Goal: Transaction & Acquisition: Book appointment/travel/reservation

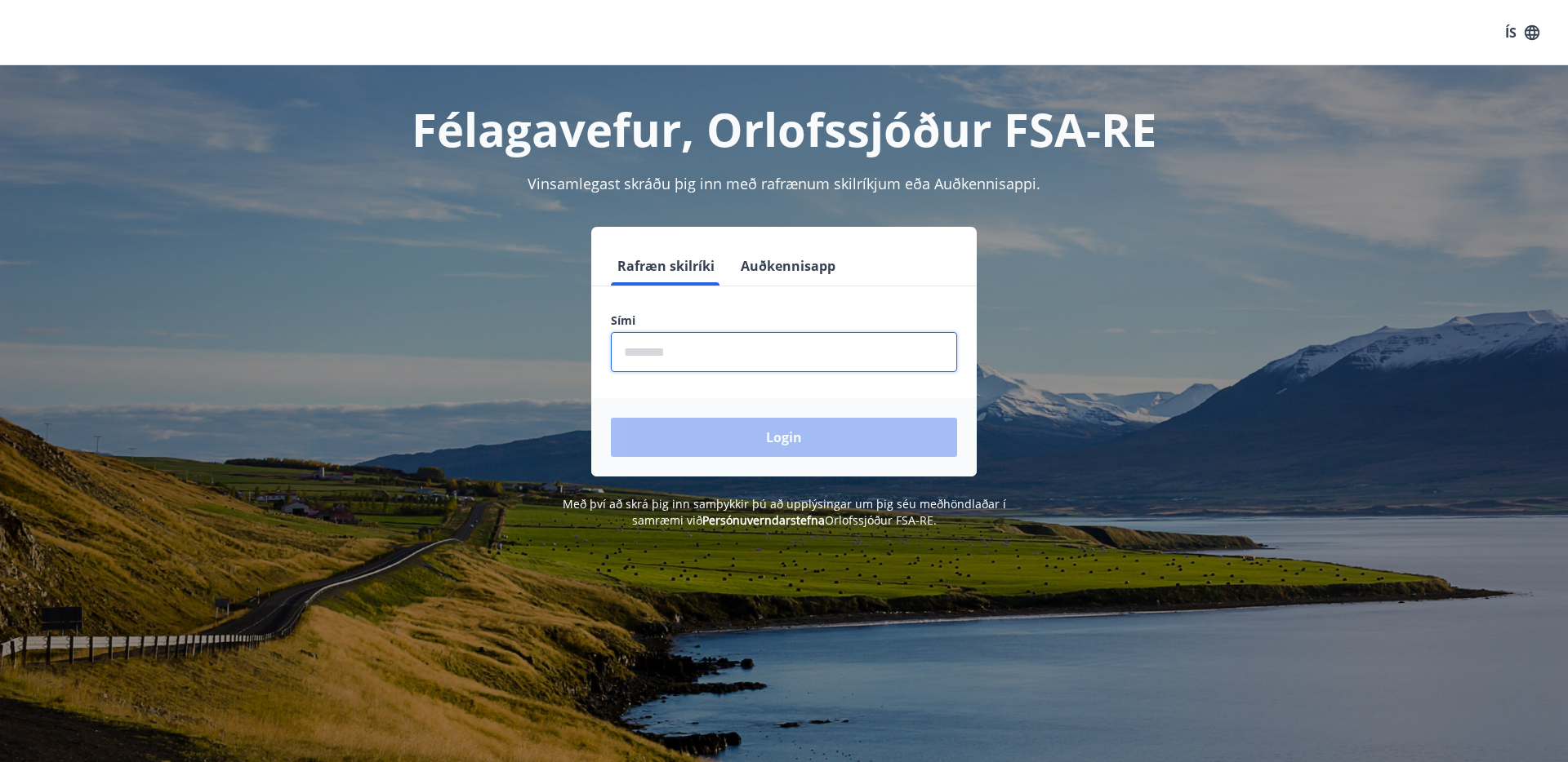
click at [651, 352] on input "phone" at bounding box center [784, 352] width 346 height 40
type input "********"
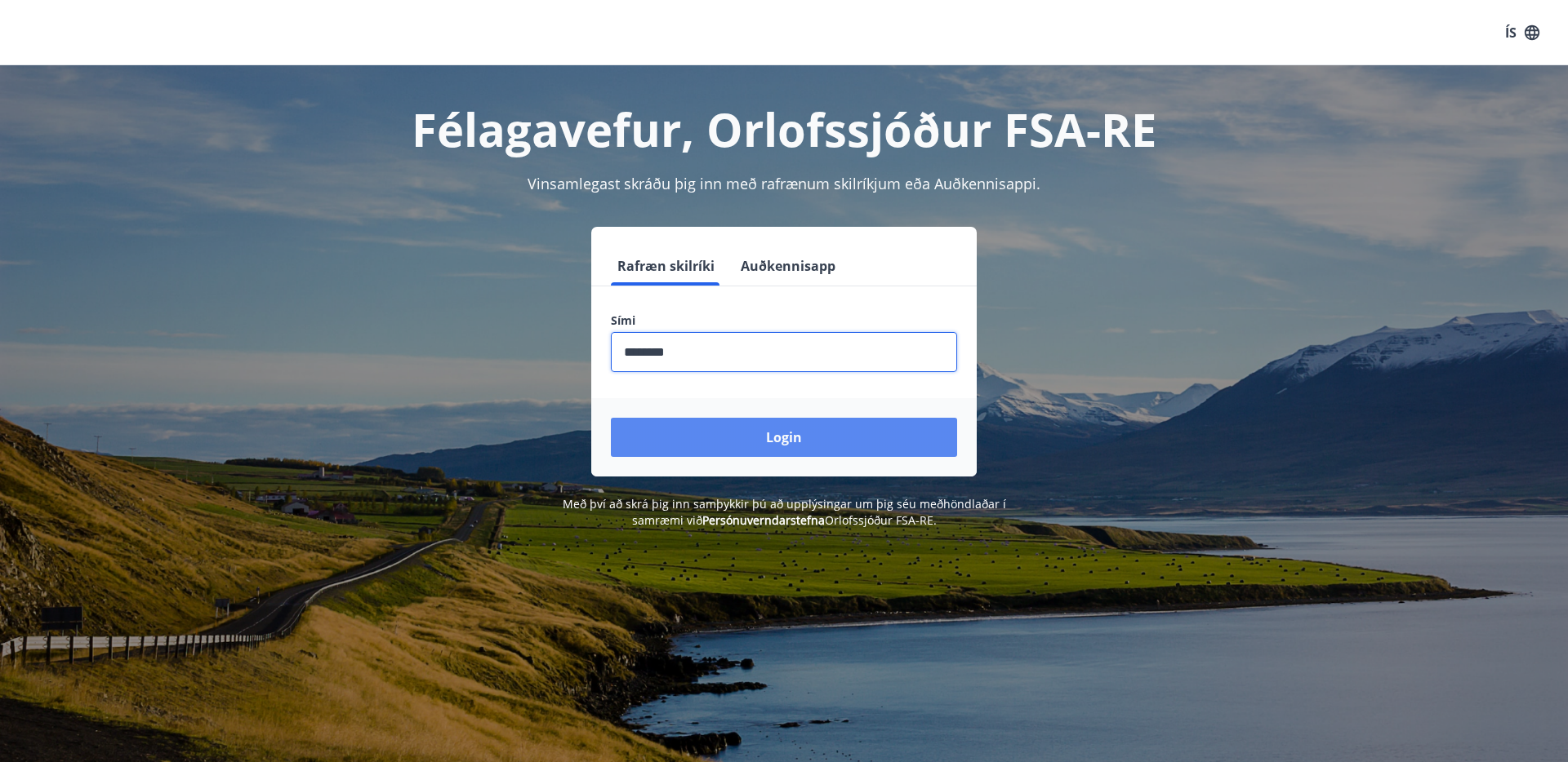
click at [729, 449] on button "Login" at bounding box center [784, 437] width 346 height 39
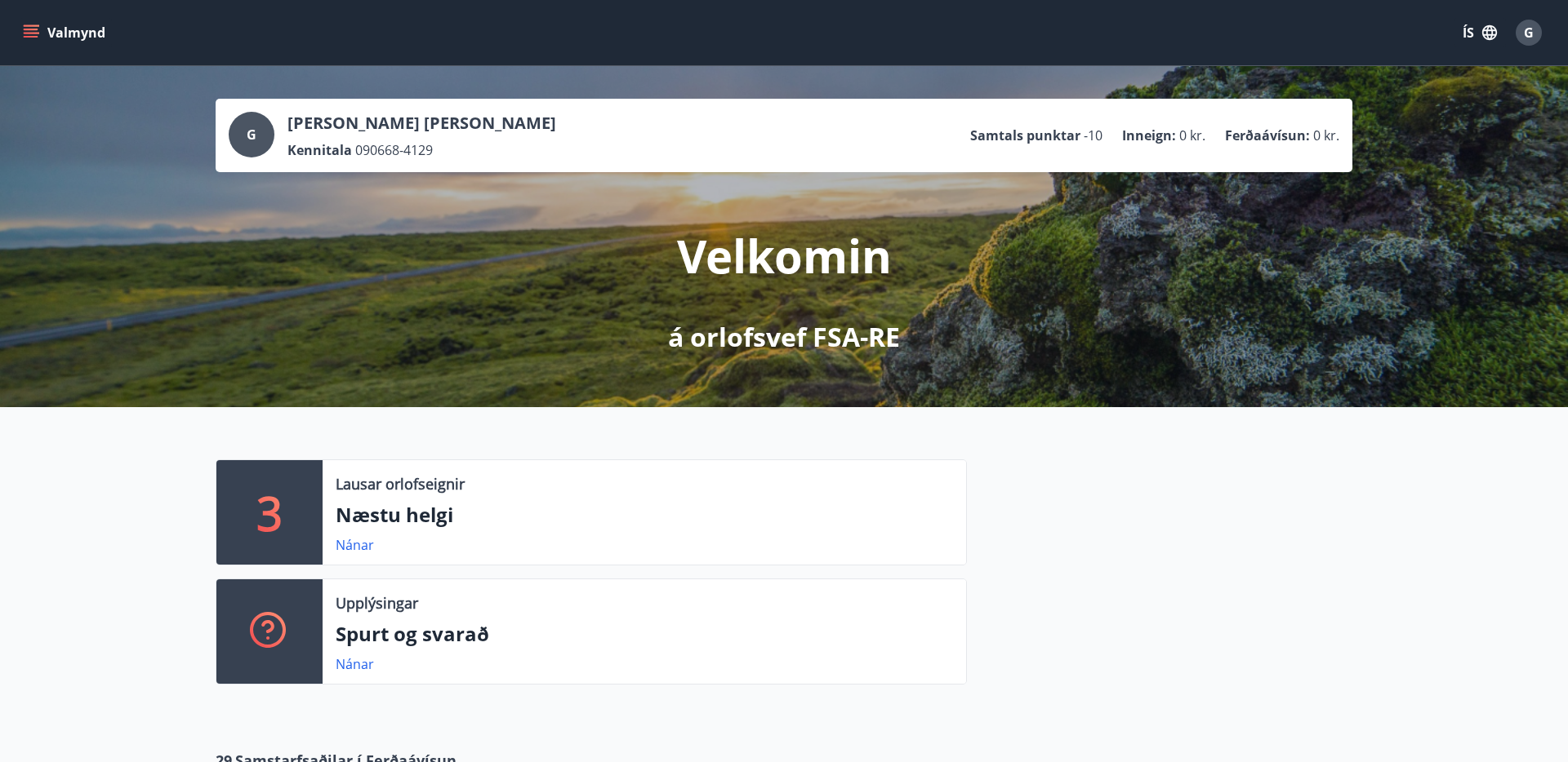
click at [67, 25] on button "Valmynd" at bounding box center [65, 33] width 92 height 30
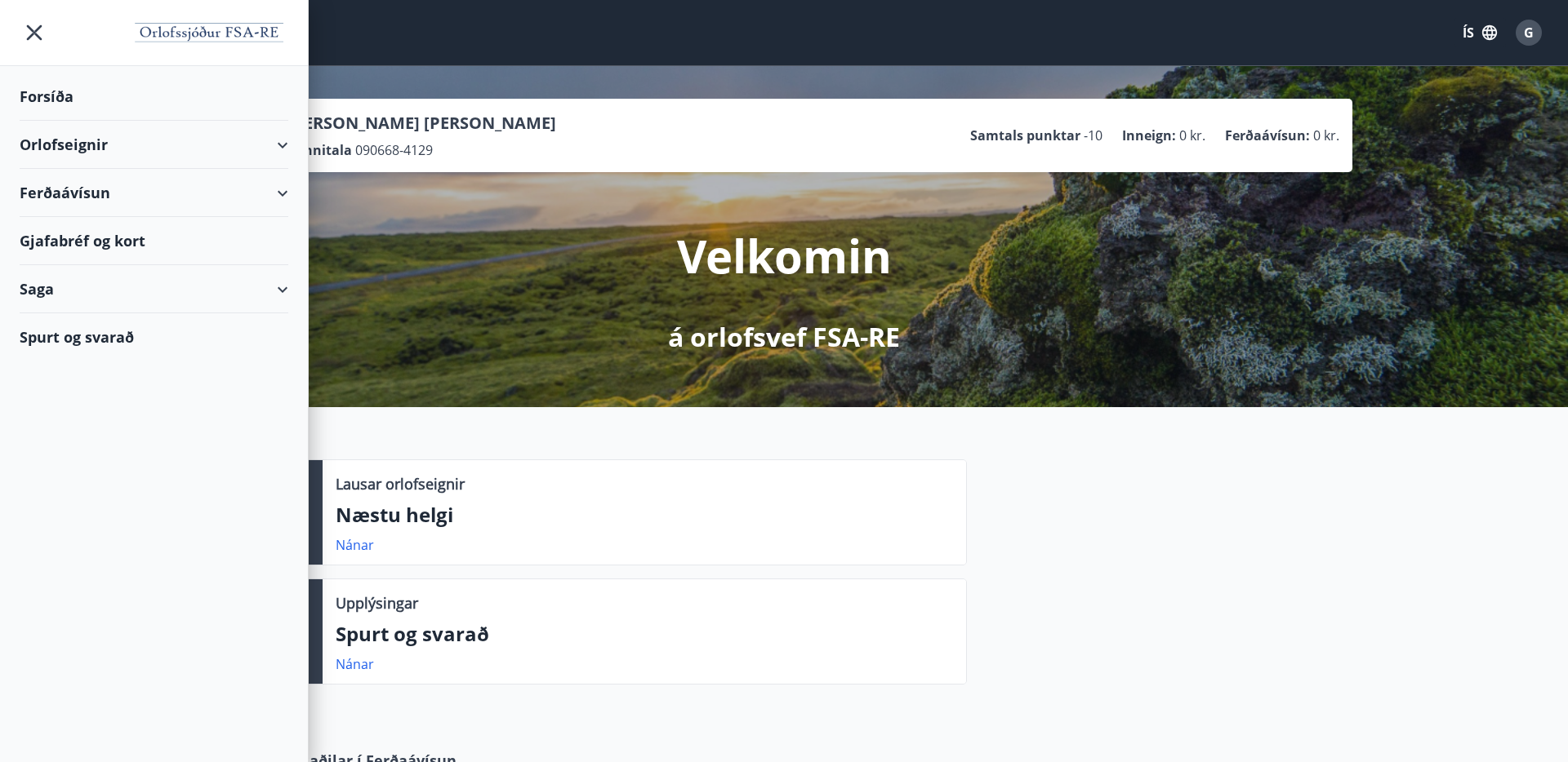
click at [98, 141] on div "Orlofseignir" at bounding box center [153, 145] width 268 height 48
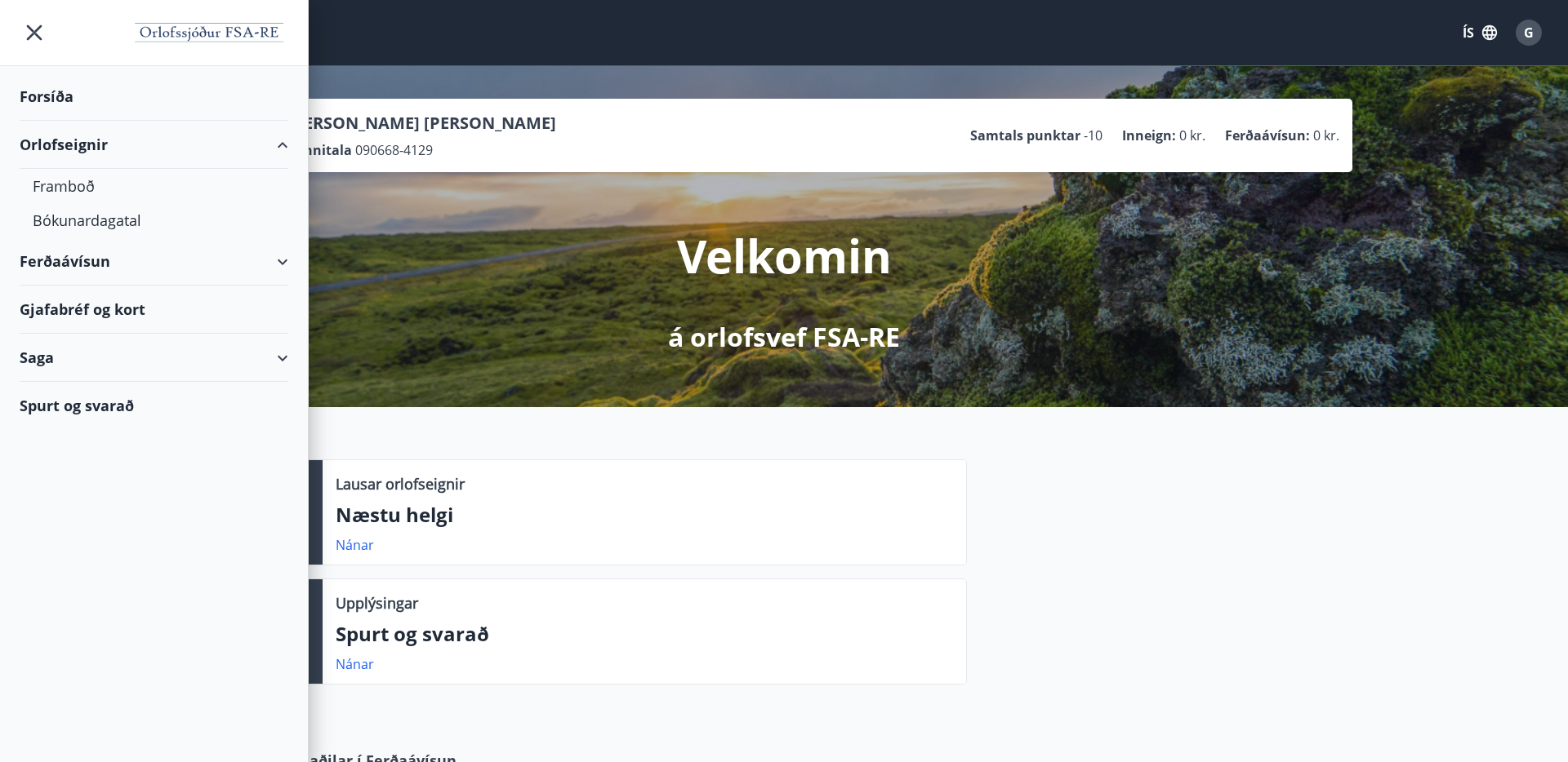
click at [862, 339] on p "á orlofsvef FSA-RE" at bounding box center [784, 337] width 232 height 36
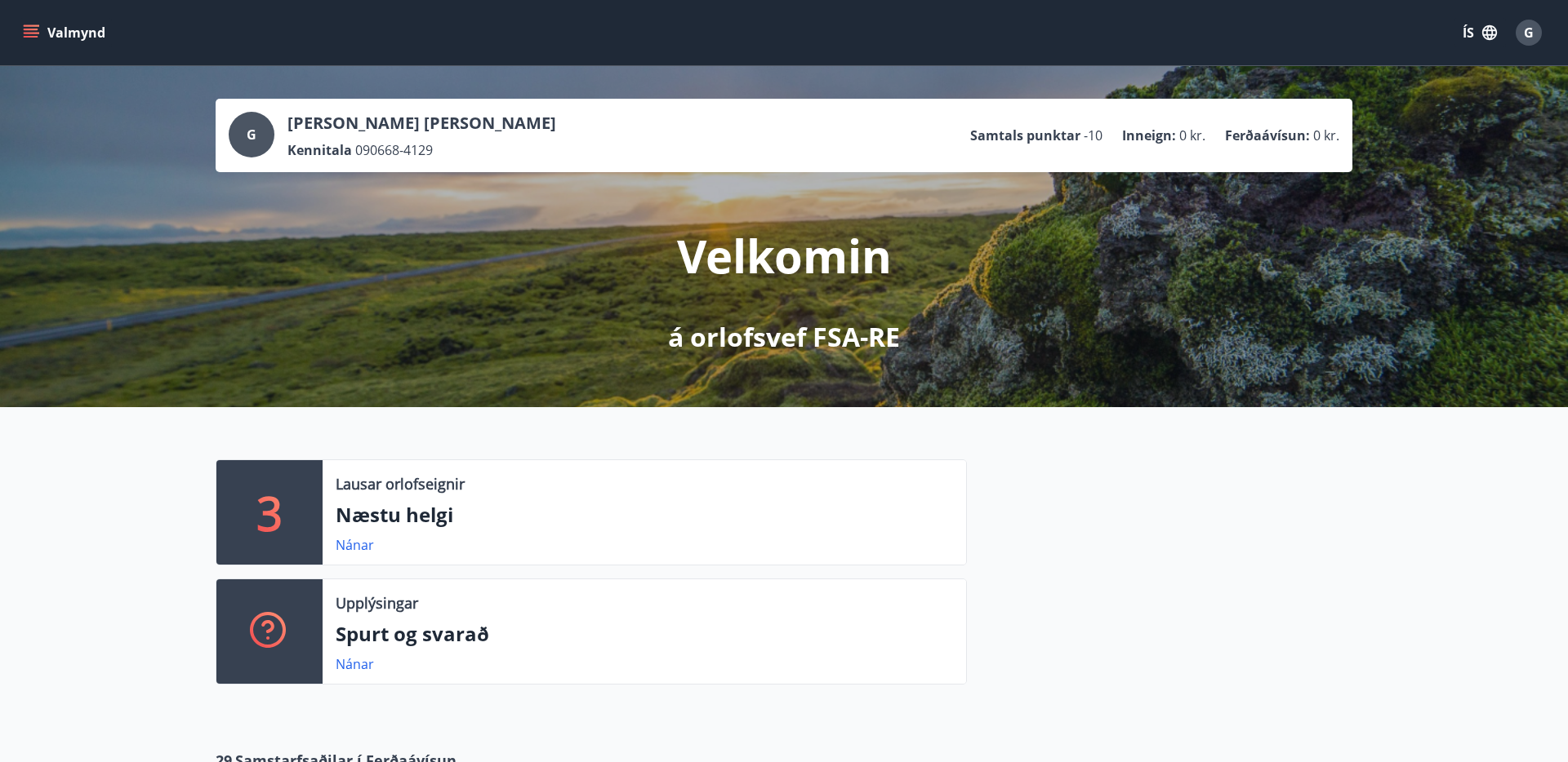
click at [586, 501] on p "Næstu helgi" at bounding box center [644, 514] width 618 height 28
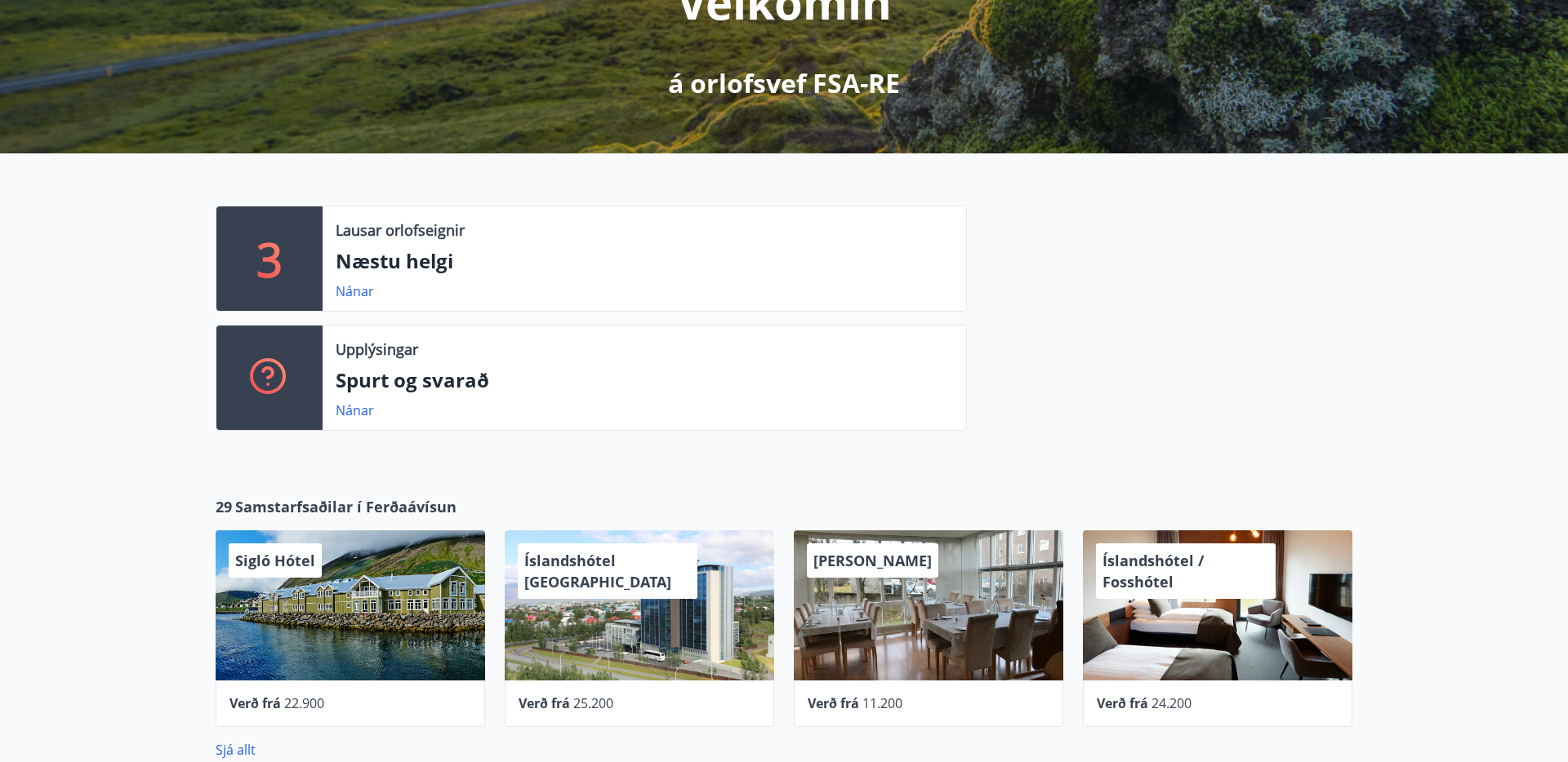
scroll to position [252, 0]
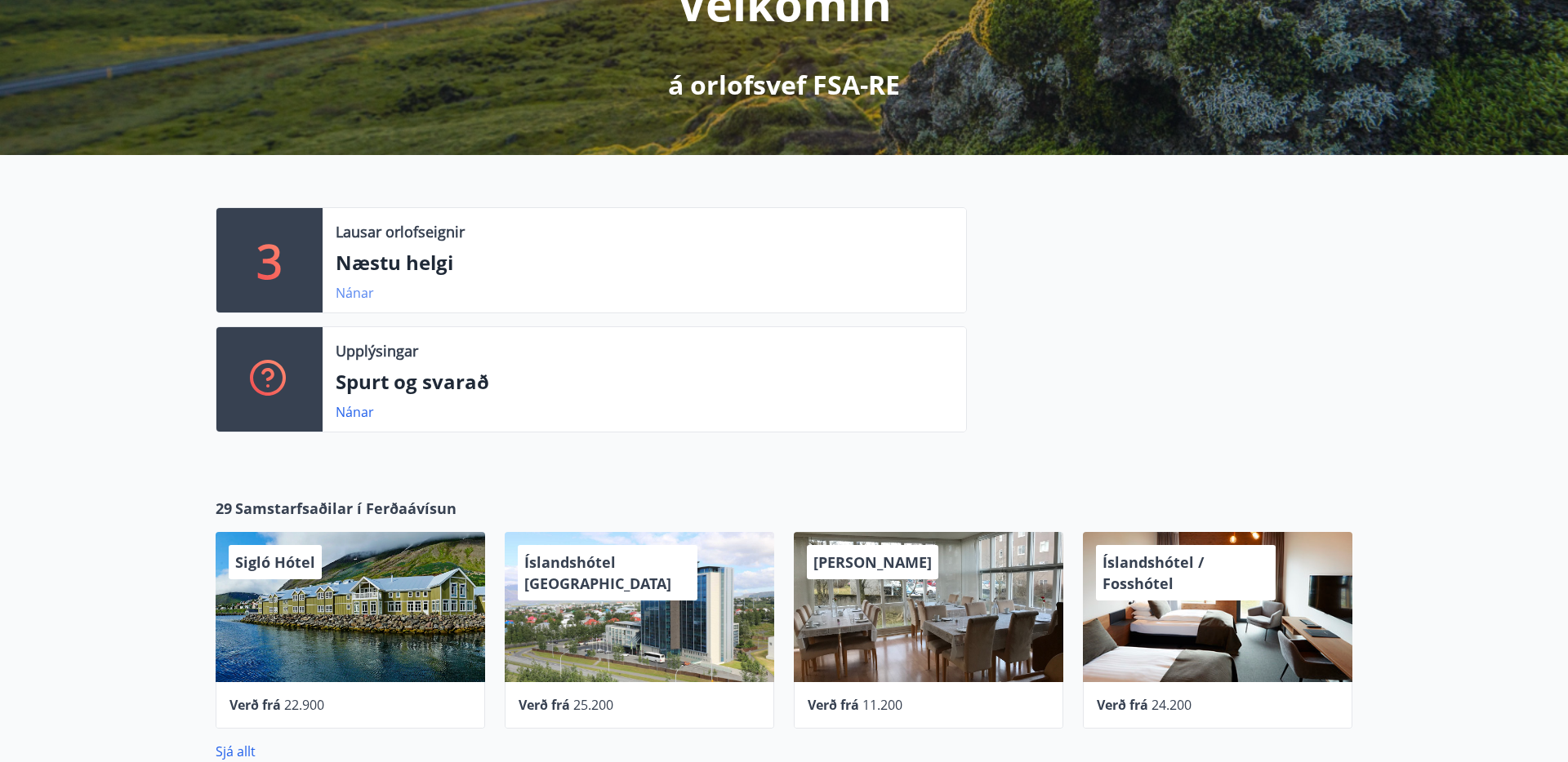
click at [352, 298] on link "Nánar" at bounding box center [354, 293] width 38 height 18
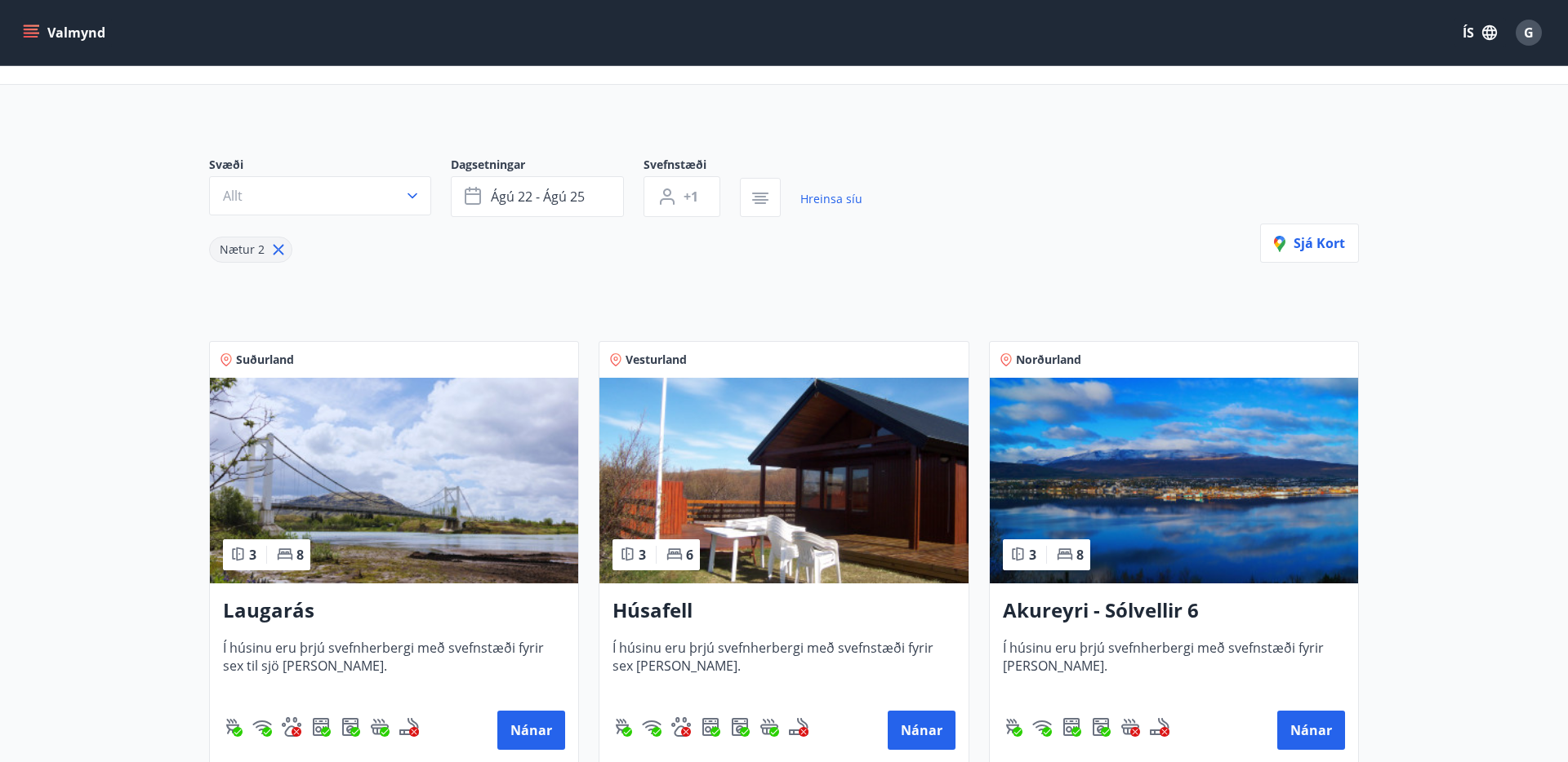
scroll to position [77, 0]
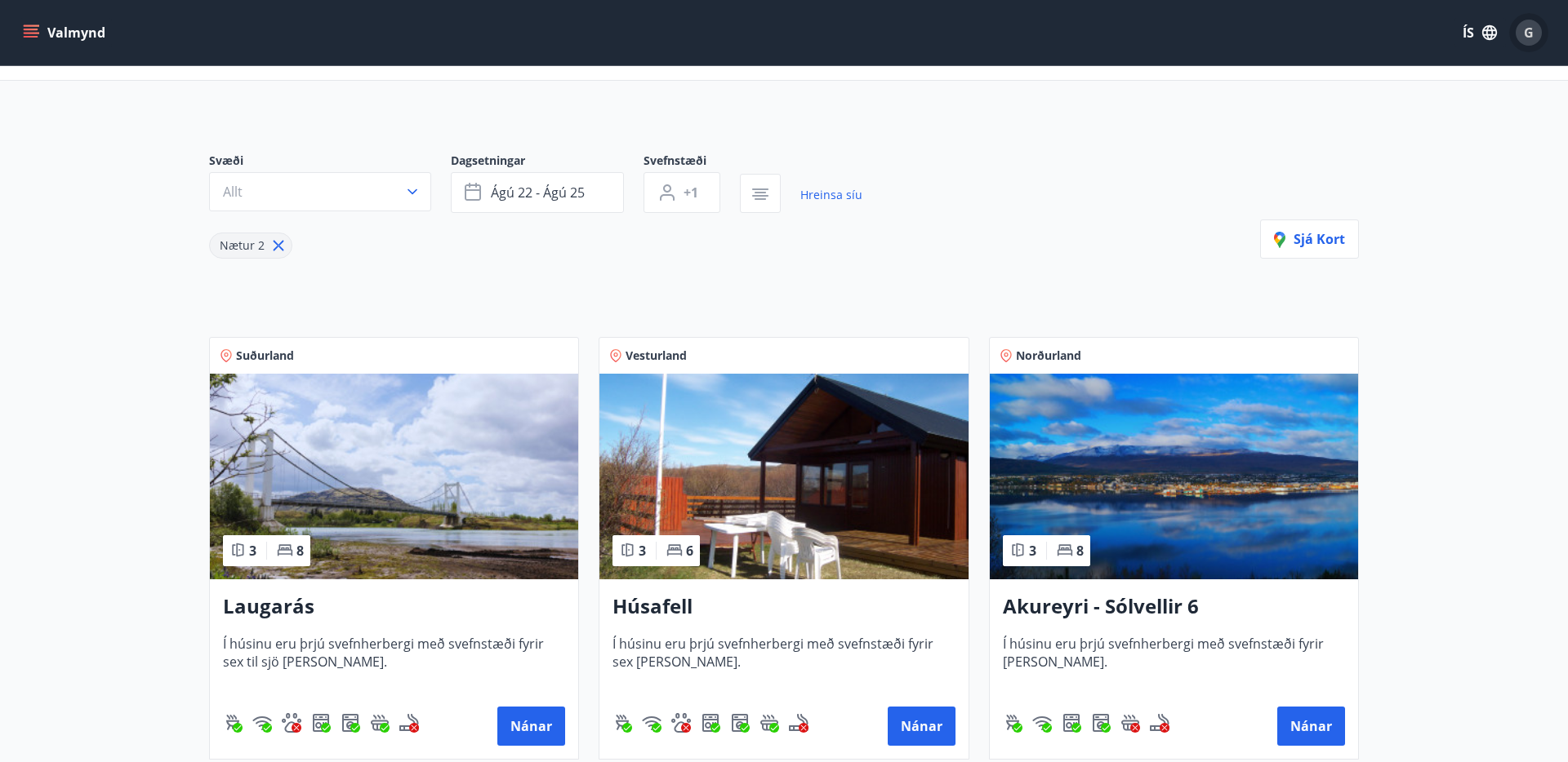
click at [1527, 31] on span "G" at bounding box center [1529, 33] width 10 height 18
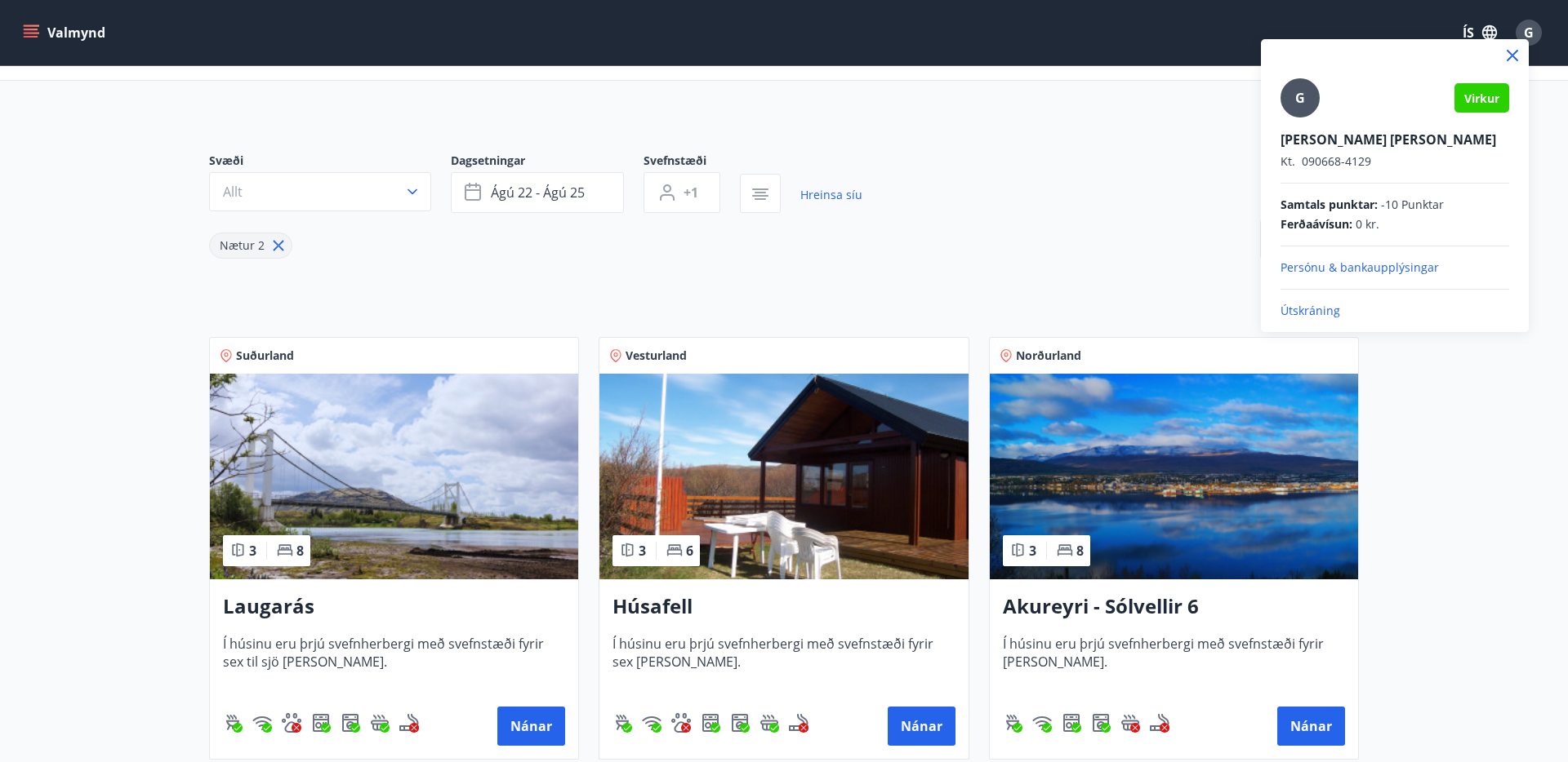
click at [952, 233] on div at bounding box center [784, 381] width 1568 height 762
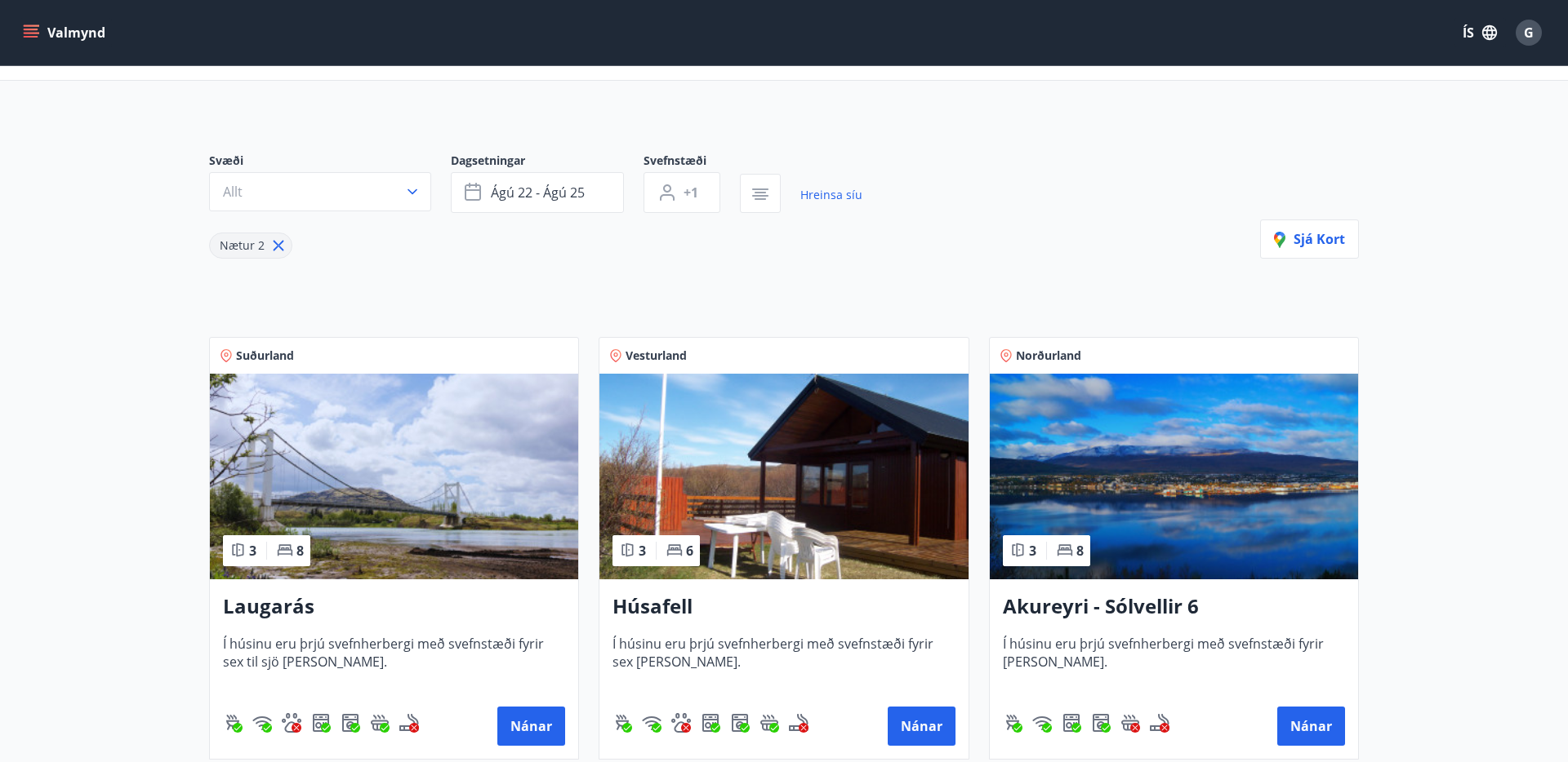
click at [51, 40] on button "Valmynd" at bounding box center [65, 33] width 92 height 30
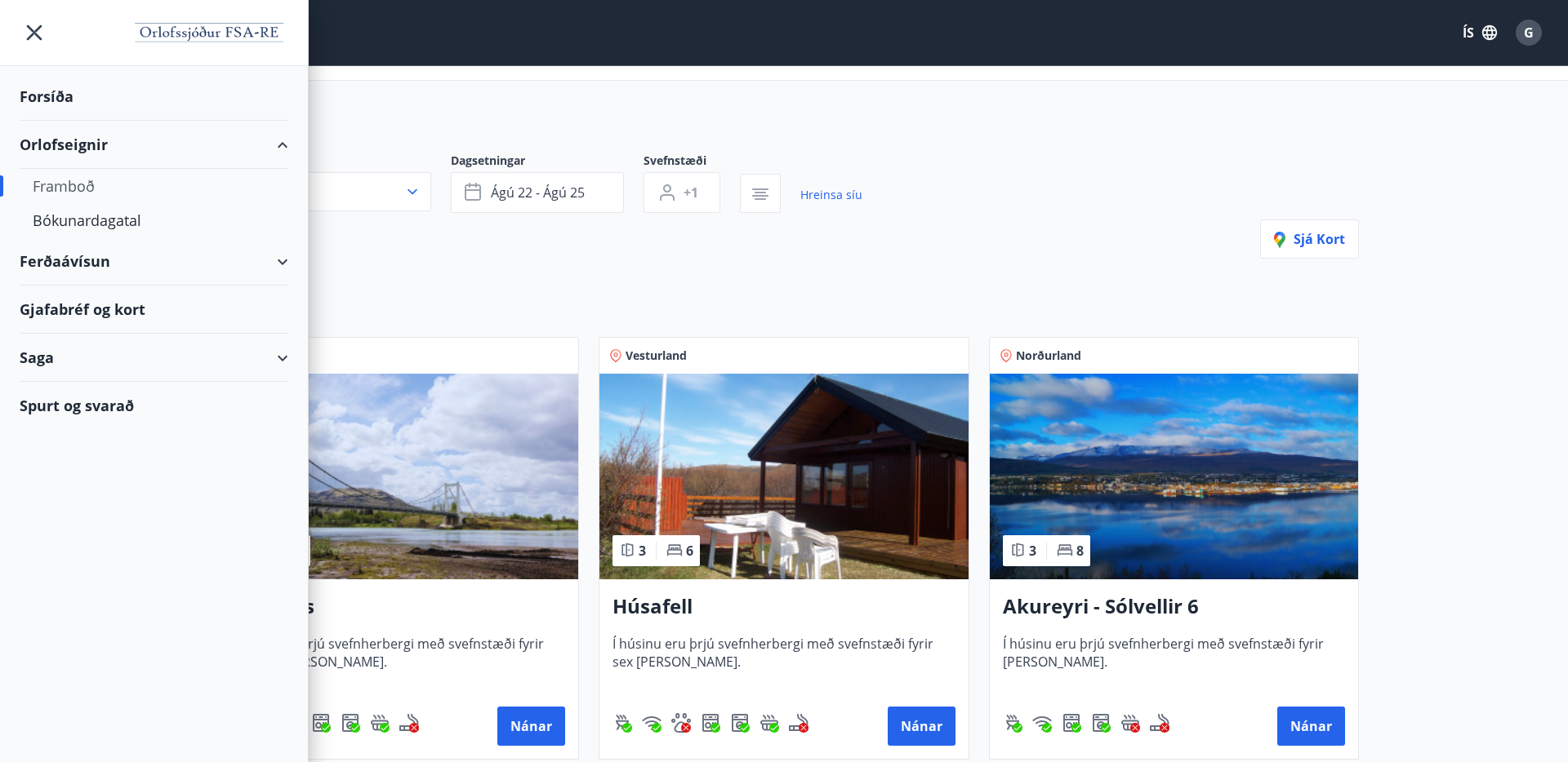
click at [74, 345] on div "Saga" at bounding box center [153, 358] width 268 height 48
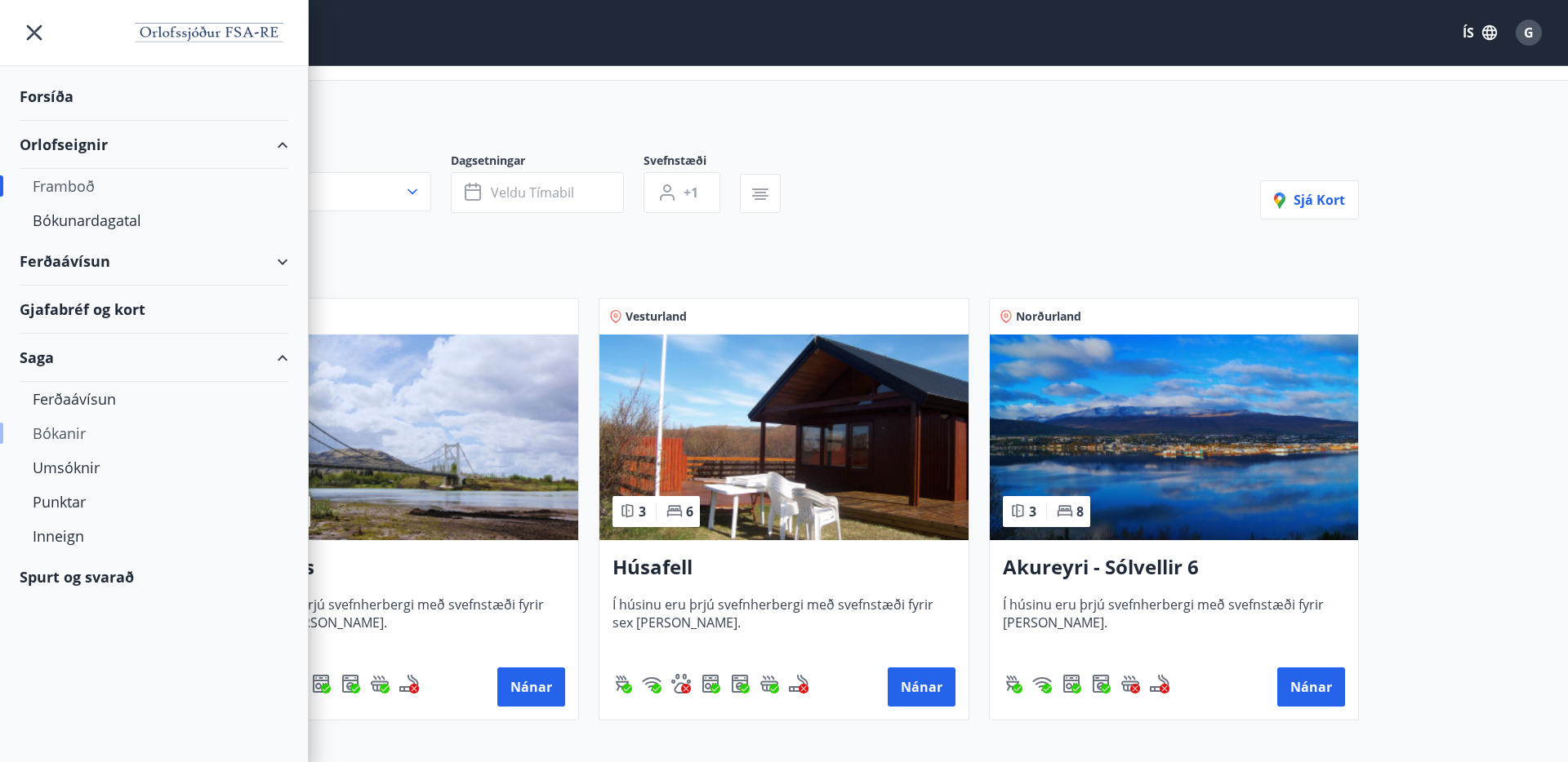
click at [63, 435] on div "Bókanir" at bounding box center [153, 434] width 242 height 34
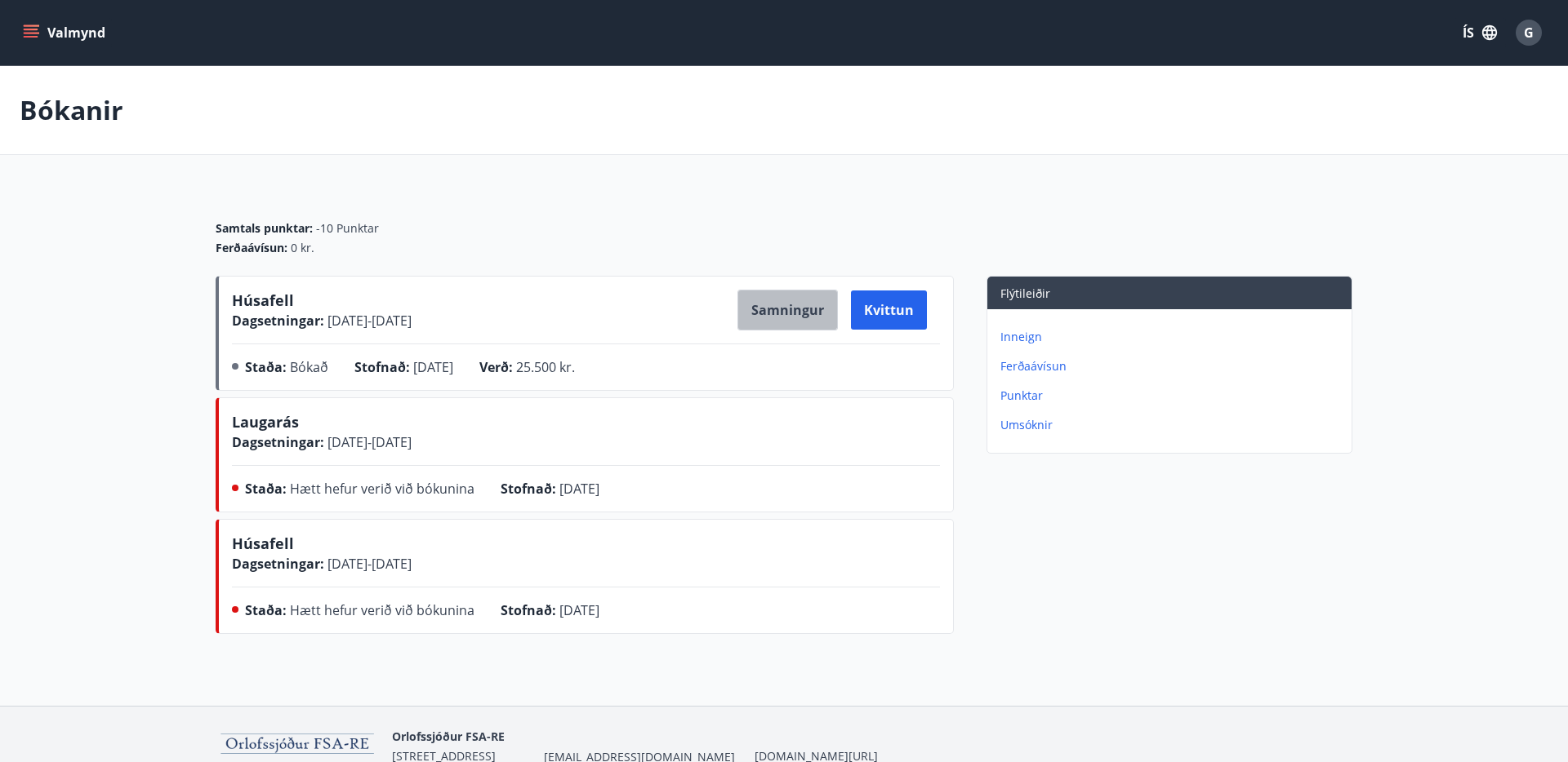
click at [784, 308] on button "Samningur" at bounding box center [787, 310] width 101 height 41
click at [1017, 364] on p "Ferðaávísun" at bounding box center [1172, 366] width 345 height 16
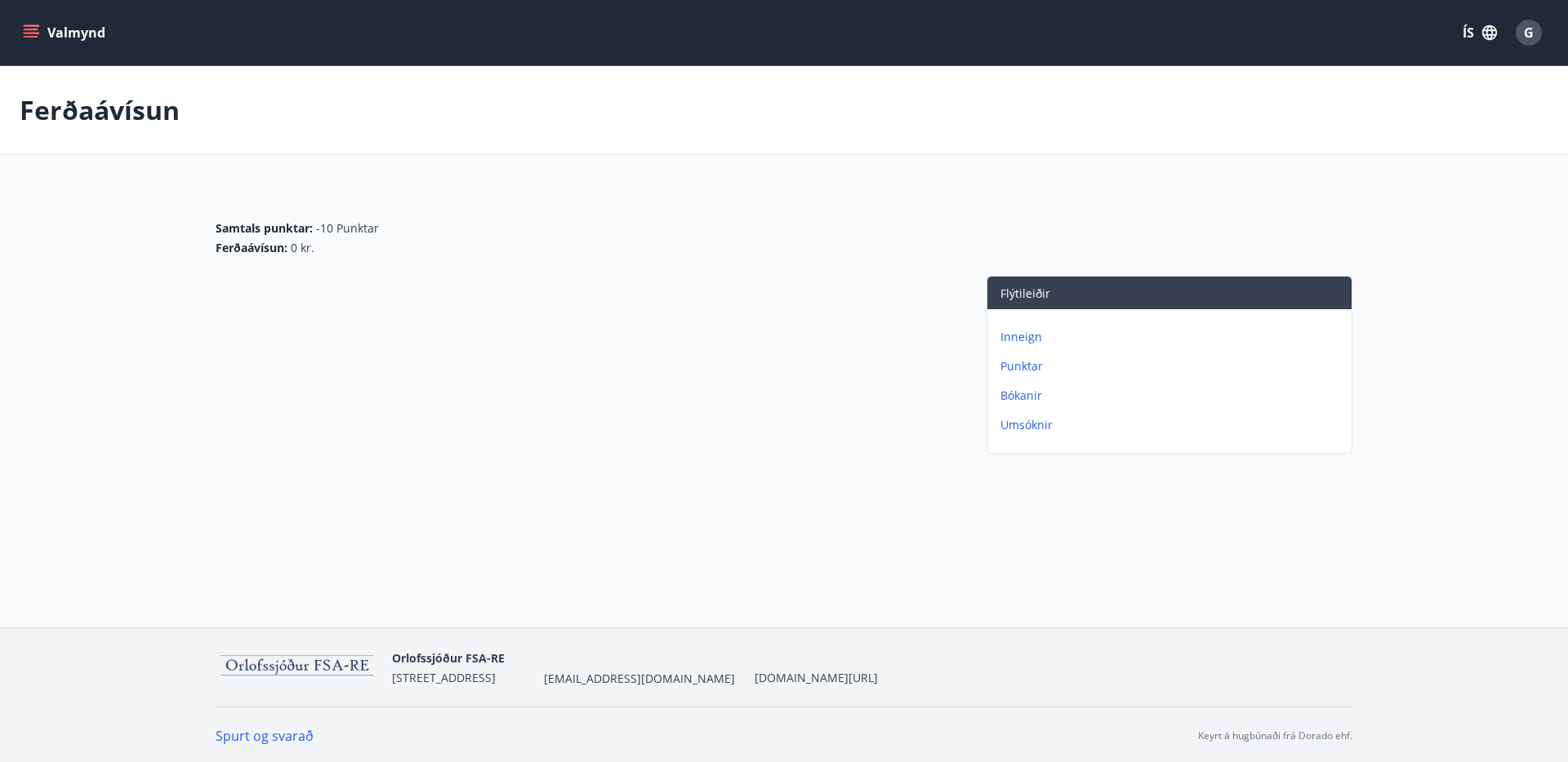
click at [19, 23] on button "Valmynd" at bounding box center [65, 33] width 92 height 30
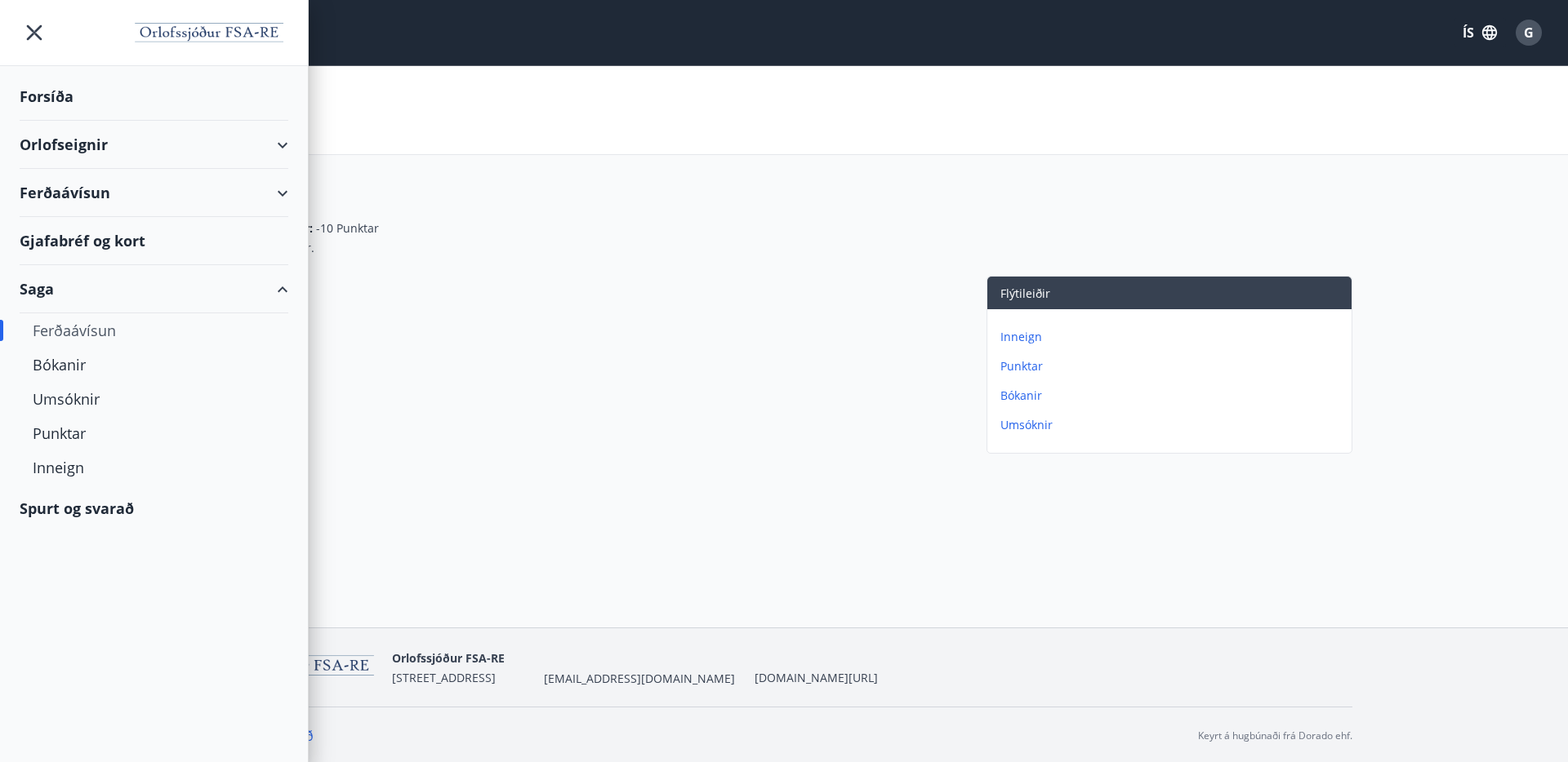
click at [69, 192] on div "Ferðaávísun" at bounding box center [153, 192] width 268 height 48
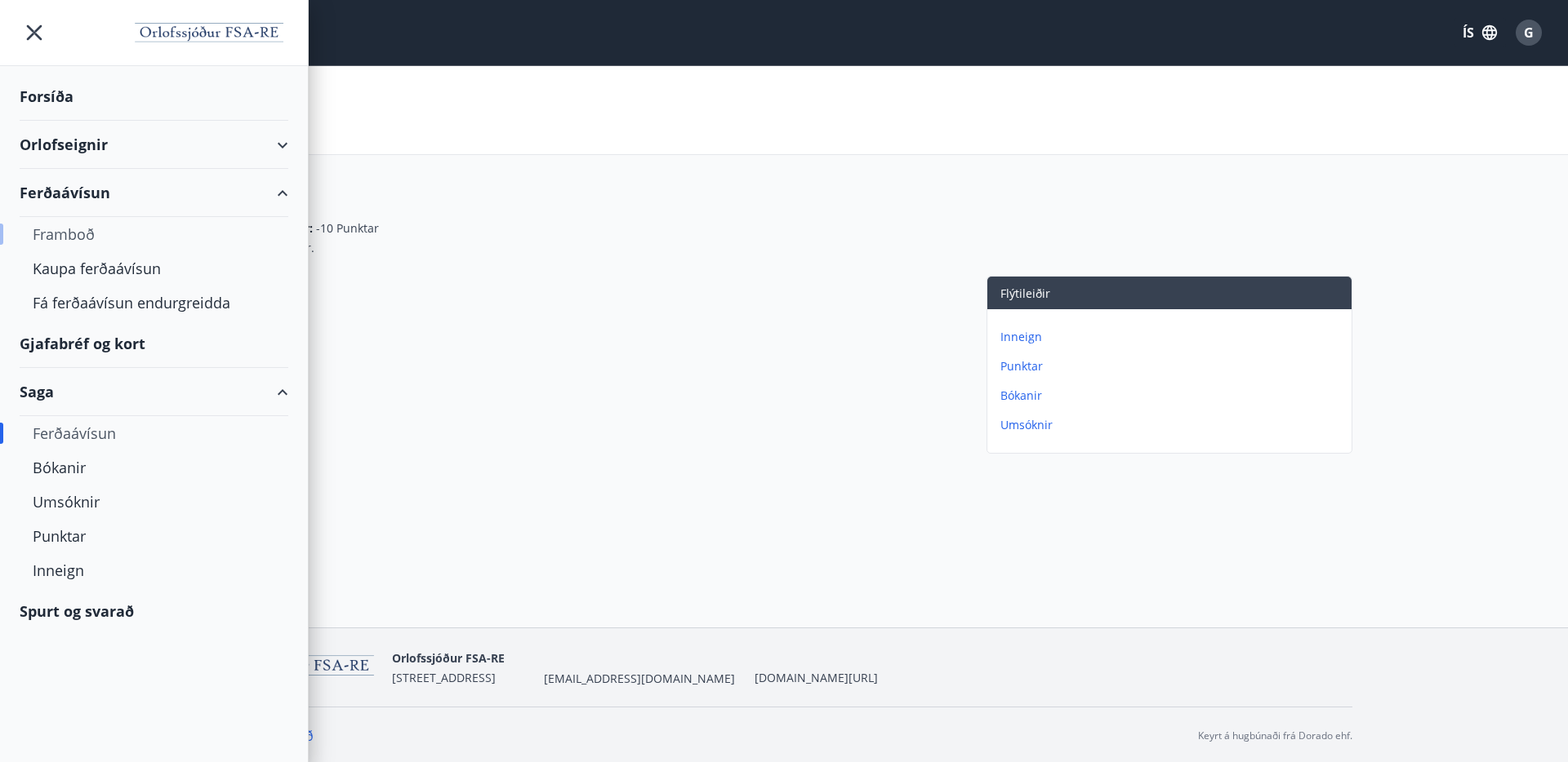
click at [73, 233] on div "Framboð" at bounding box center [153, 235] width 242 height 34
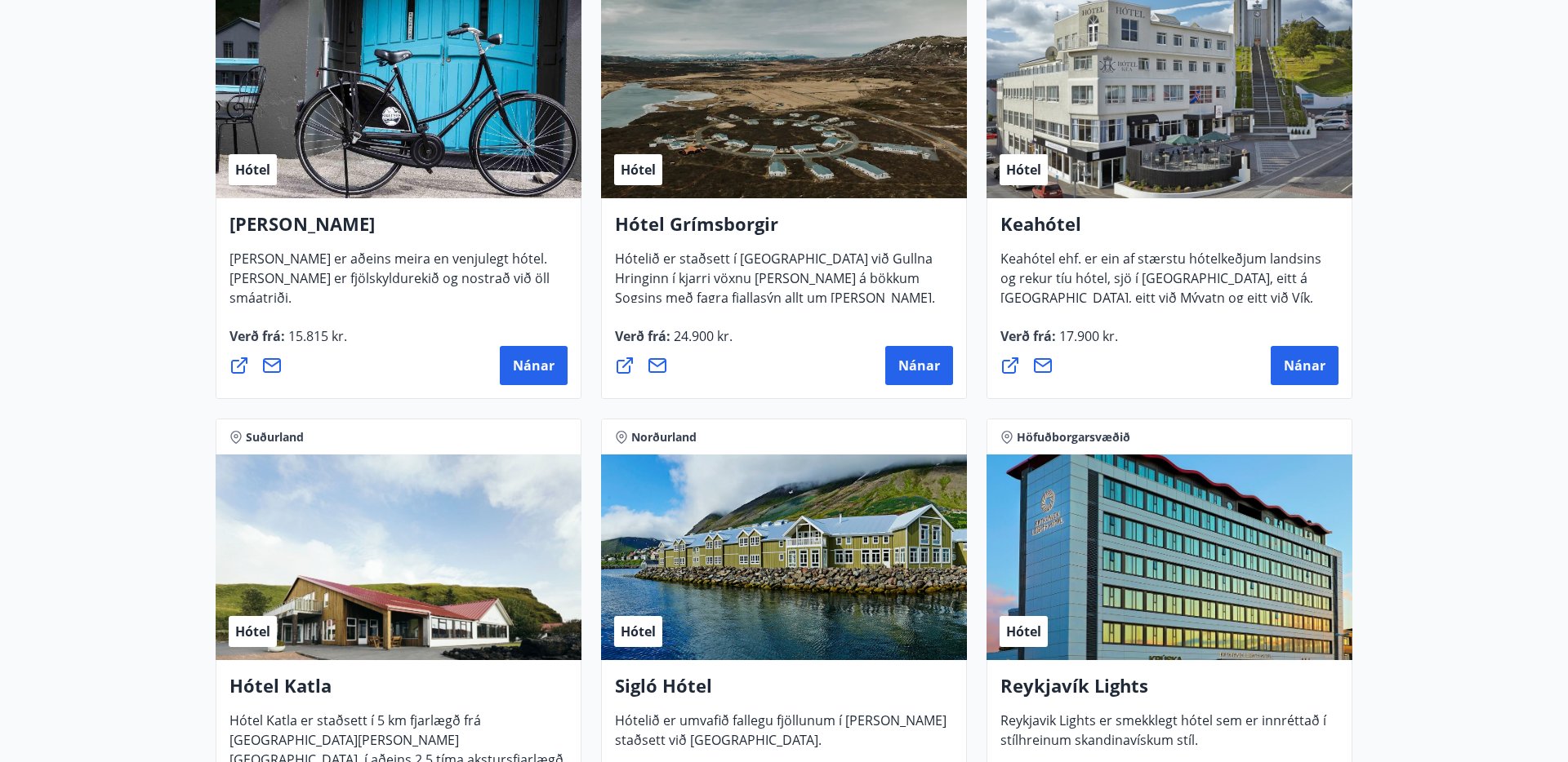
scroll to position [808, 0]
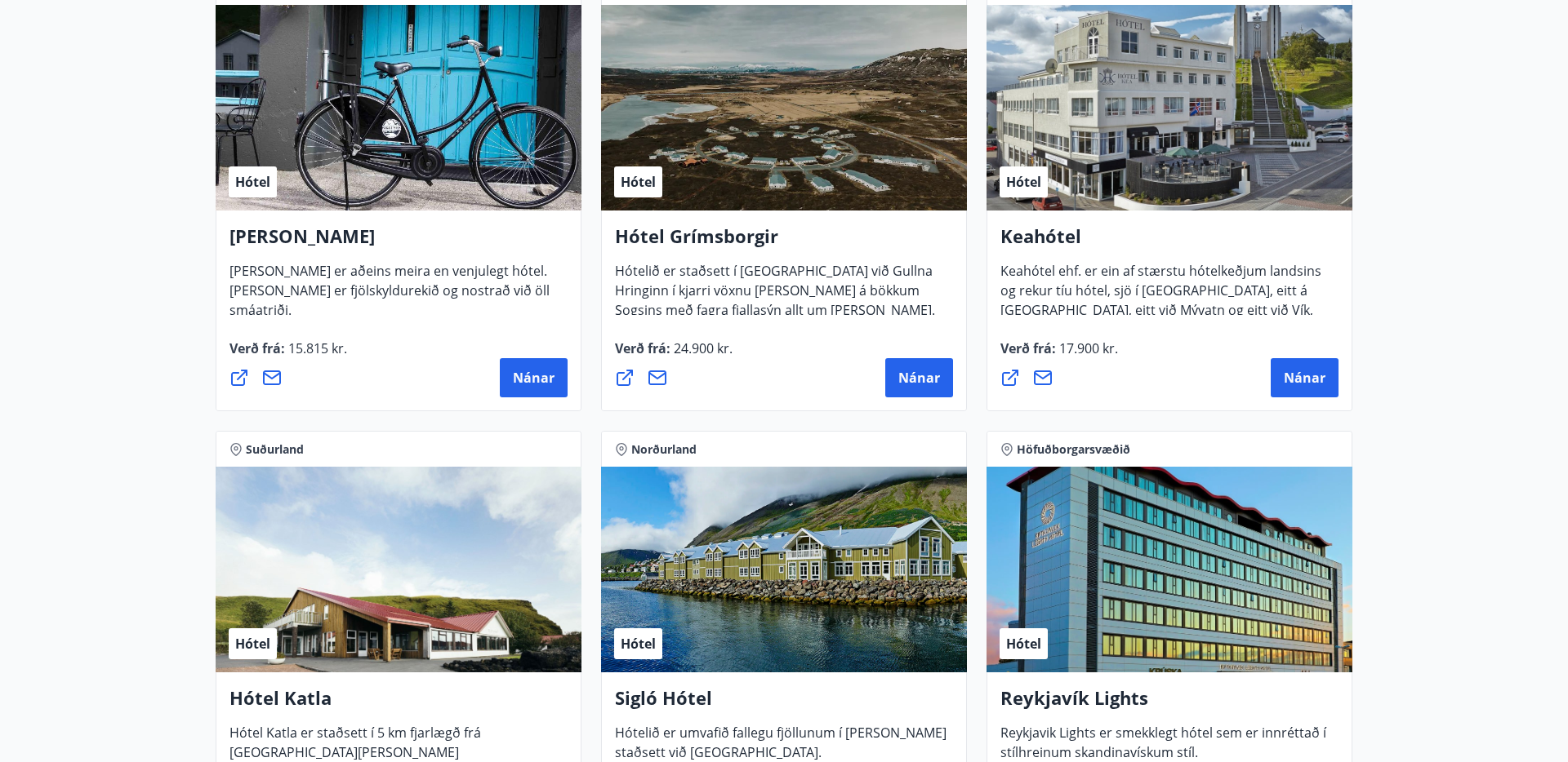
click at [625, 379] on icon at bounding box center [625, 378] width 19 height 19
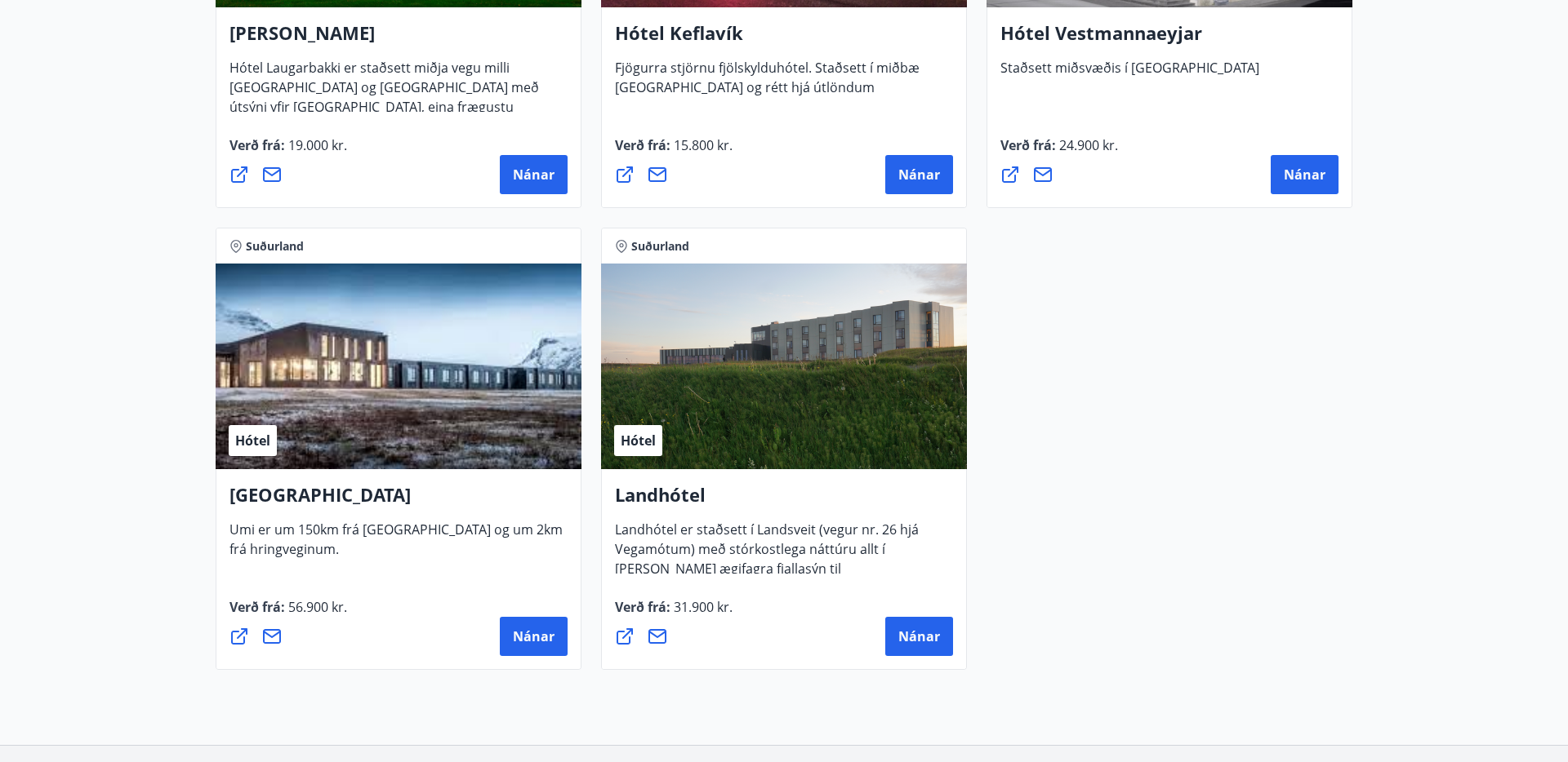
scroll to position [4365, 0]
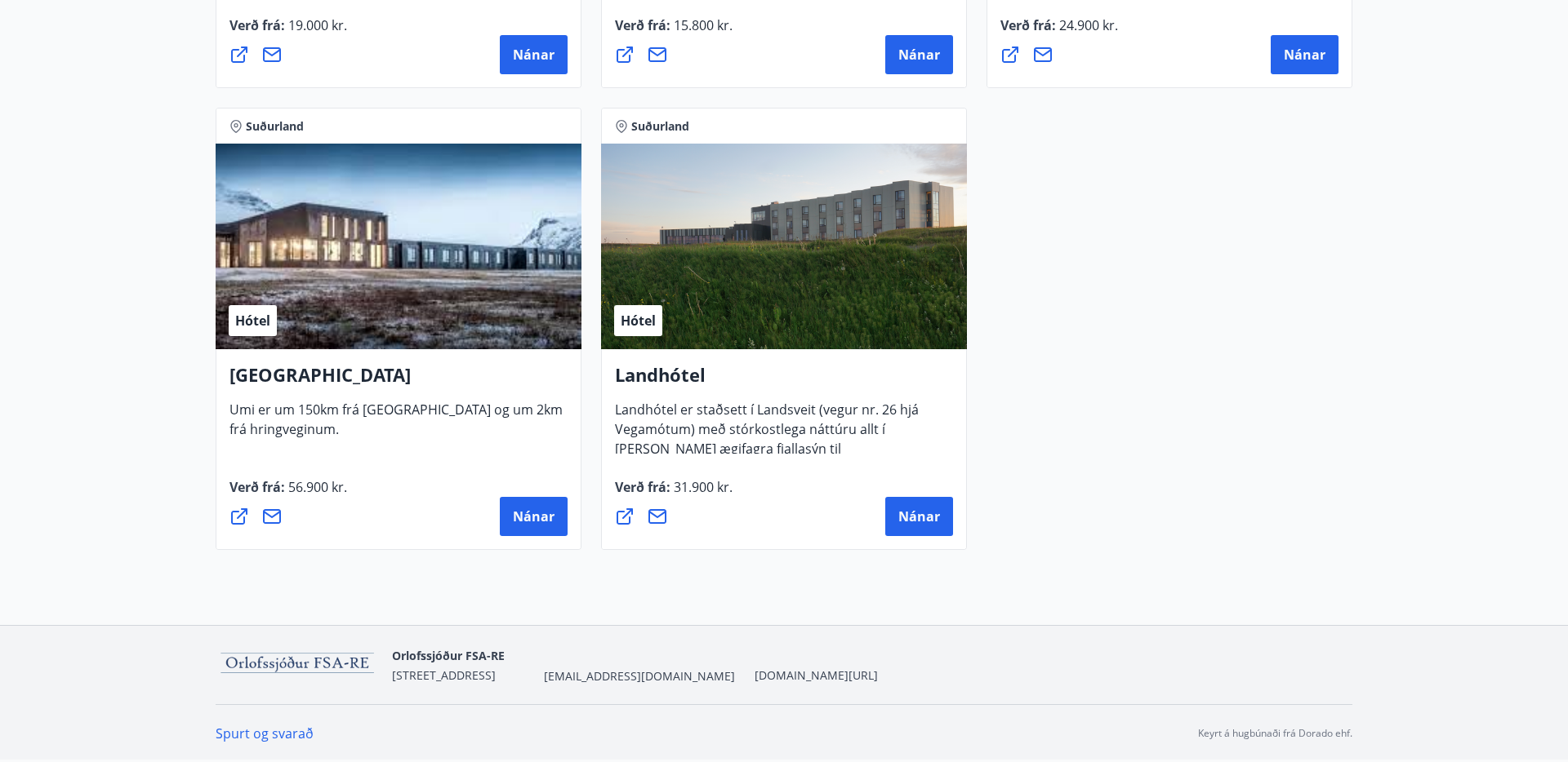
click at [264, 733] on link "Spurt og svarað" at bounding box center [264, 733] width 98 height 18
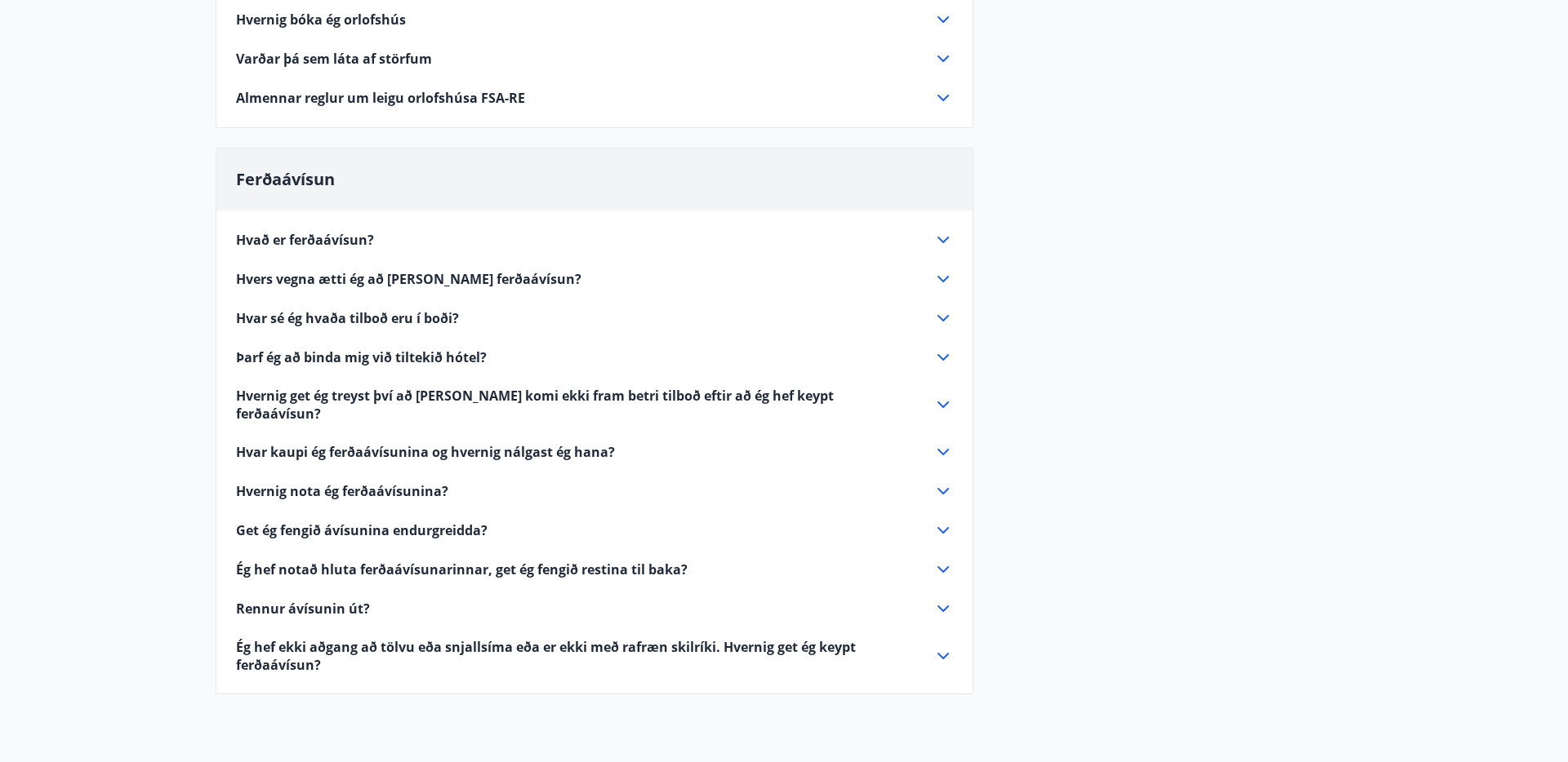
scroll to position [416, 0]
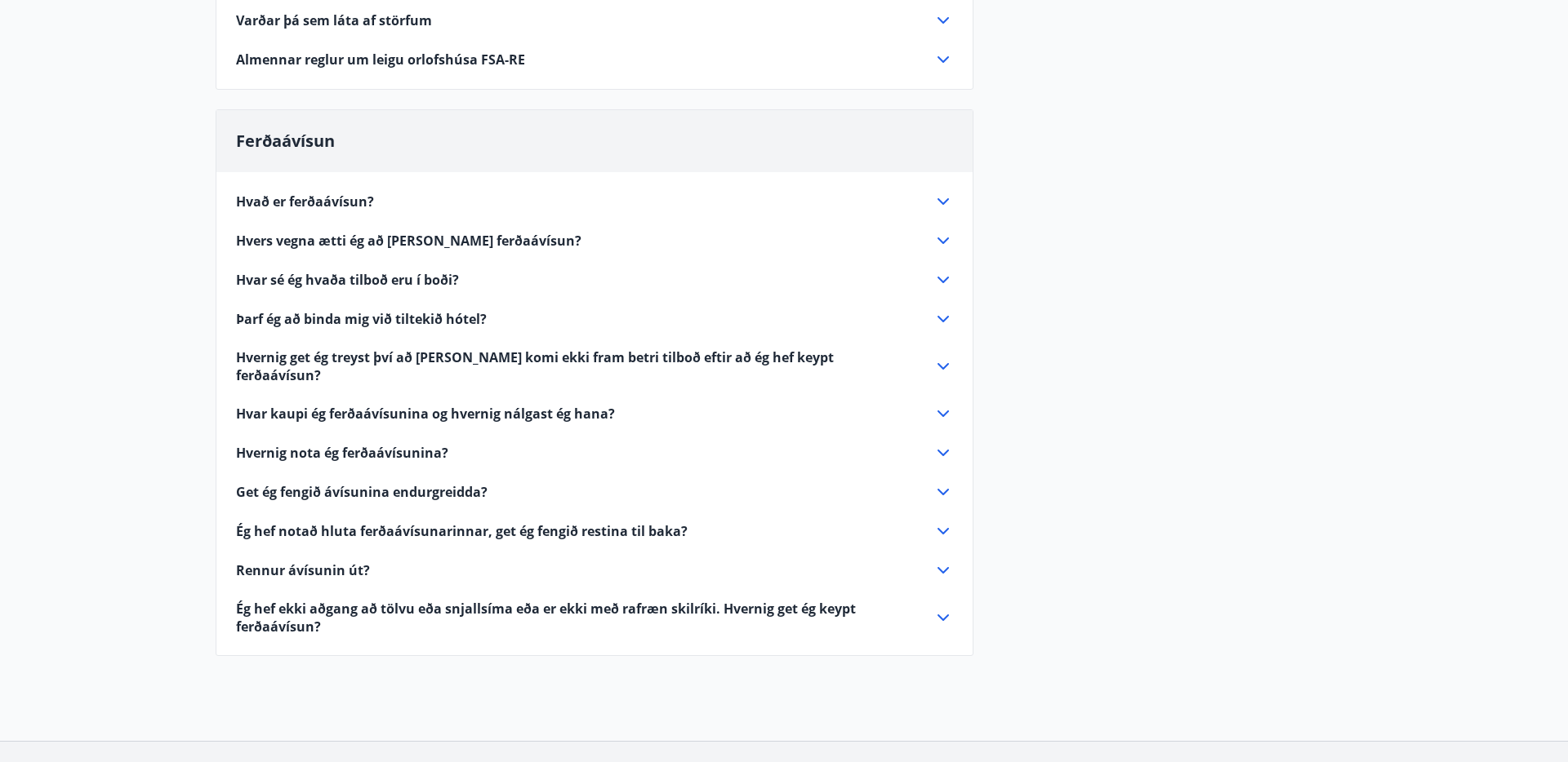
click at [944, 199] on icon at bounding box center [943, 201] width 19 height 19
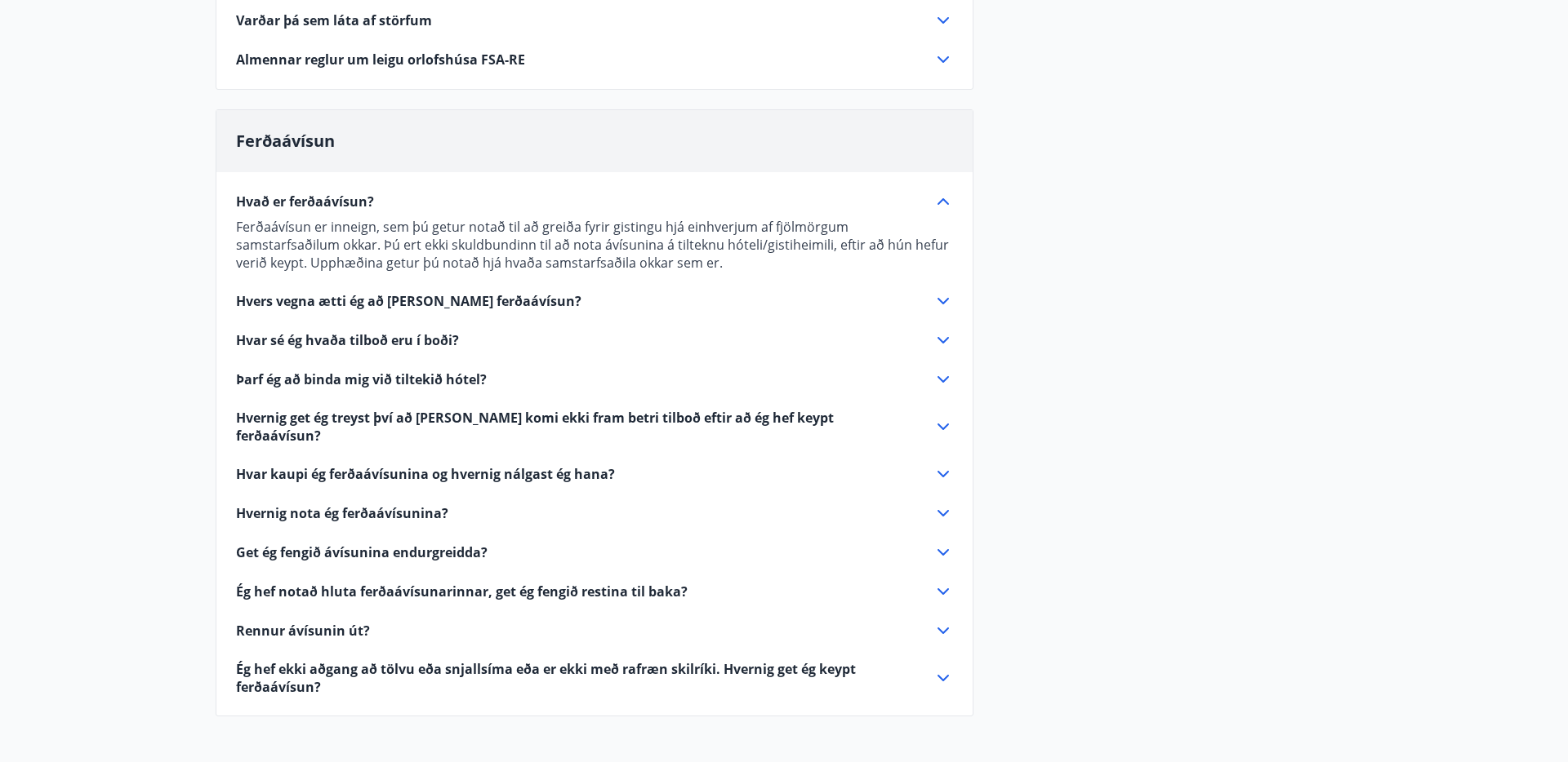
click at [946, 303] on icon at bounding box center [943, 301] width 19 height 19
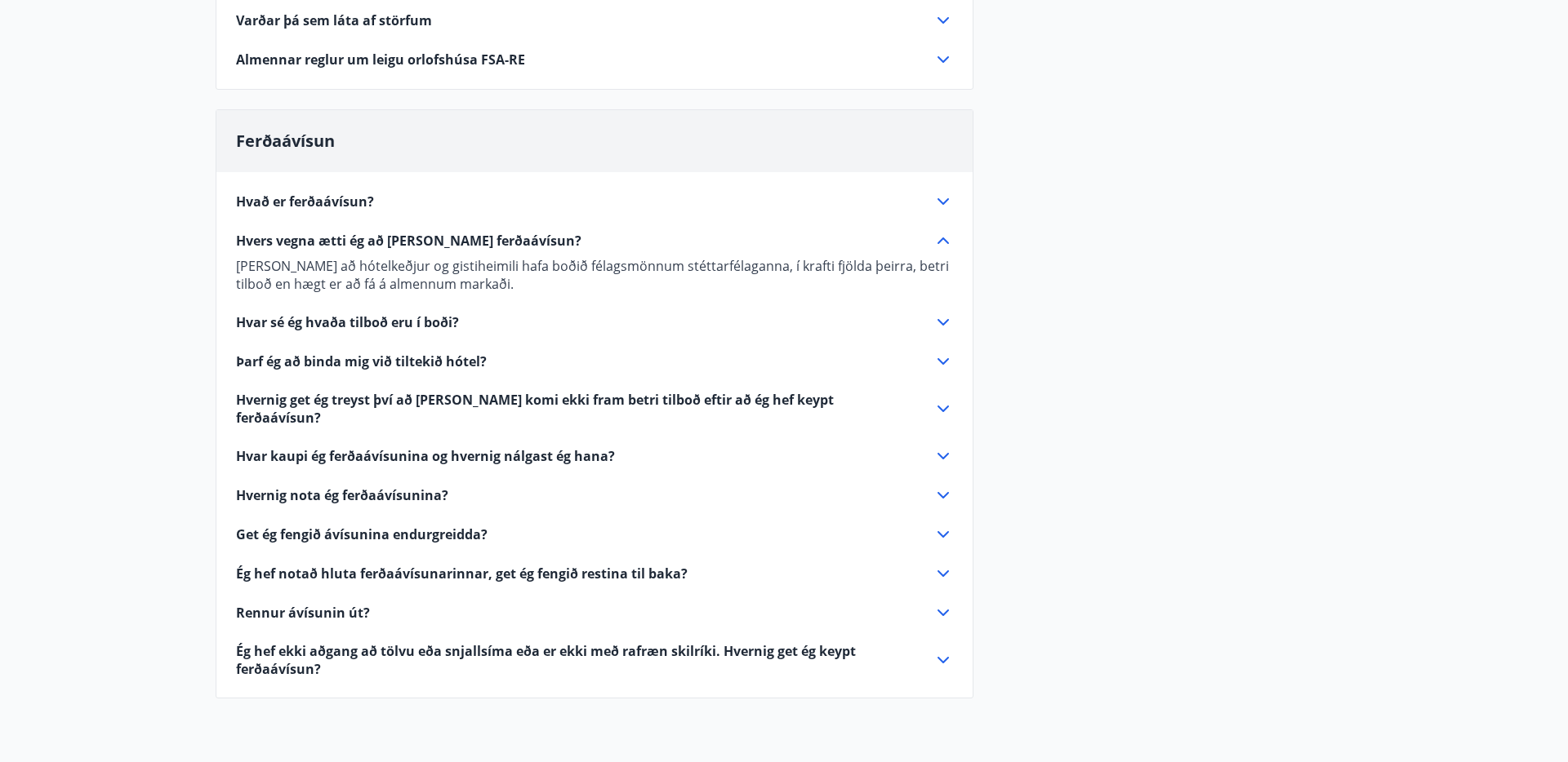
click at [944, 303] on div "Hvað er ferðaávísun? Ferðaávísun er inneign, sem þú getur notað til að greiða f…" at bounding box center [594, 425] width 756 height 506
click at [942, 316] on icon at bounding box center [943, 323] width 19 height 19
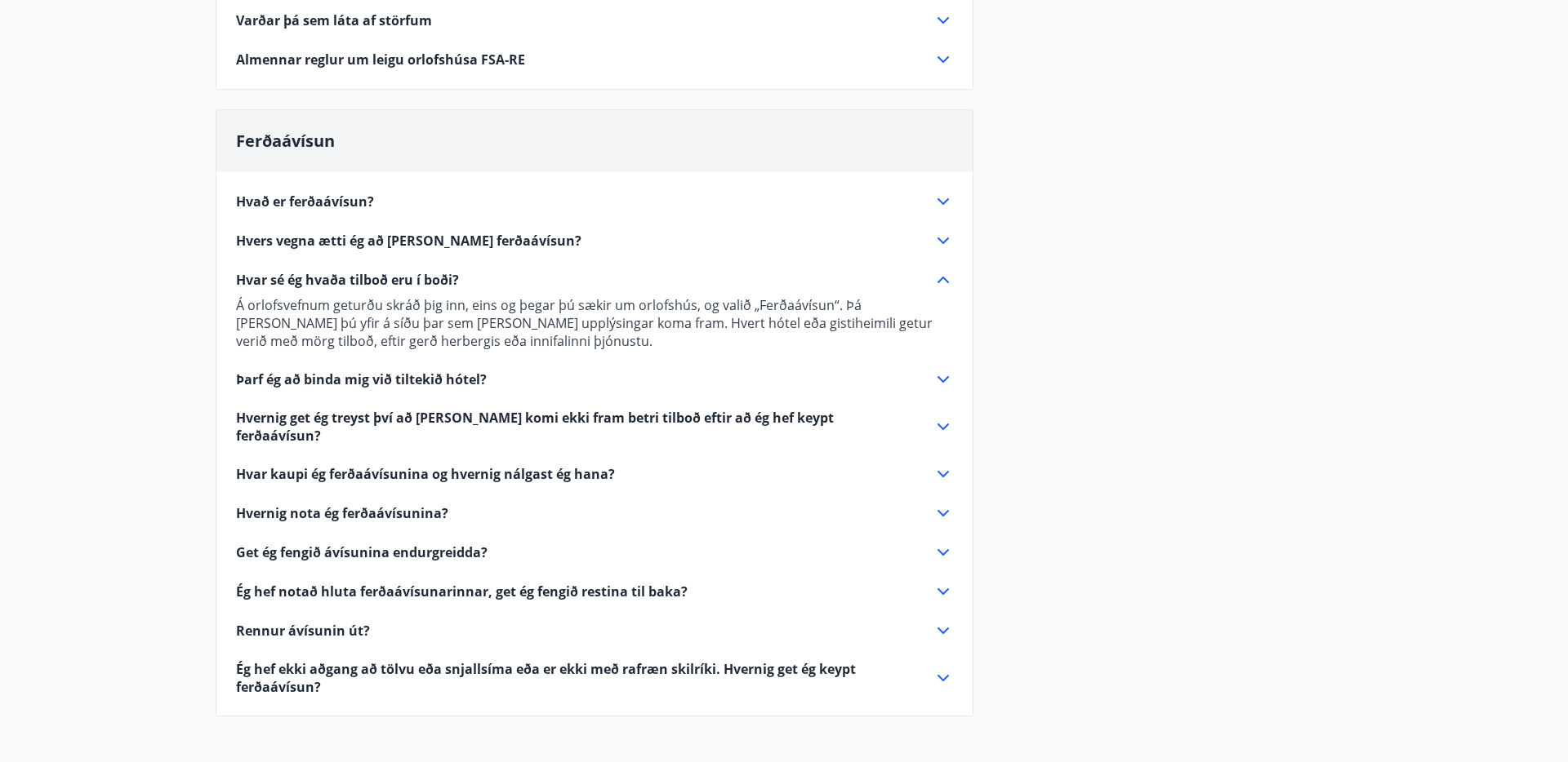
click at [943, 418] on icon at bounding box center [943, 427] width 19 height 19
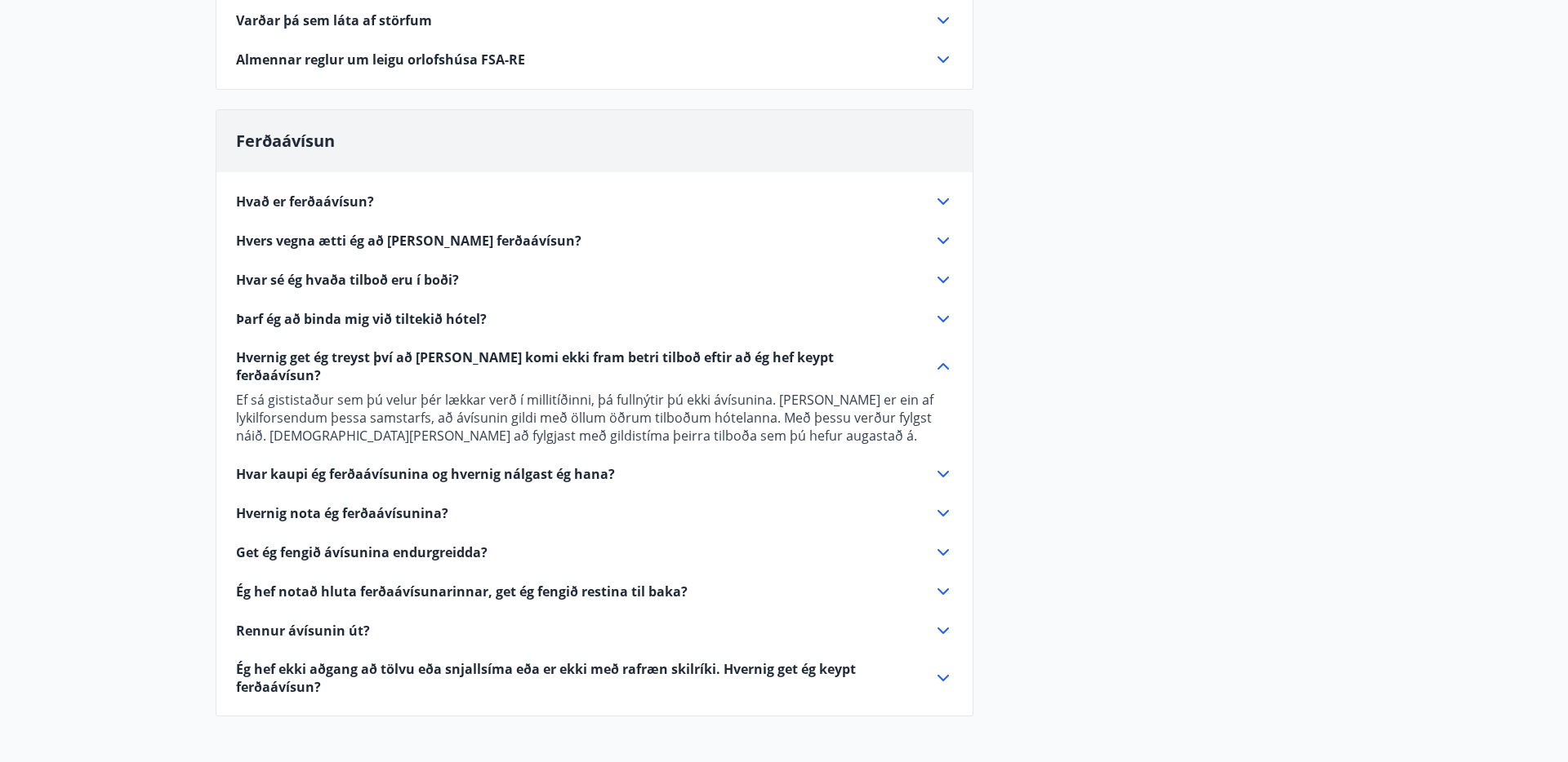
click at [942, 504] on icon at bounding box center [943, 513] width 19 height 19
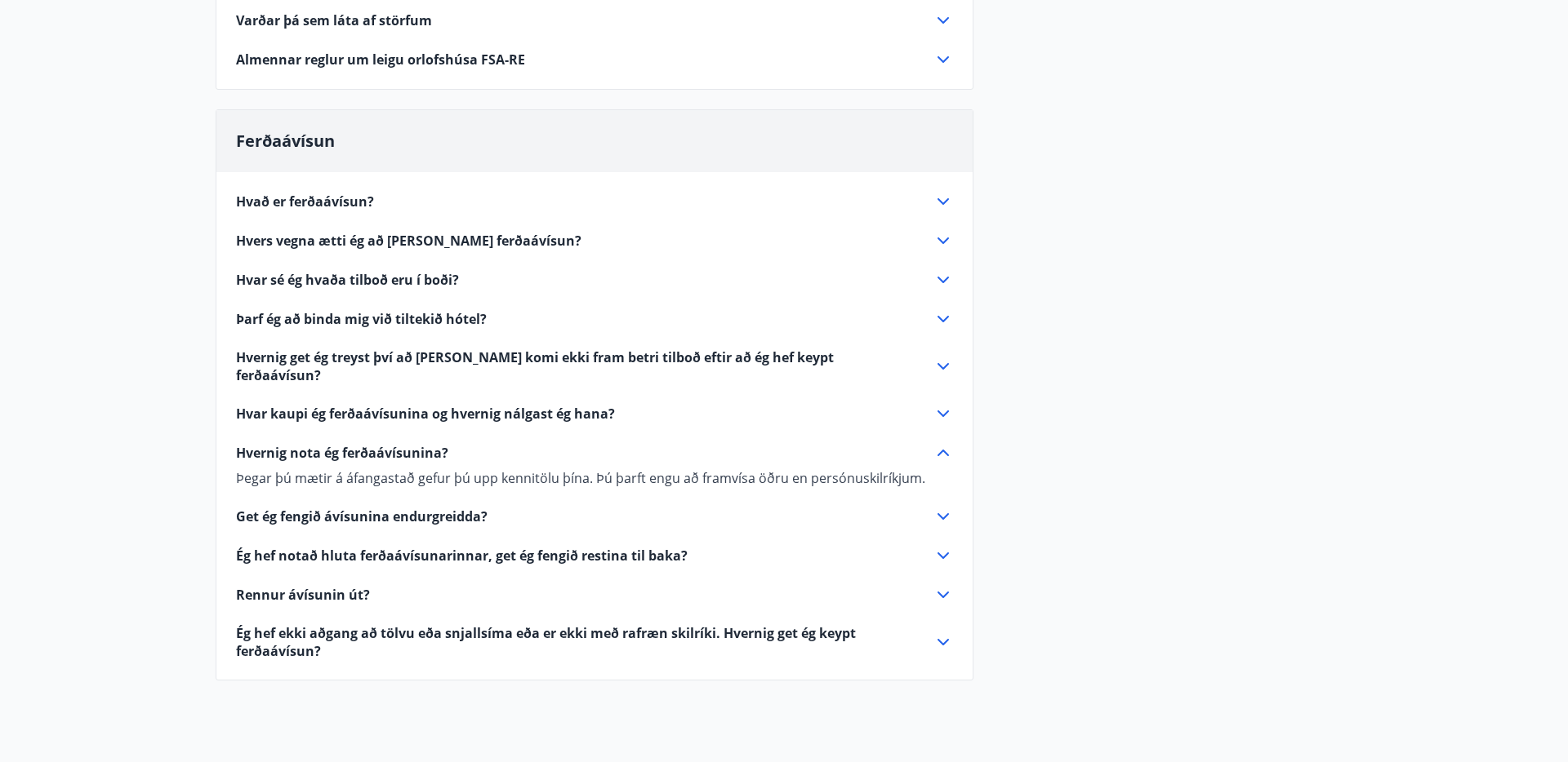
click at [946, 585] on icon at bounding box center [943, 594] width 19 height 19
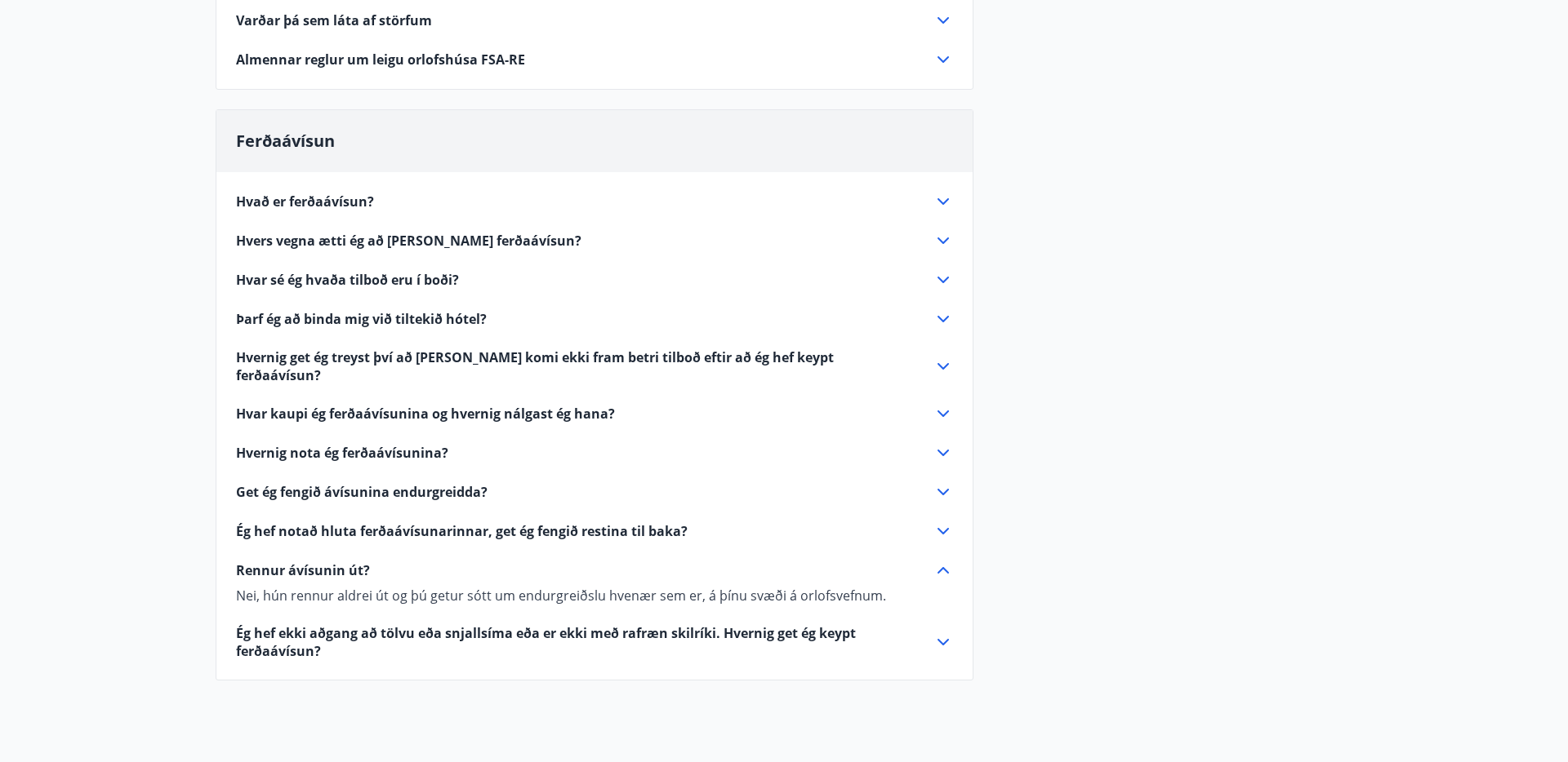
click at [944, 639] on icon at bounding box center [943, 642] width 11 height 7
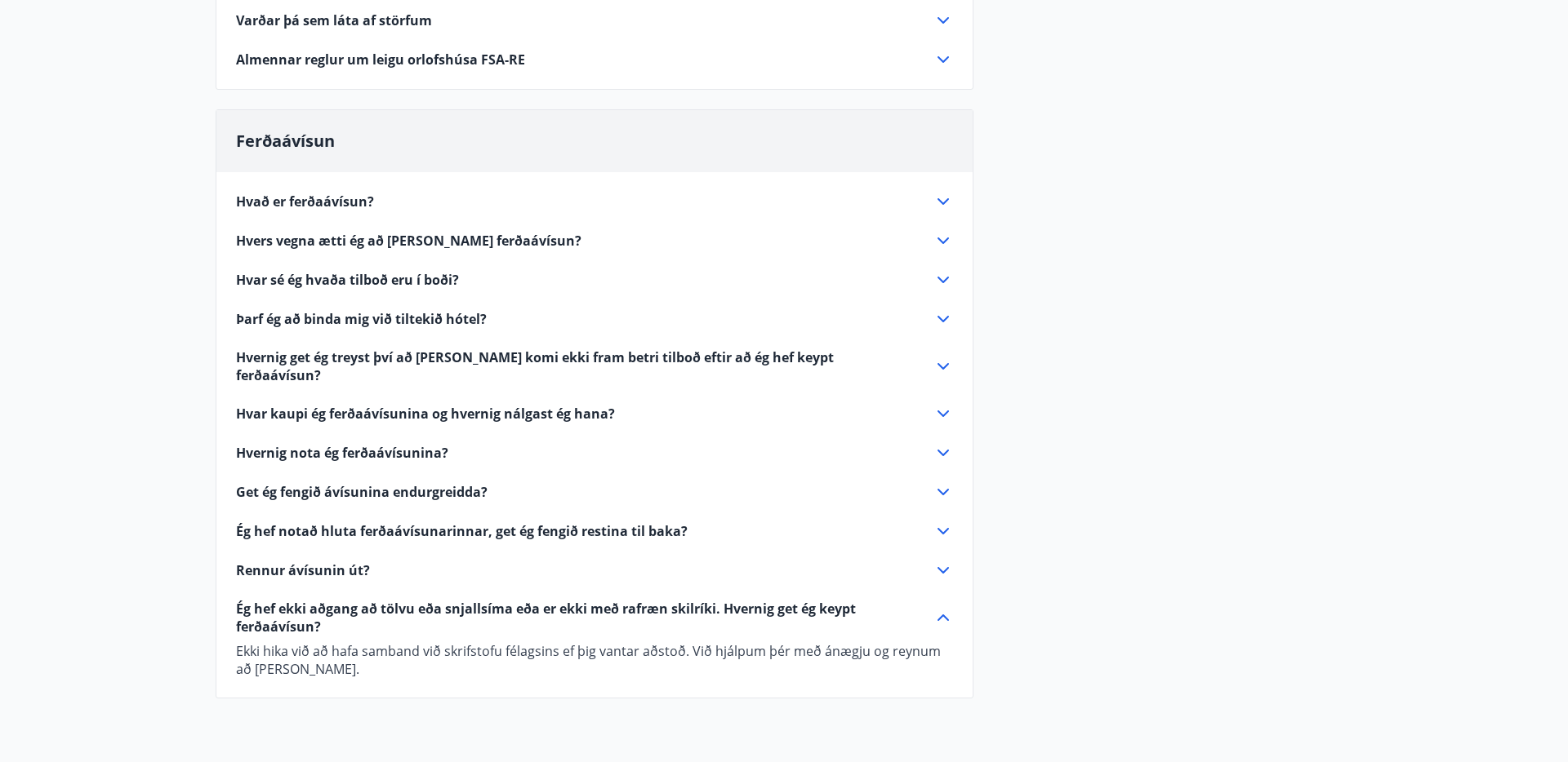
click at [944, 642] on p "Ekki hika við að hafa samband við skrifstofu félagsins ef þig vantar aðstoð. Vi…" at bounding box center [594, 661] width 717 height 36
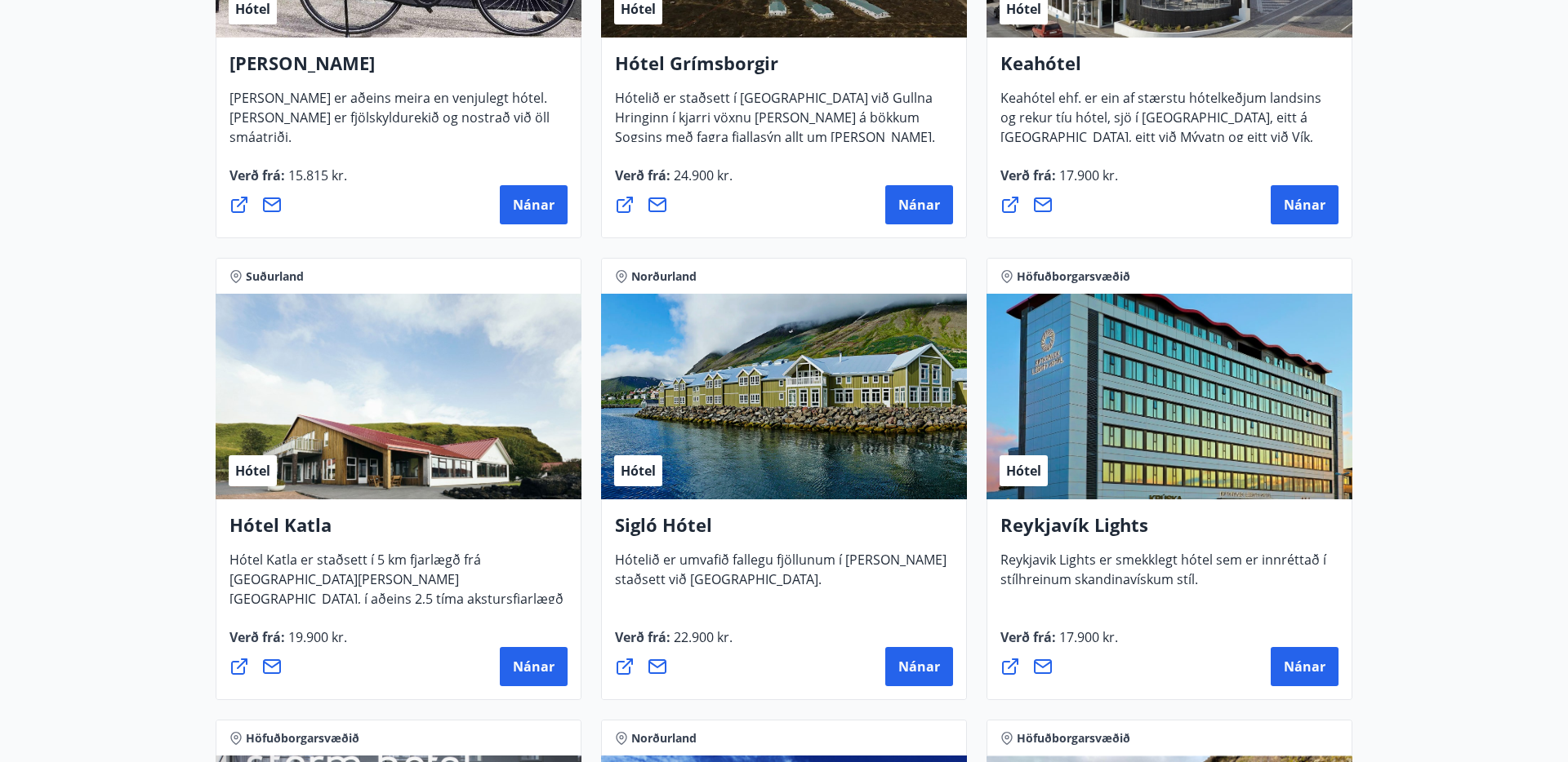
scroll to position [983, 0]
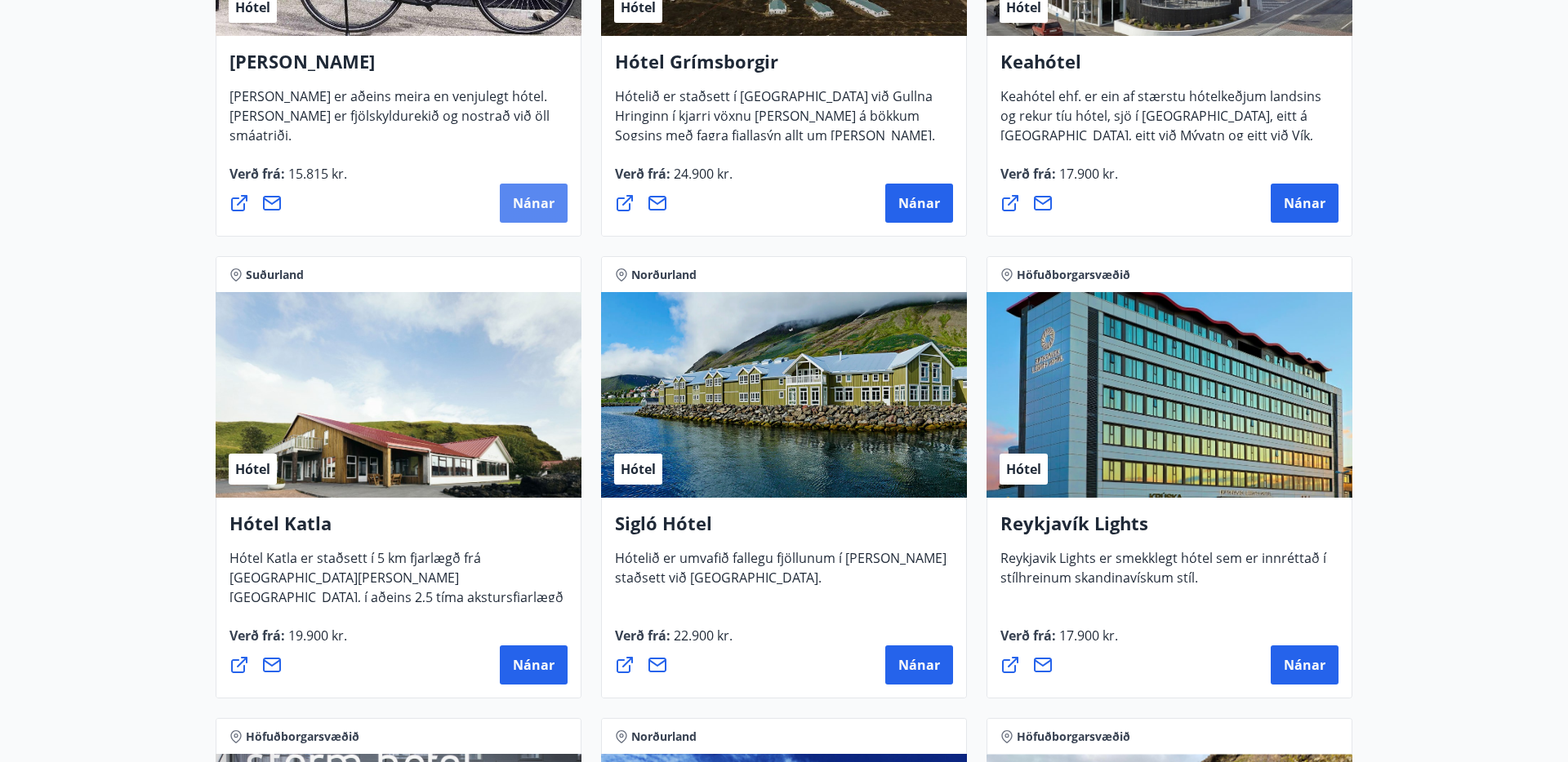
click at [533, 208] on span "Nánar" at bounding box center [533, 203] width 41 height 18
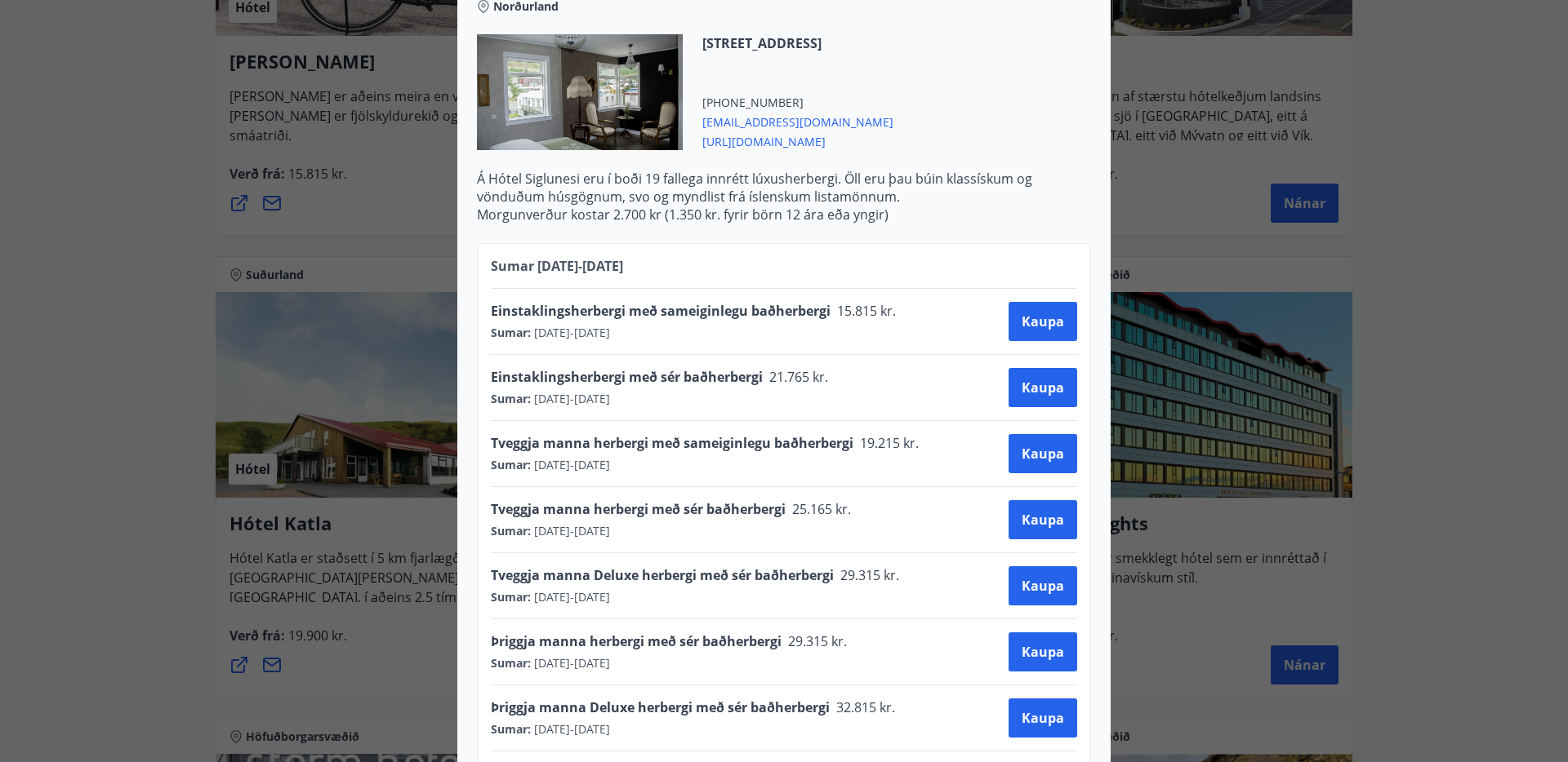
scroll to position [0, 0]
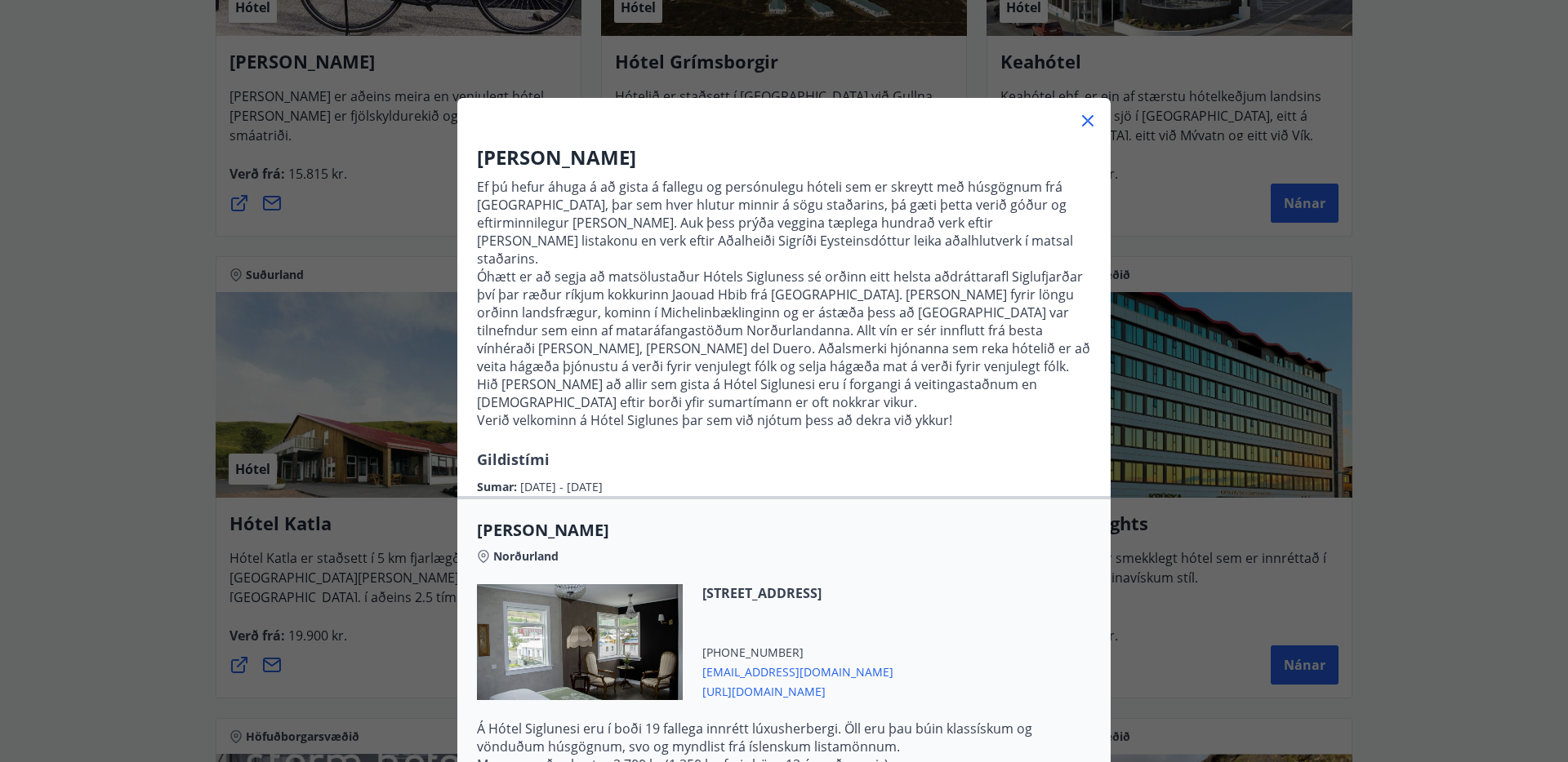
click at [1088, 117] on icon at bounding box center [1087, 121] width 19 height 19
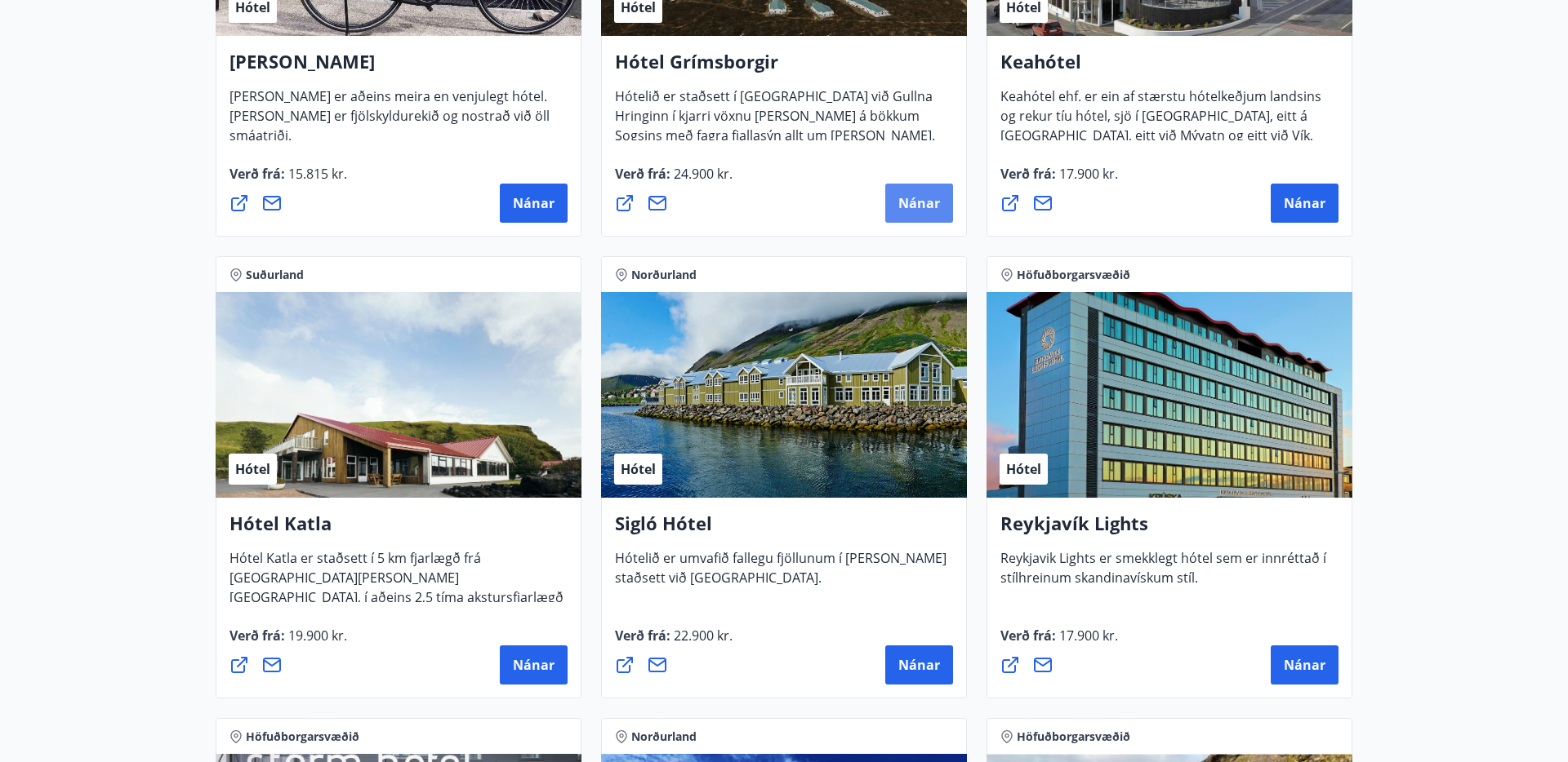
click at [934, 189] on button "Nánar" at bounding box center [919, 203] width 68 height 39
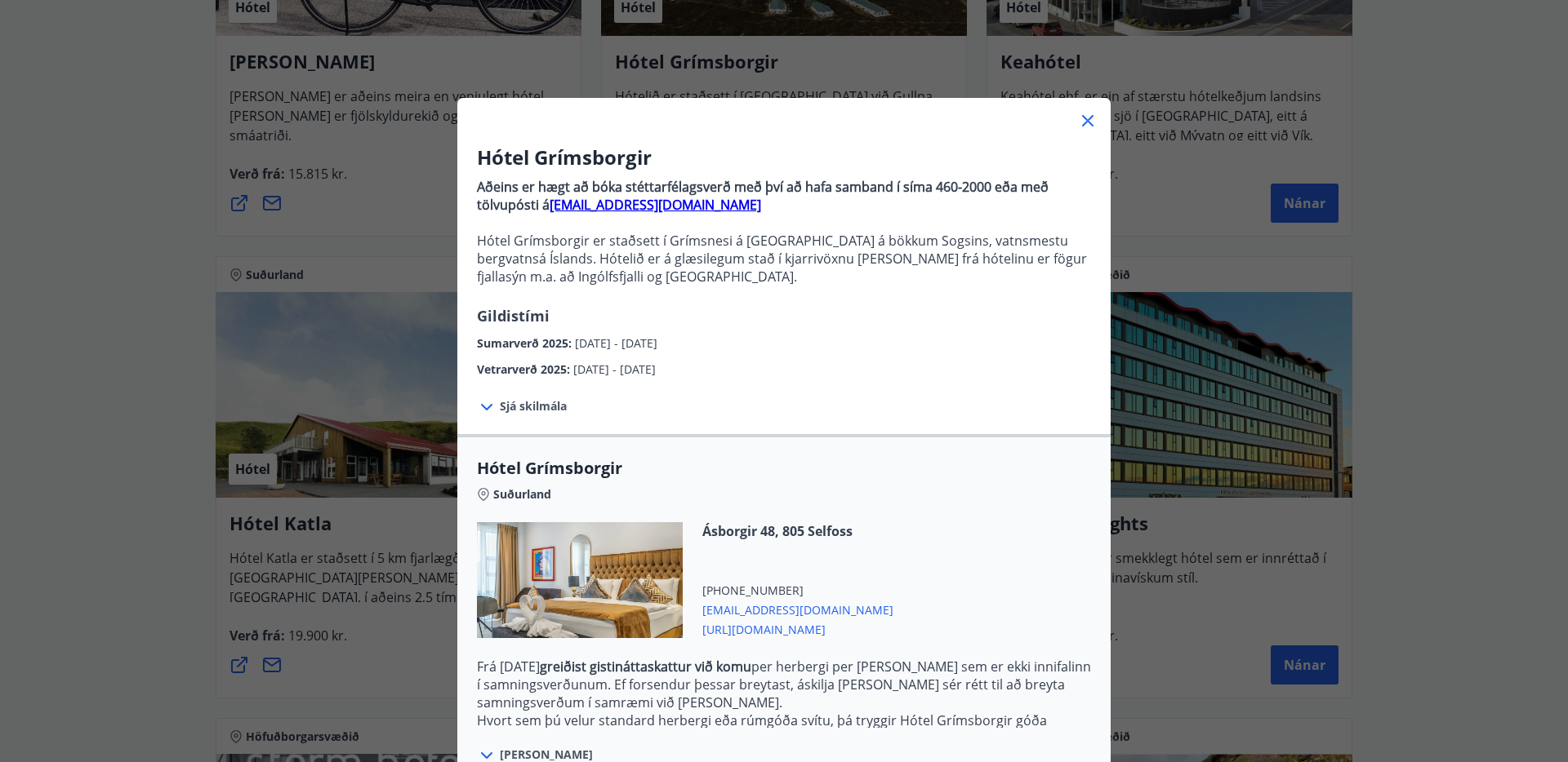
scroll to position [1, 0]
click at [542, 411] on span "Sjá skilmála" at bounding box center [534, 405] width 67 height 16
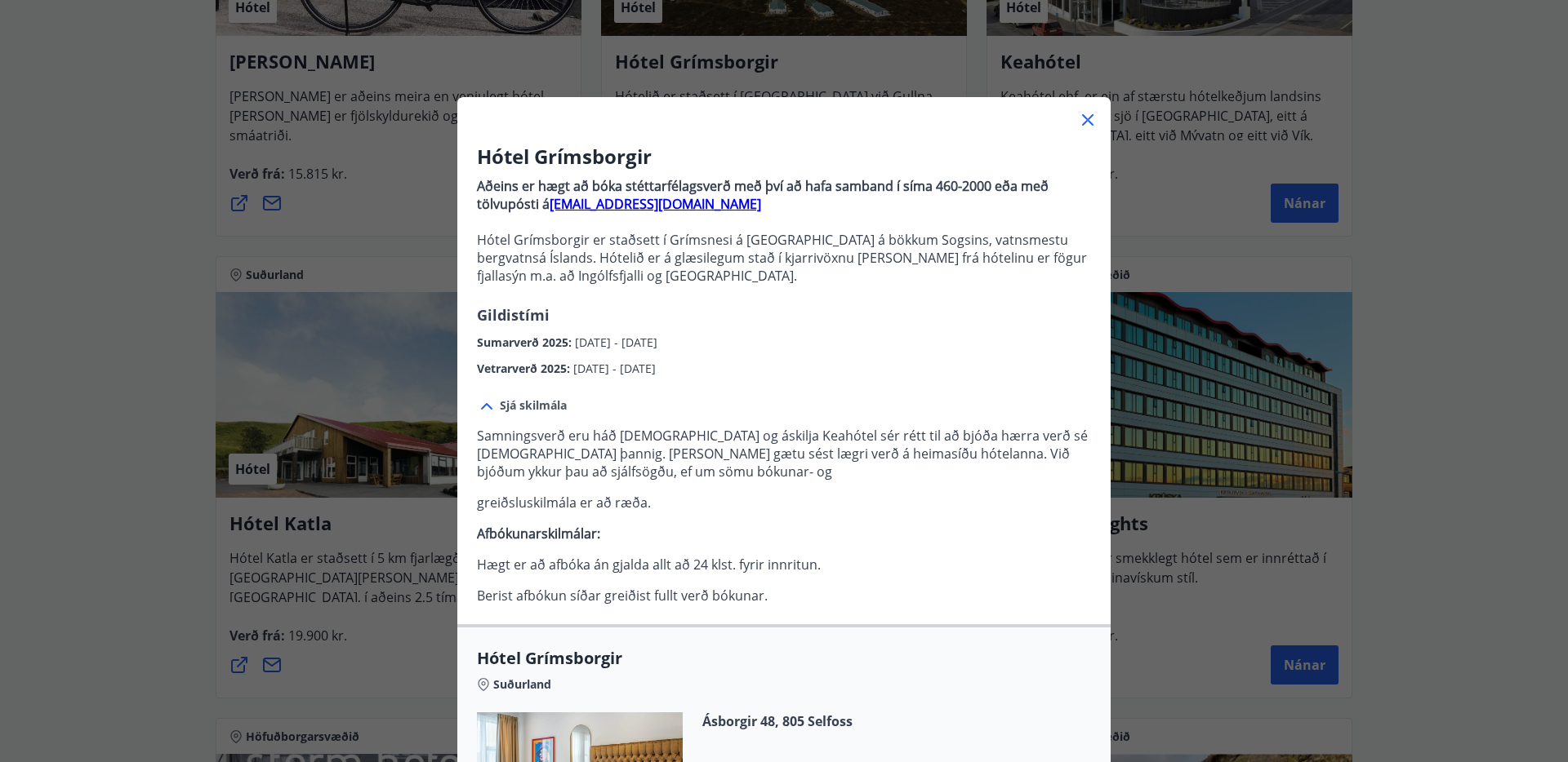
click at [540, 406] on span "Sjá skilmála" at bounding box center [534, 405] width 67 height 16
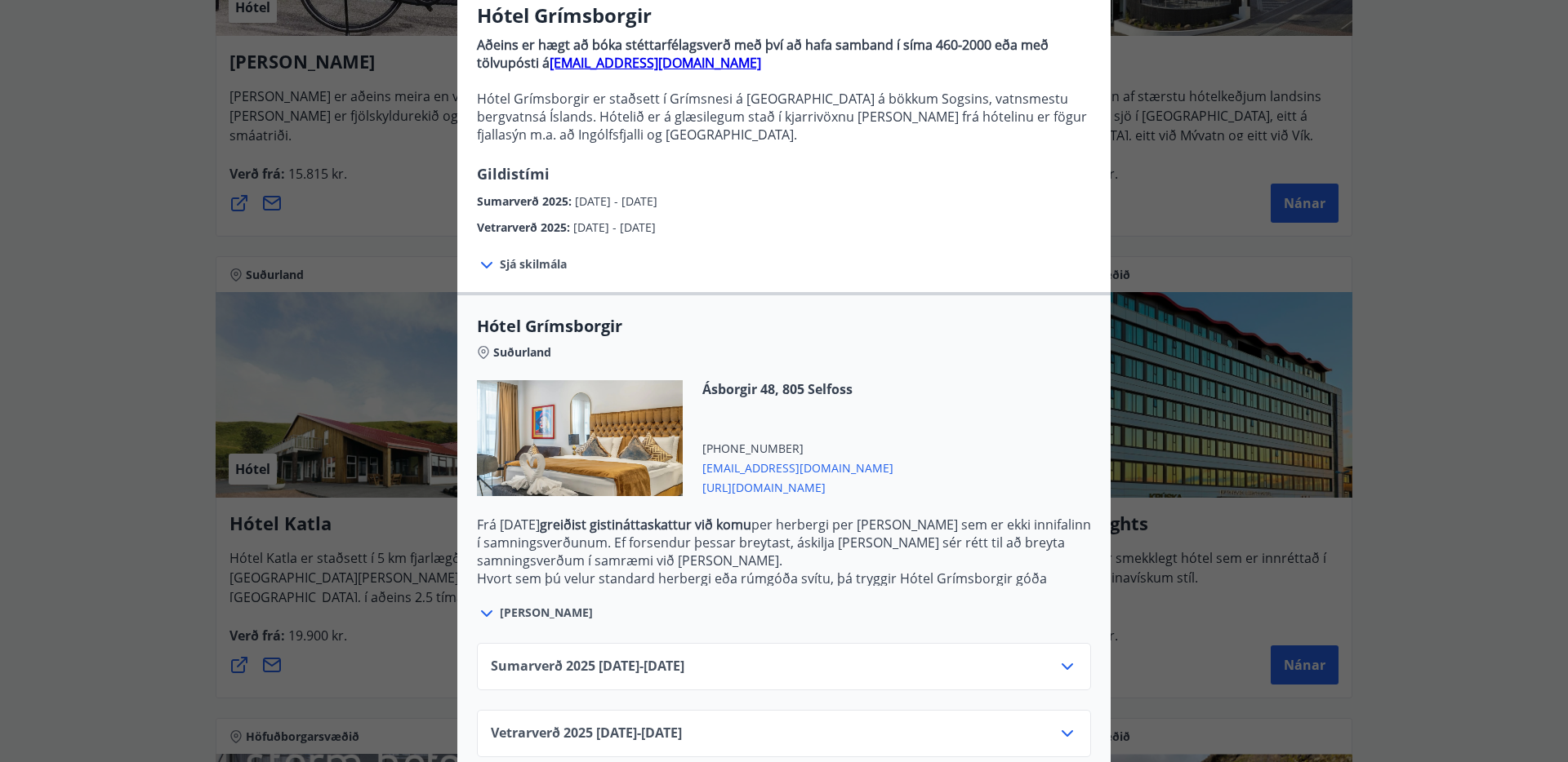
scroll to position [157, 0]
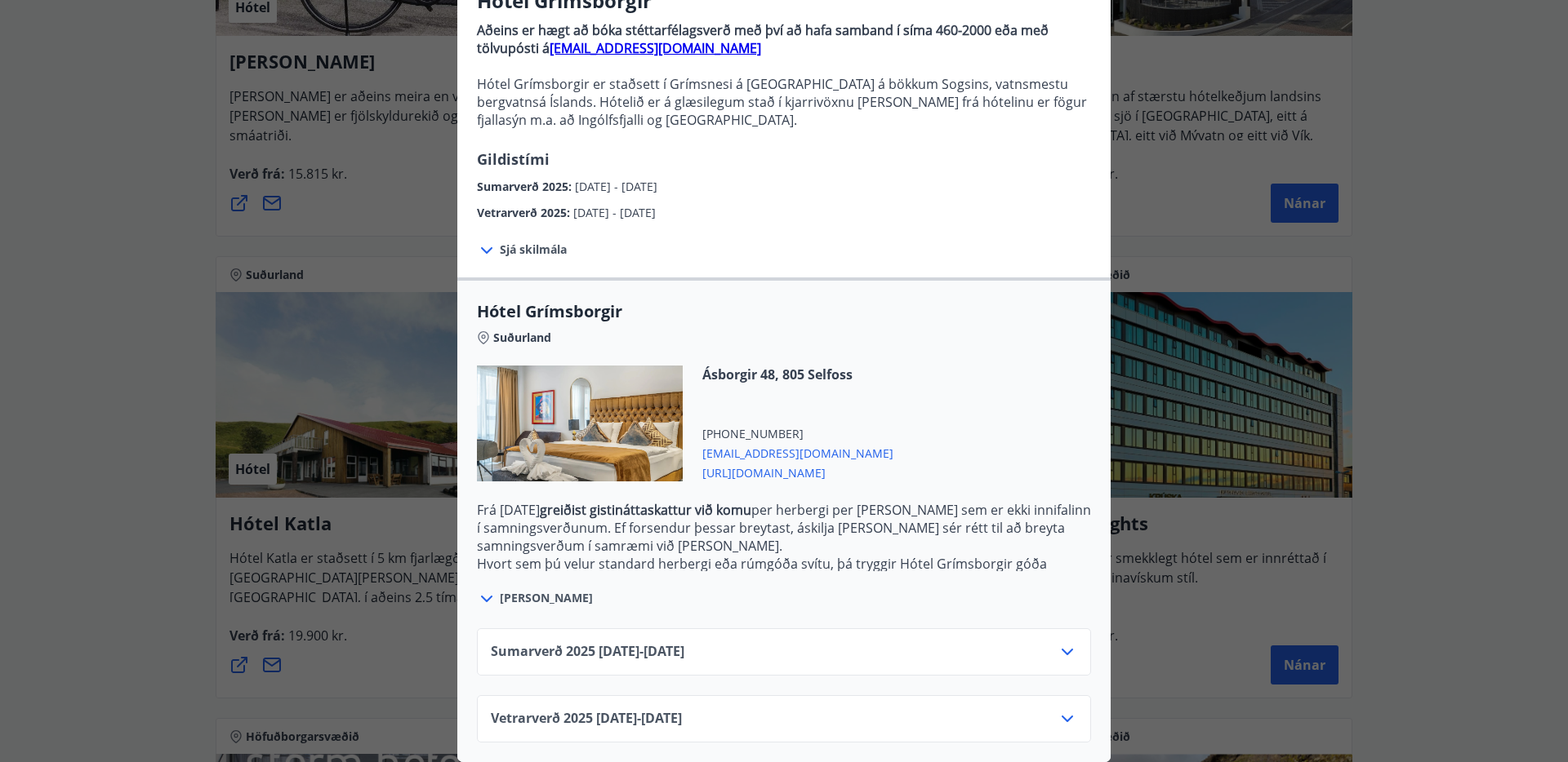
click at [1067, 649] on icon at bounding box center [1067, 652] width 19 height 19
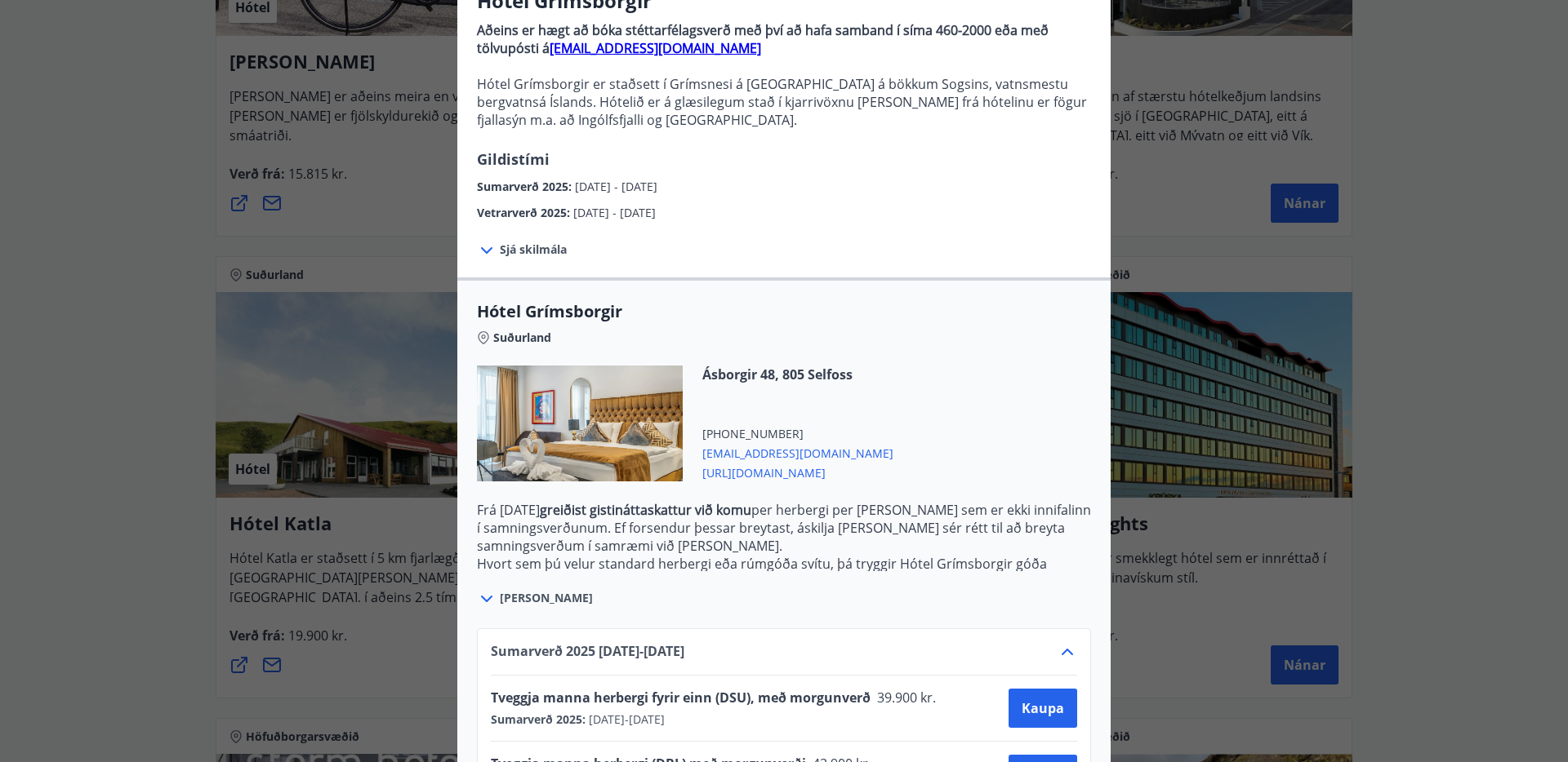
scroll to position [289, 0]
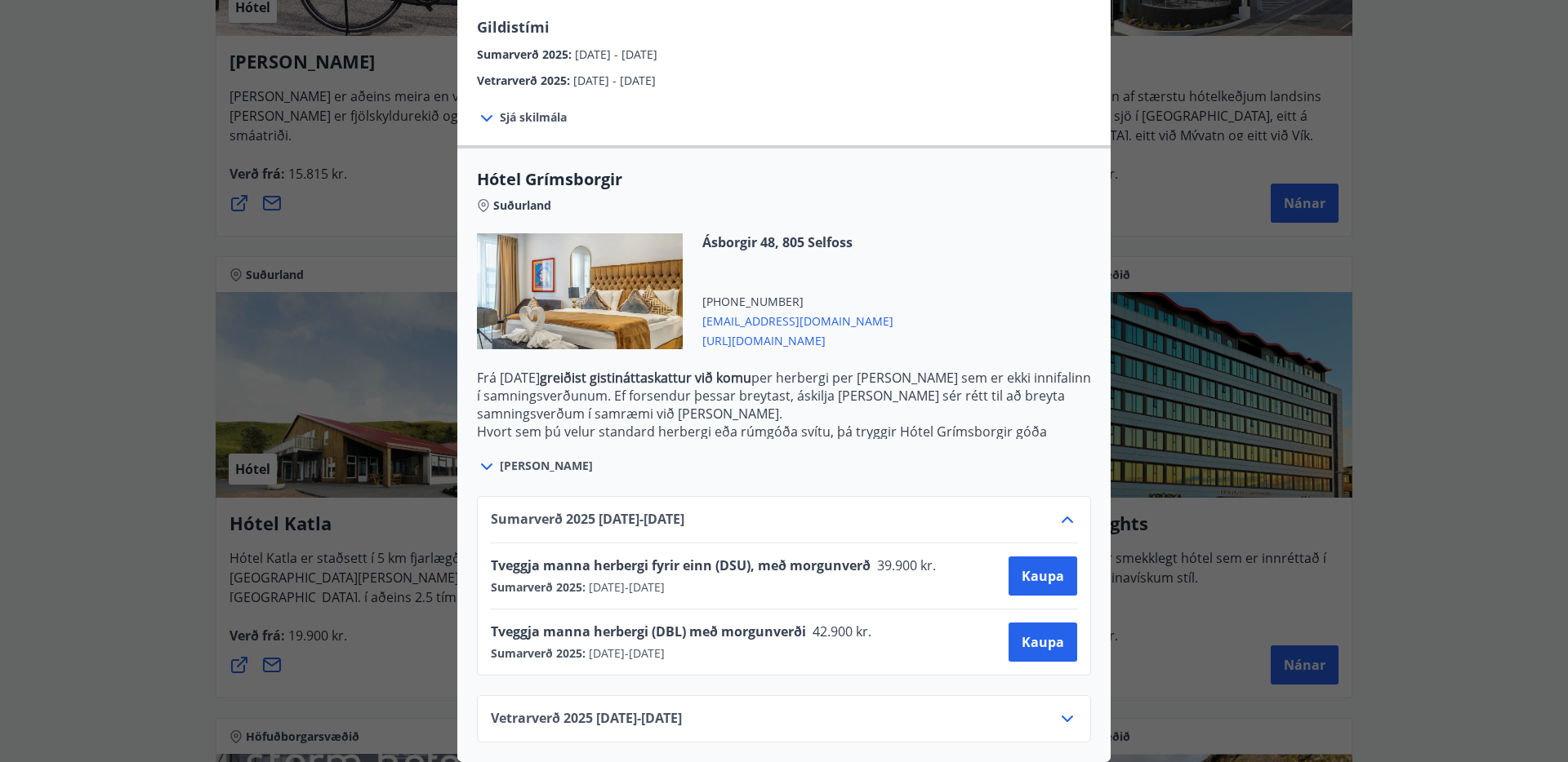
click at [1067, 721] on icon at bounding box center [1067, 719] width 11 height 7
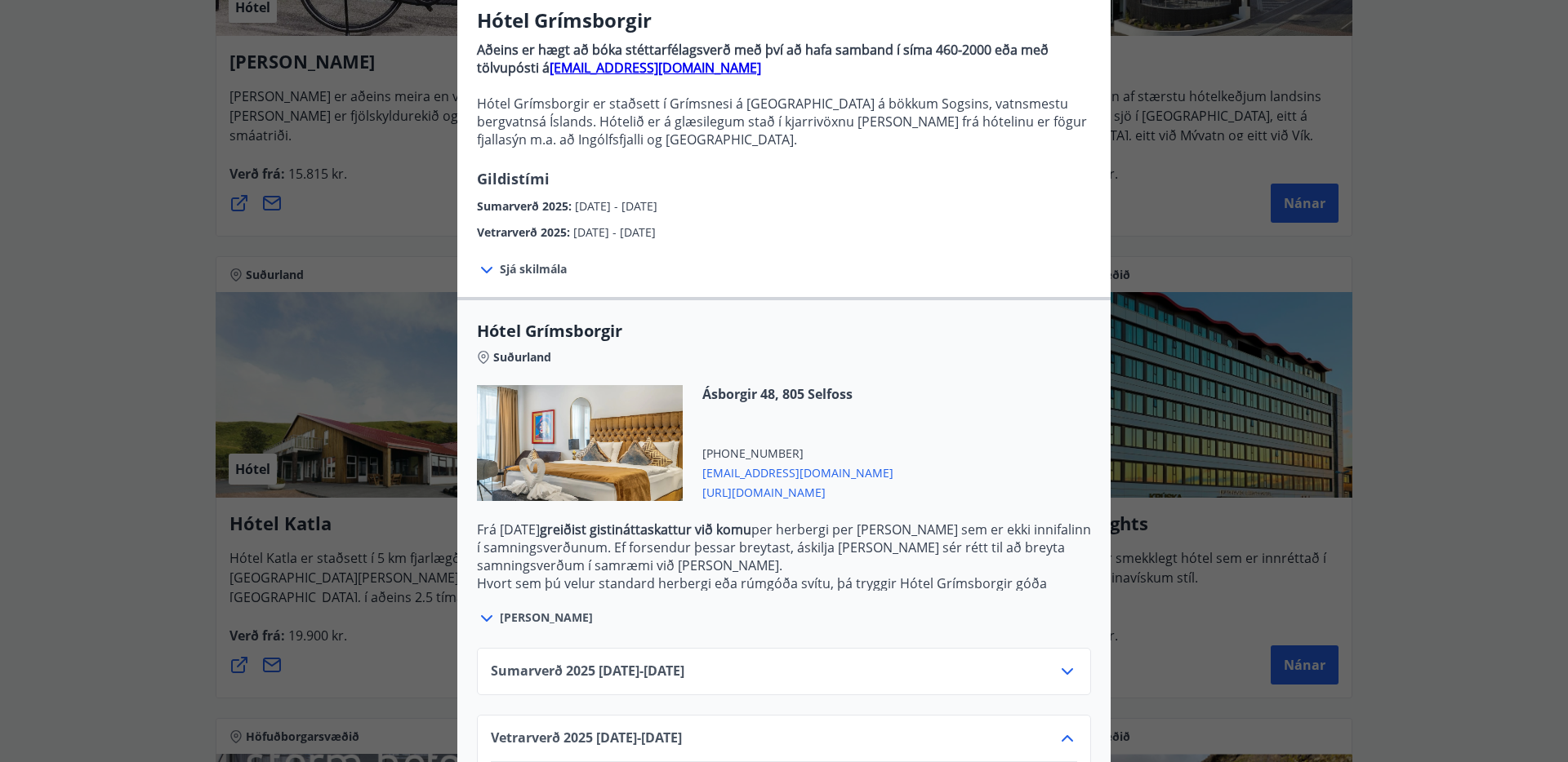
scroll to position [0, 0]
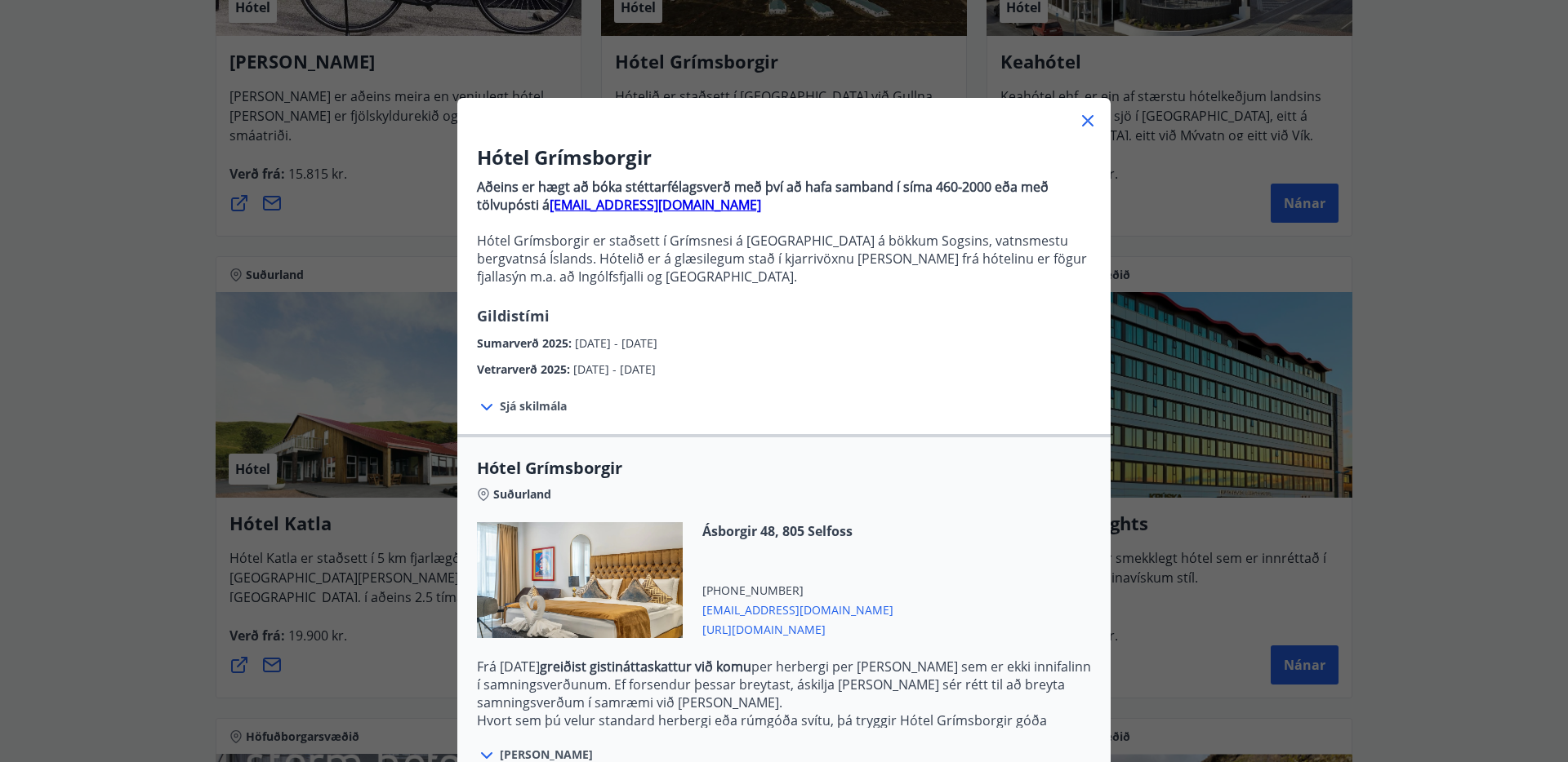
click at [1085, 123] on icon at bounding box center [1088, 121] width 11 height 11
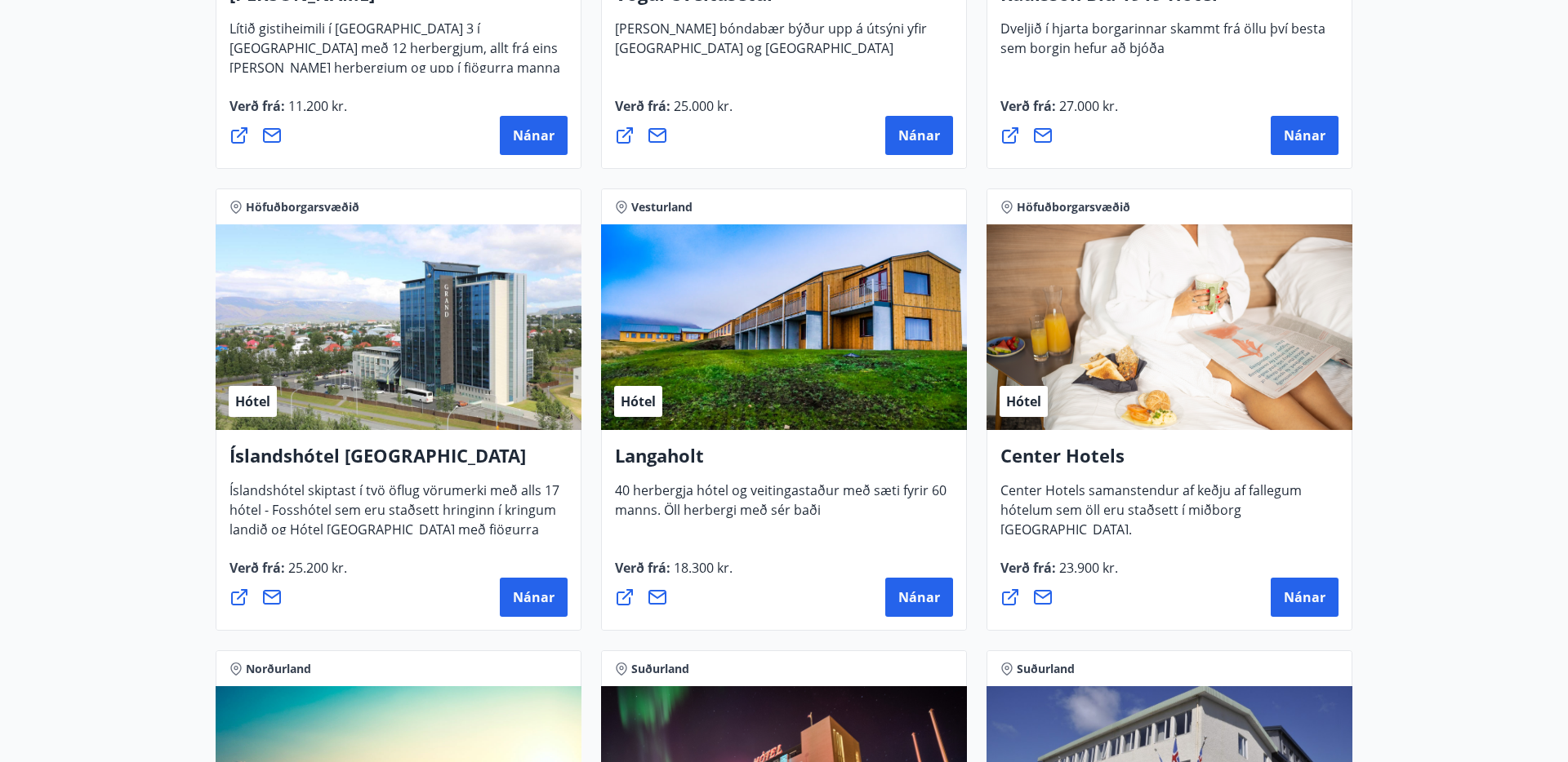
scroll to position [3362, 0]
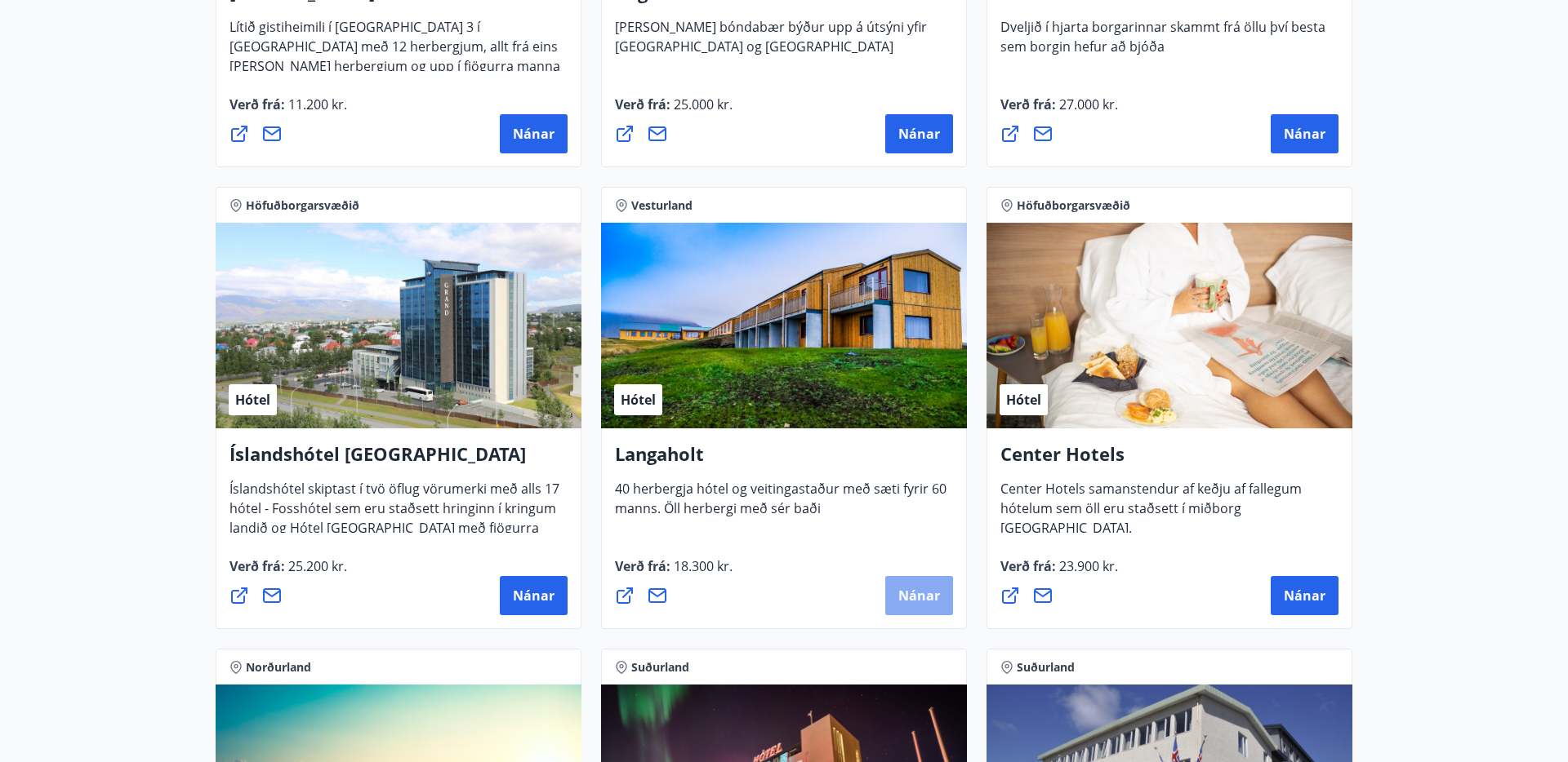
click at [917, 595] on span "Nánar" at bounding box center [919, 595] width 41 height 18
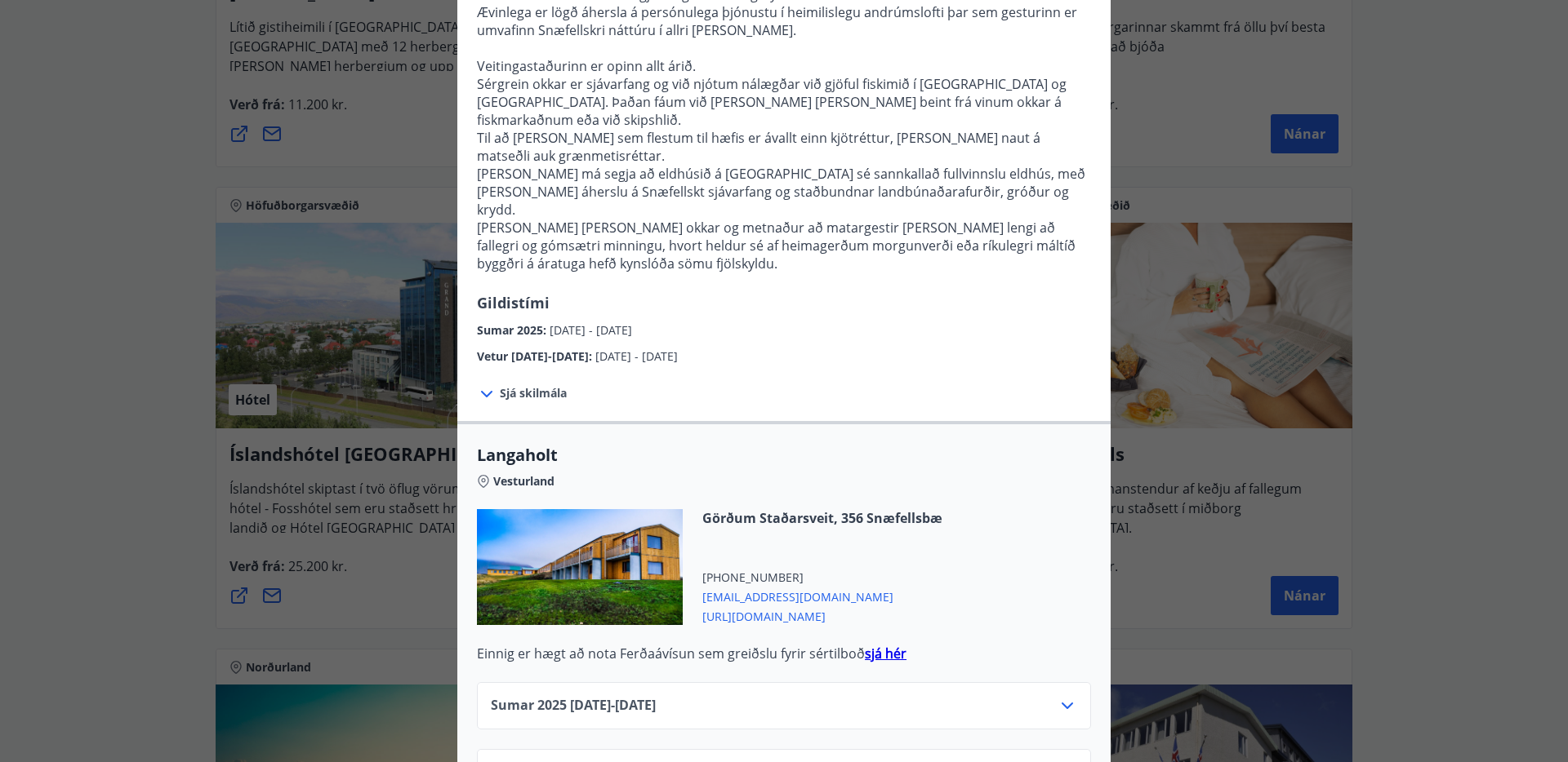
scroll to position [0, 0]
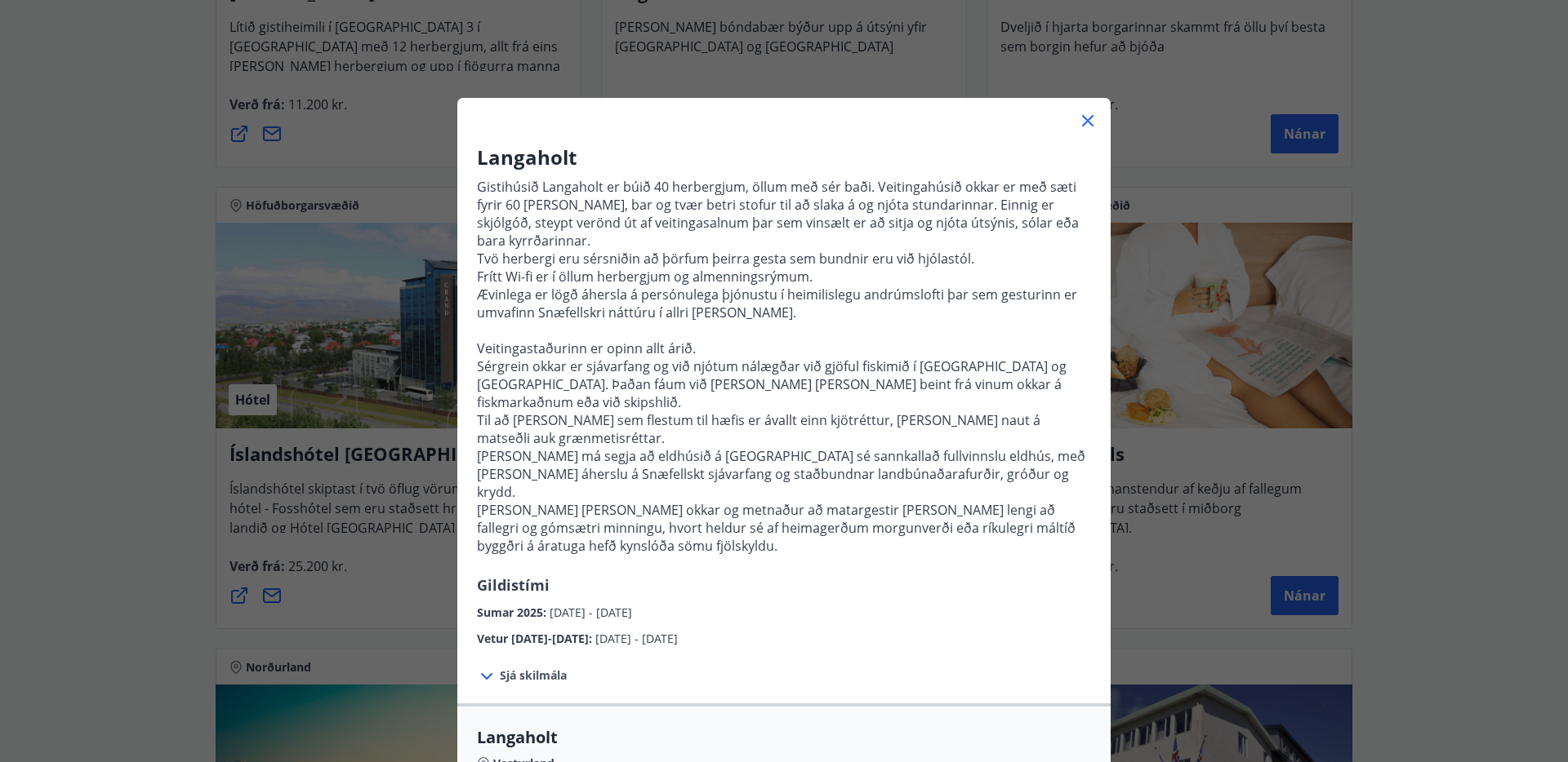
click at [1088, 118] on icon at bounding box center [1087, 121] width 19 height 19
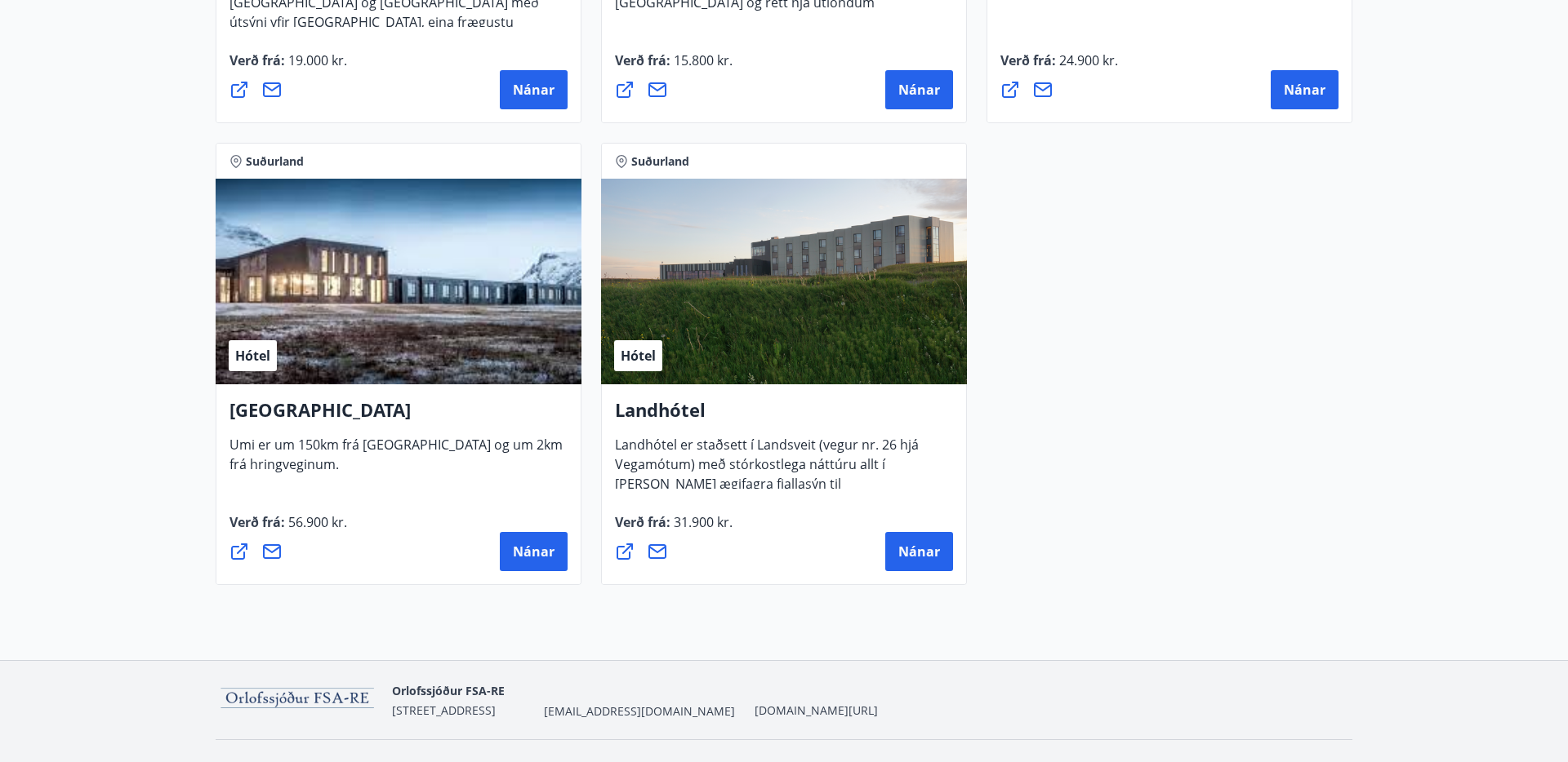
scroll to position [4353, 0]
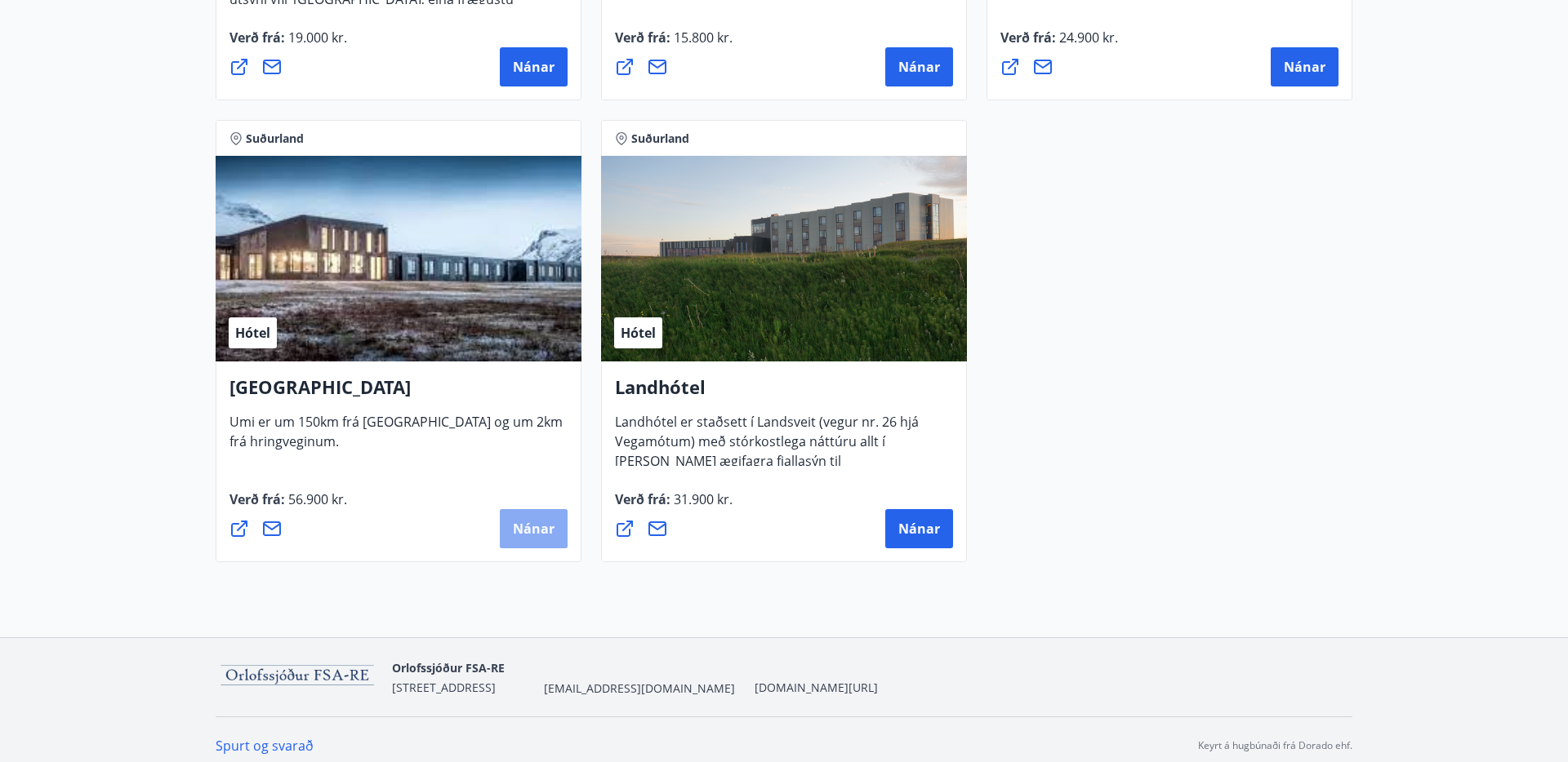
click at [532, 528] on span "Nánar" at bounding box center [533, 528] width 41 height 18
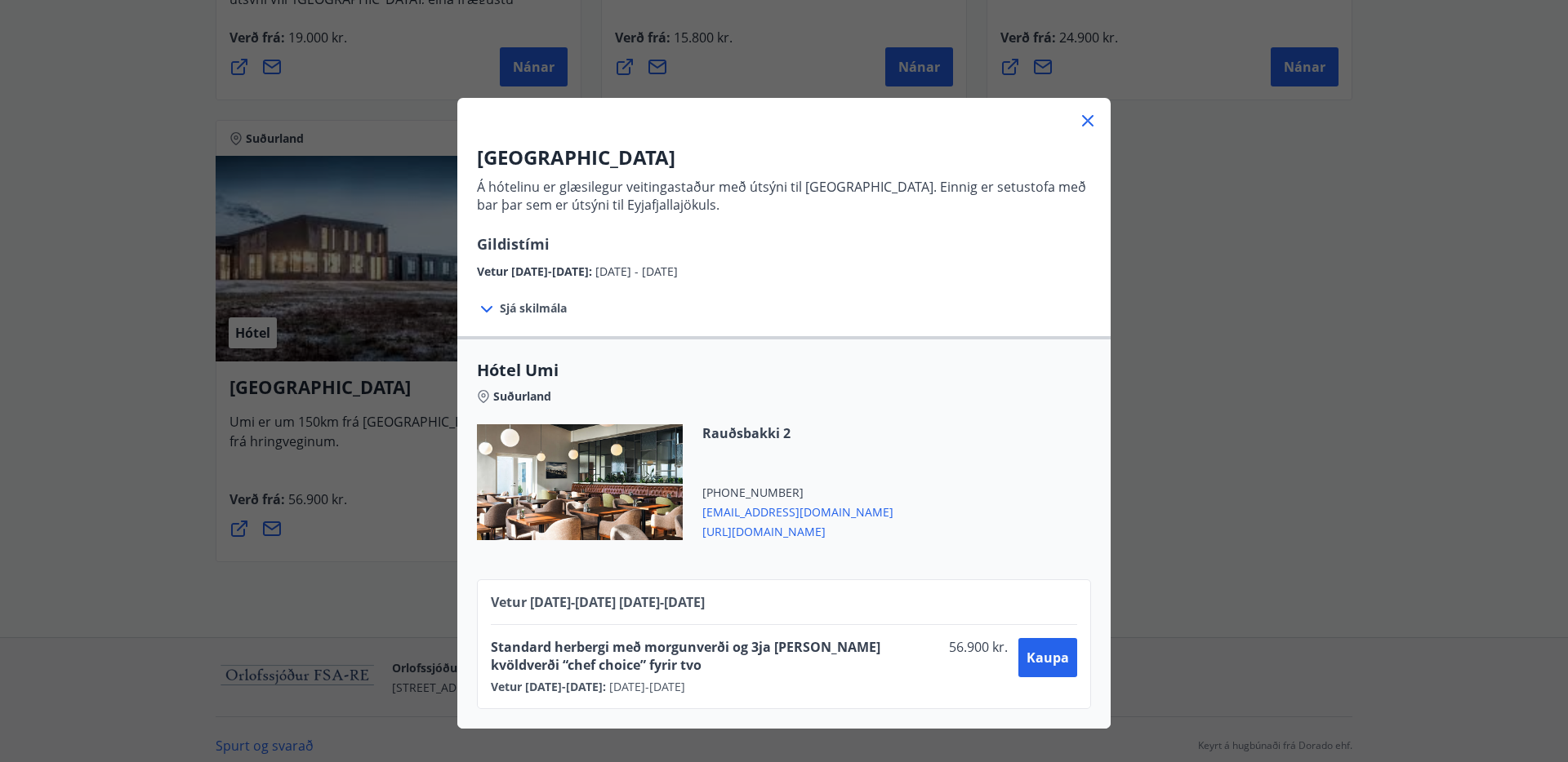
click at [1083, 119] on icon at bounding box center [1087, 121] width 19 height 19
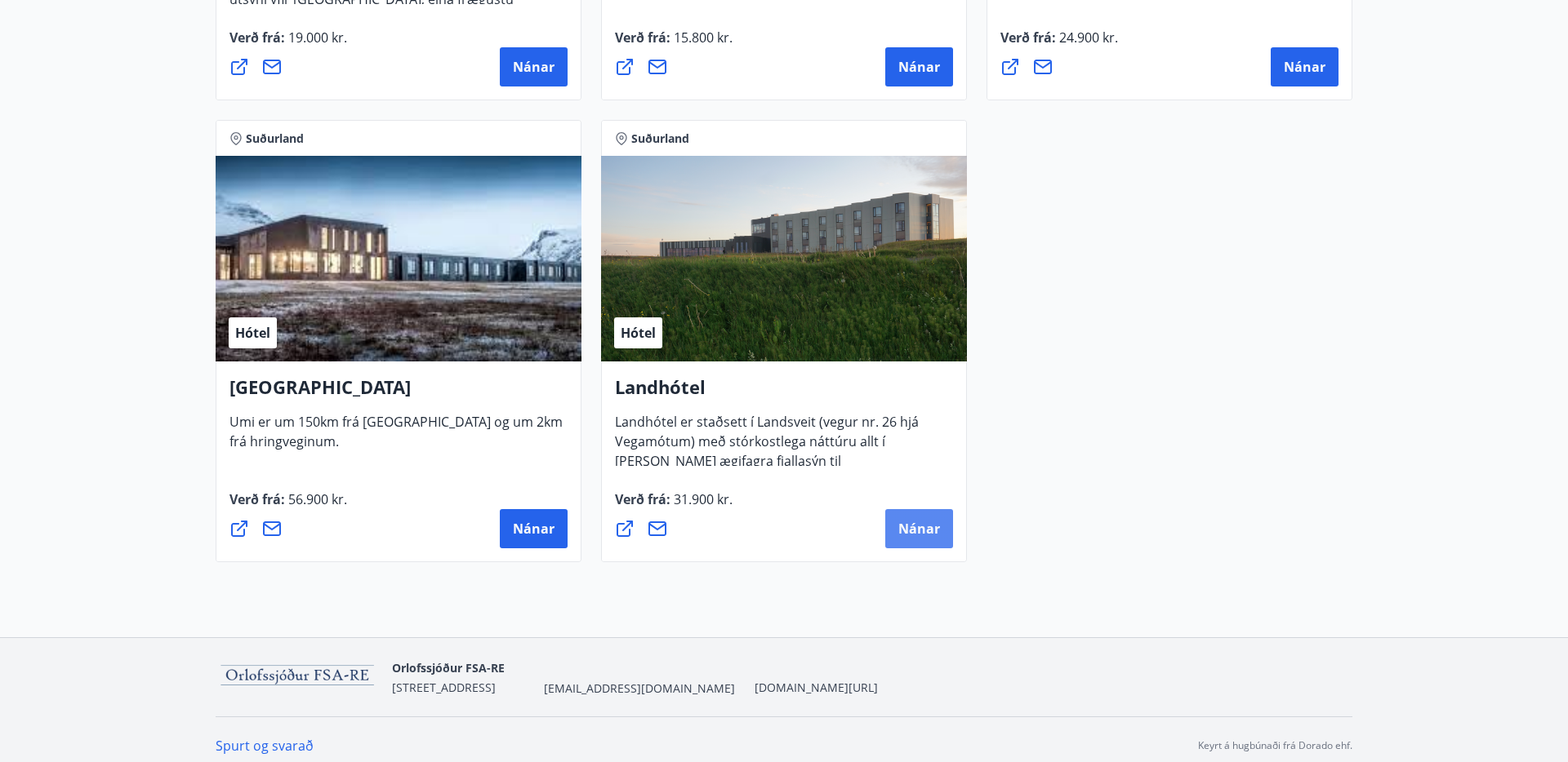
click at [908, 530] on span "Nánar" at bounding box center [919, 528] width 41 height 18
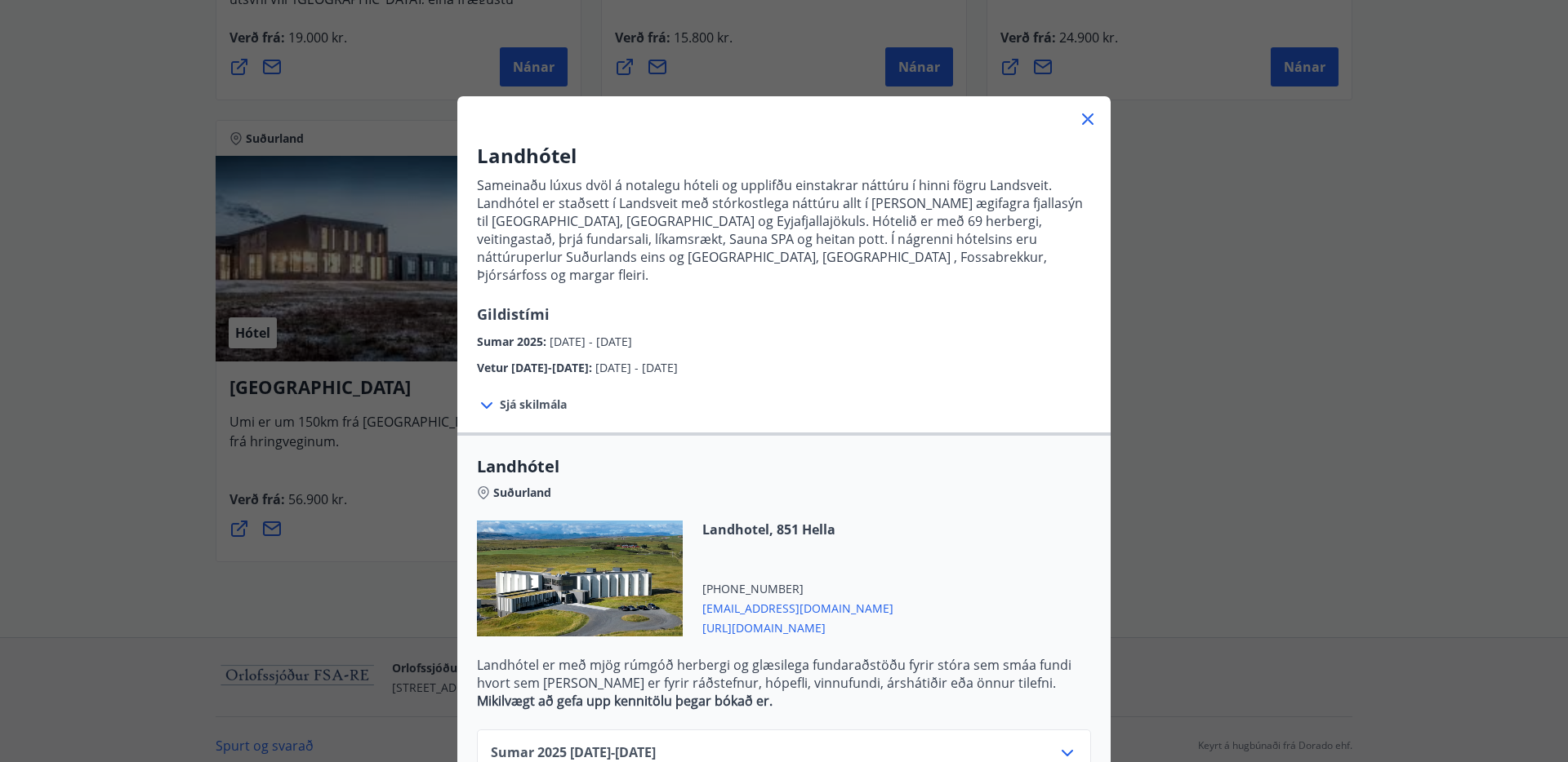
scroll to position [85, 0]
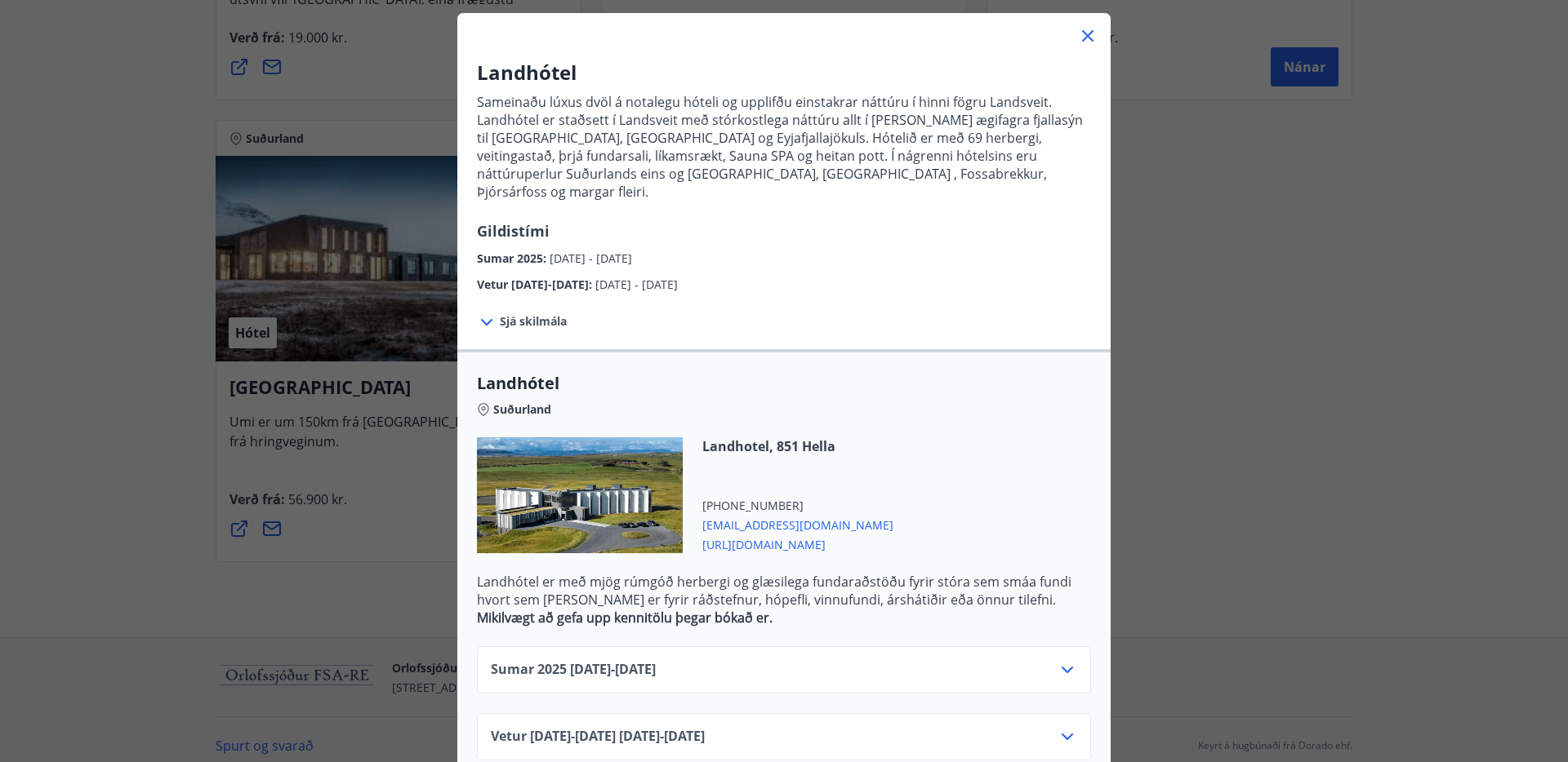
click at [562, 490] on div at bounding box center [579, 495] width 206 height 116
click at [784, 534] on span "[URL][DOMAIN_NAME]" at bounding box center [798, 544] width 192 height 19
click at [1086, 32] on icon at bounding box center [1087, 35] width 19 height 19
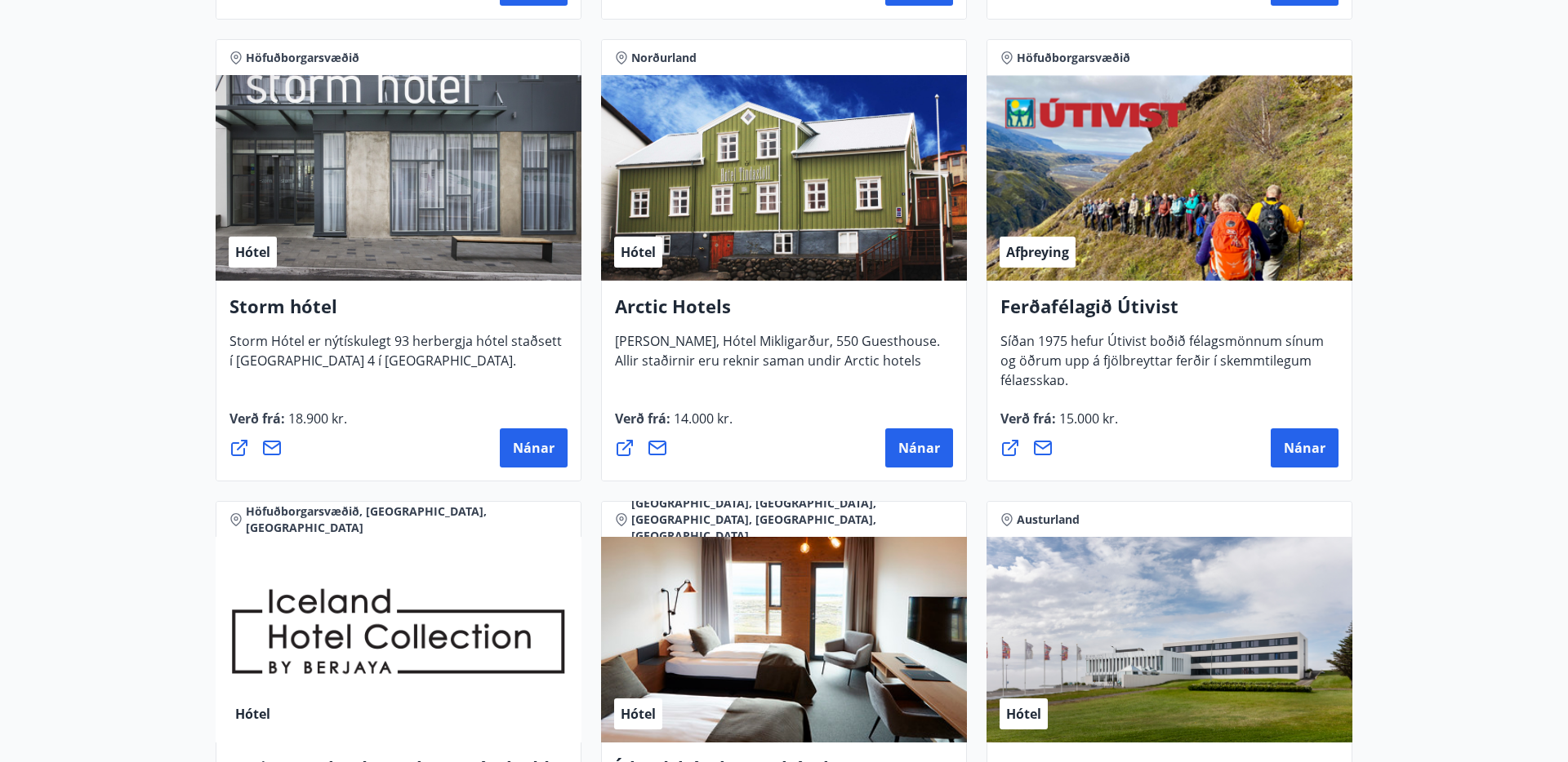
scroll to position [1542, 0]
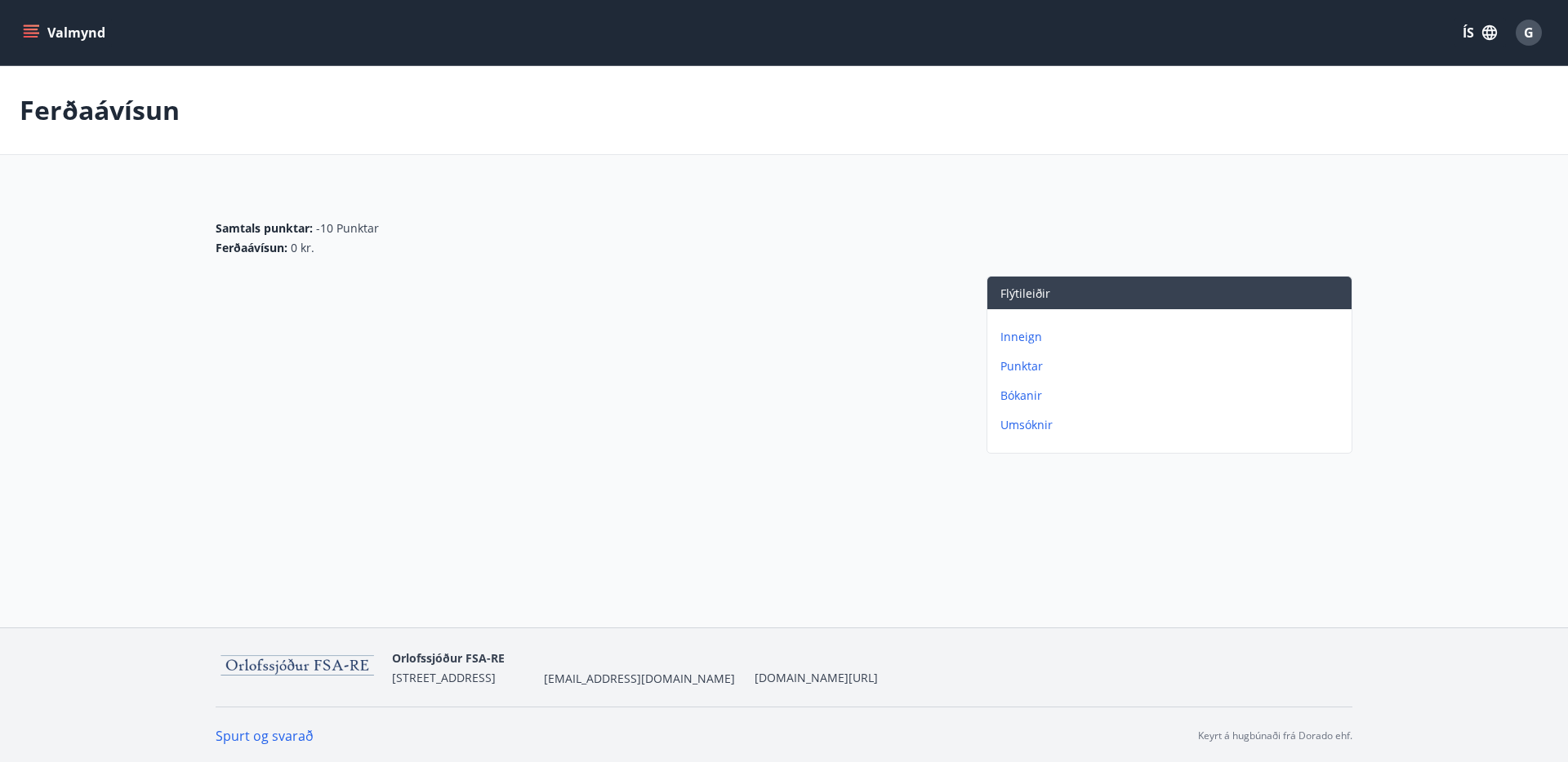
click at [22, 19] on button "Valmynd" at bounding box center [65, 33] width 92 height 30
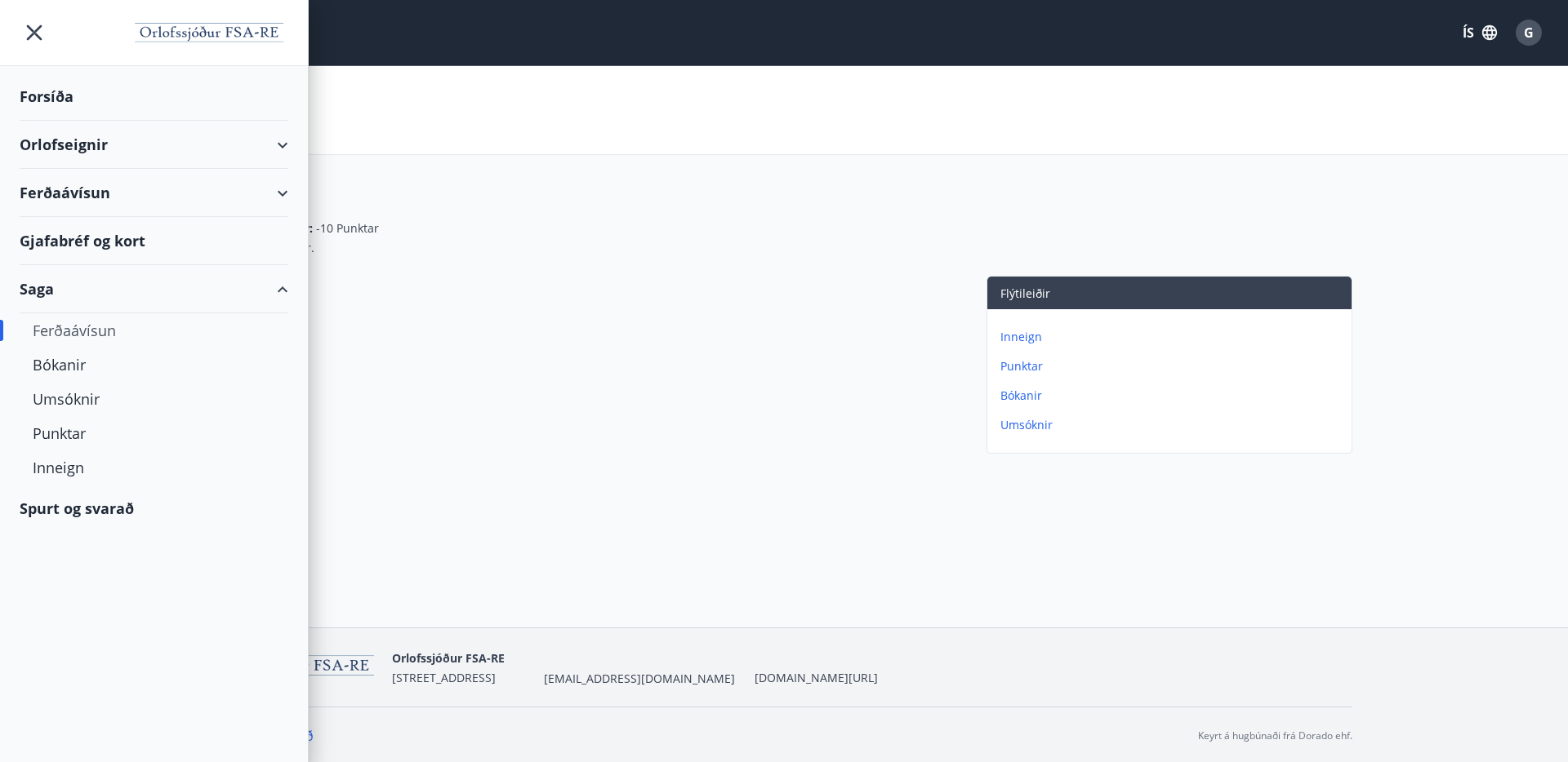
click at [282, 288] on div "Saga" at bounding box center [153, 289] width 268 height 48
click at [279, 146] on div "Orlofseignir" at bounding box center [153, 145] width 268 height 48
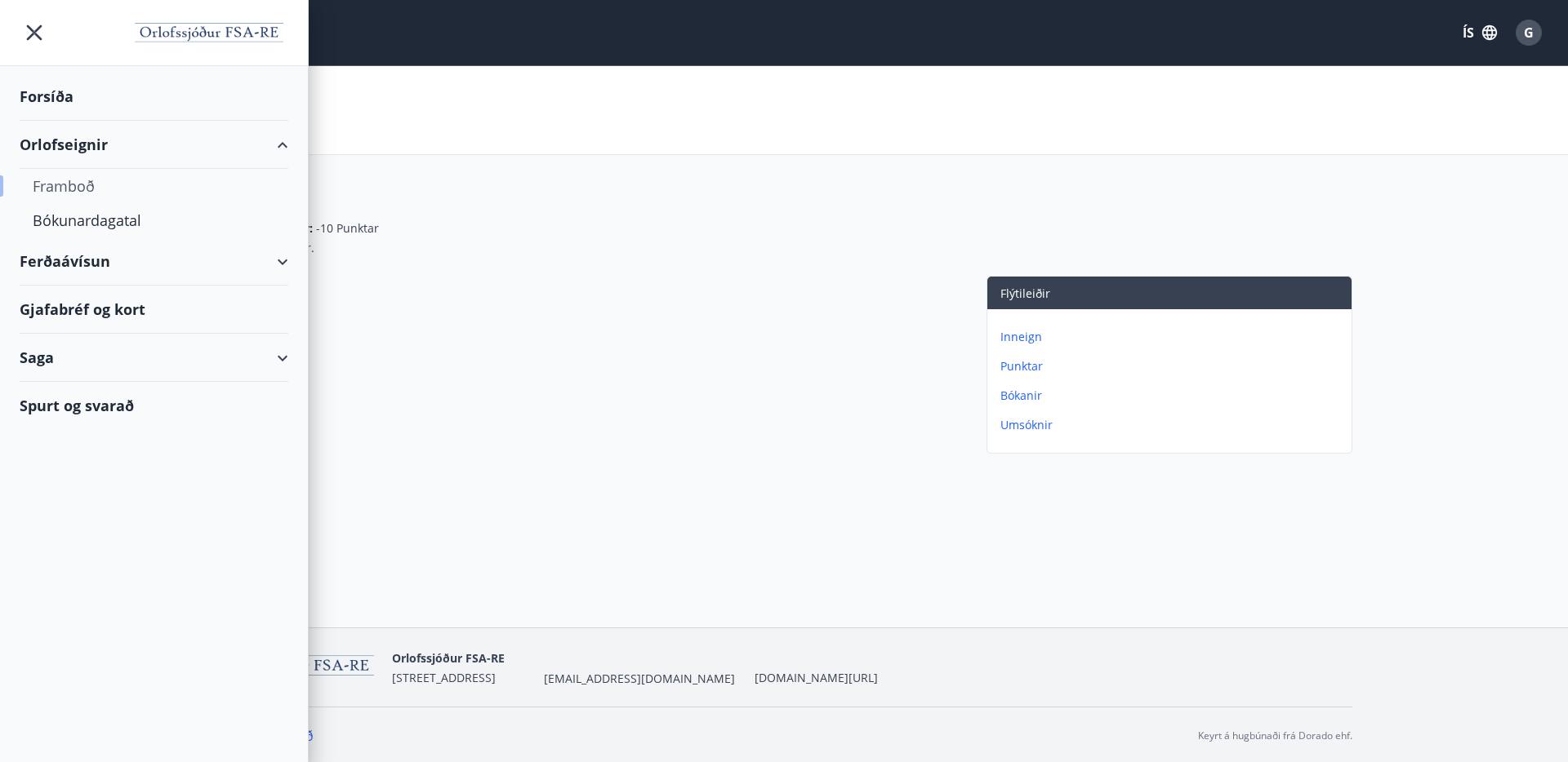
click at [71, 180] on div "Framboð" at bounding box center [153, 186] width 242 height 34
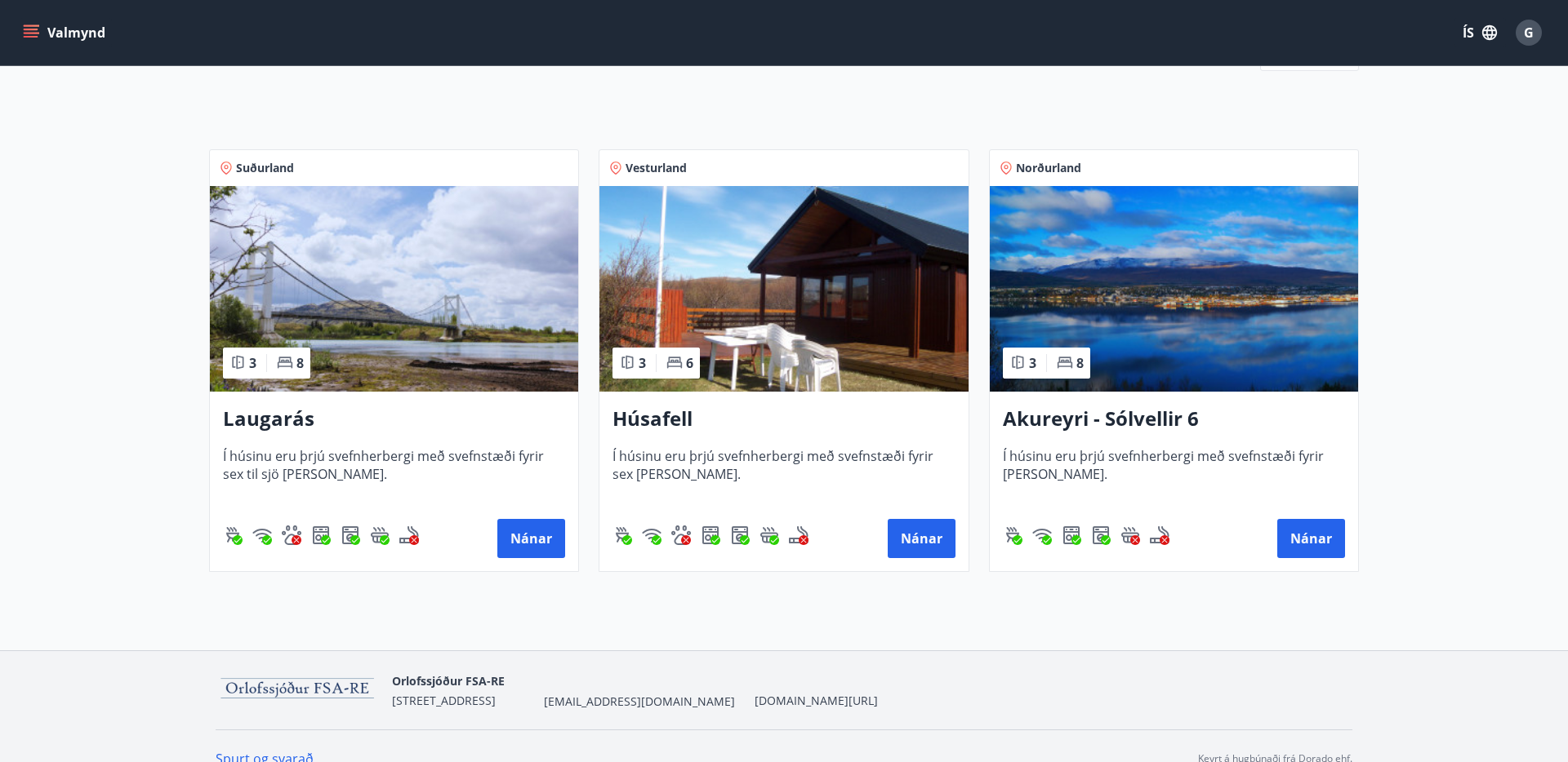
scroll to position [228, 0]
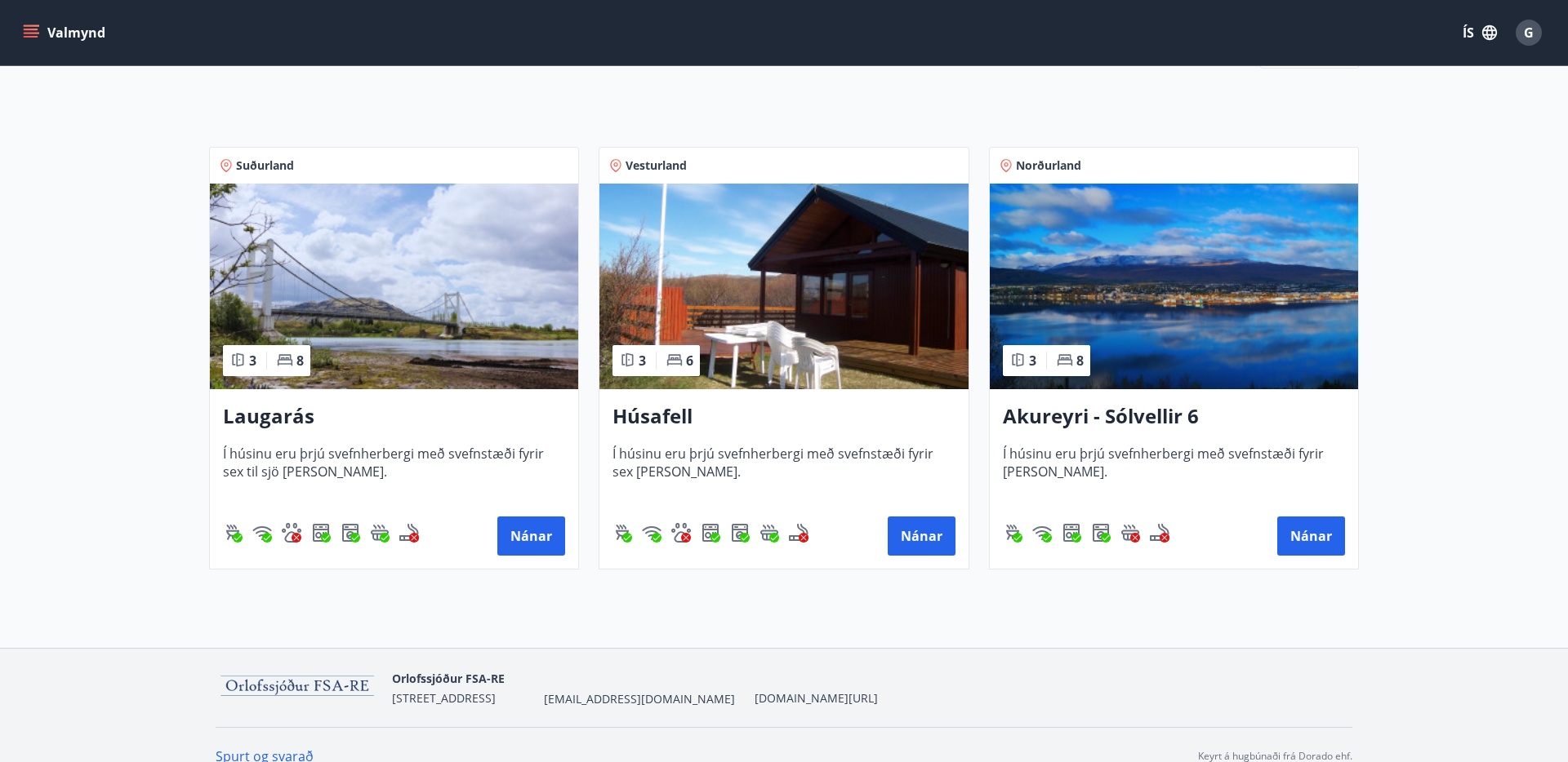
click at [332, 294] on img at bounding box center [394, 286] width 369 height 206
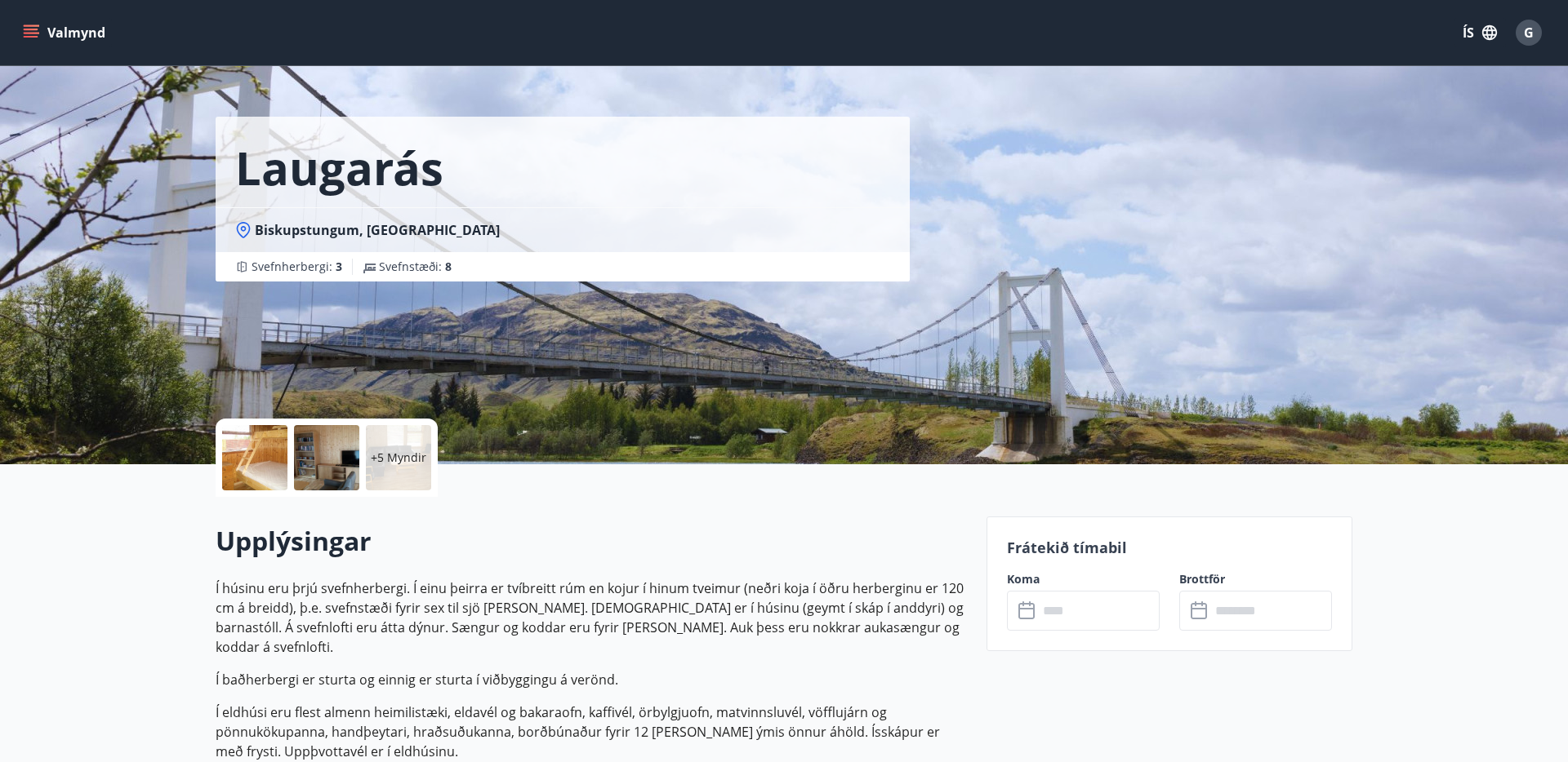
scroll to position [26, 0]
click at [397, 469] on div "+5 Myndir" at bounding box center [398, 457] width 65 height 65
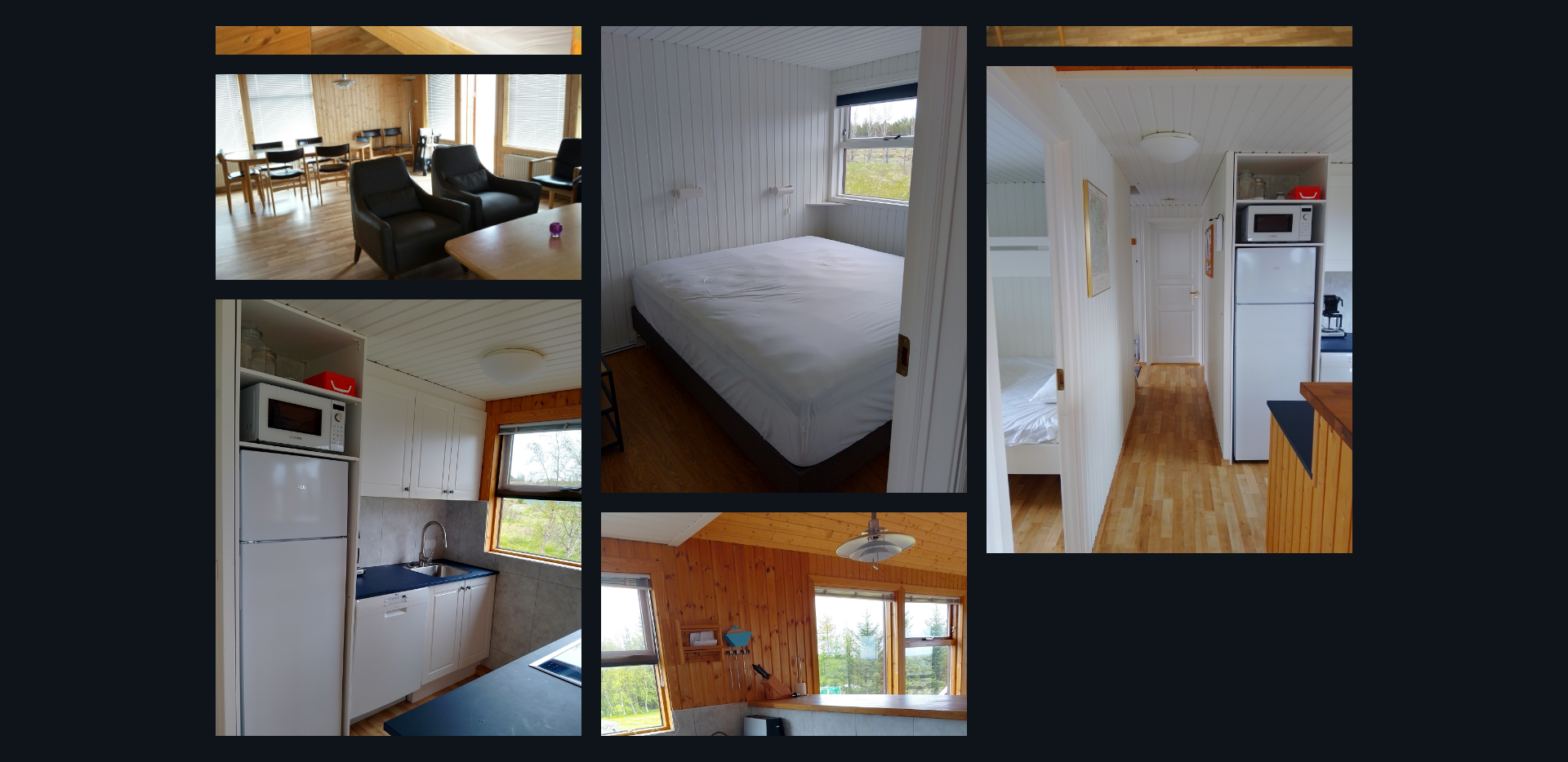
scroll to position [645, 0]
